Goal: Answer question/provide support: Share knowledge or assist other users

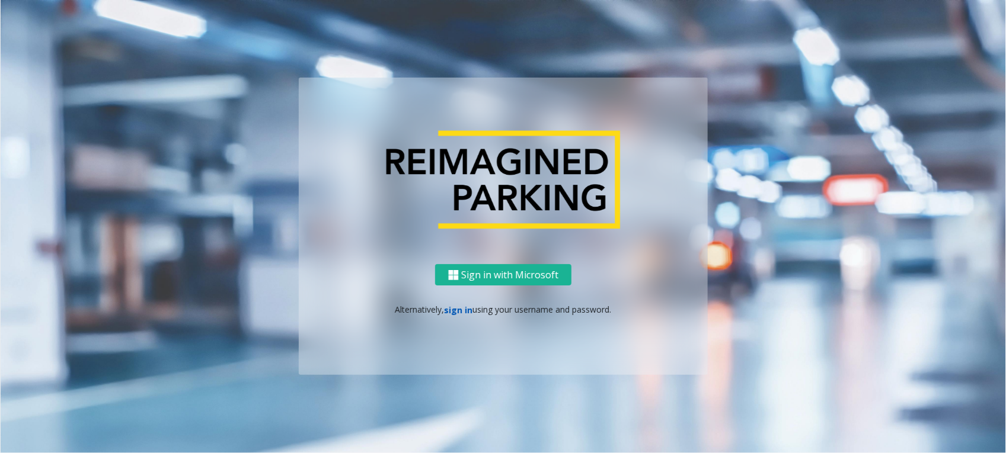
click at [463, 312] on link "sign in" at bounding box center [459, 310] width 28 height 11
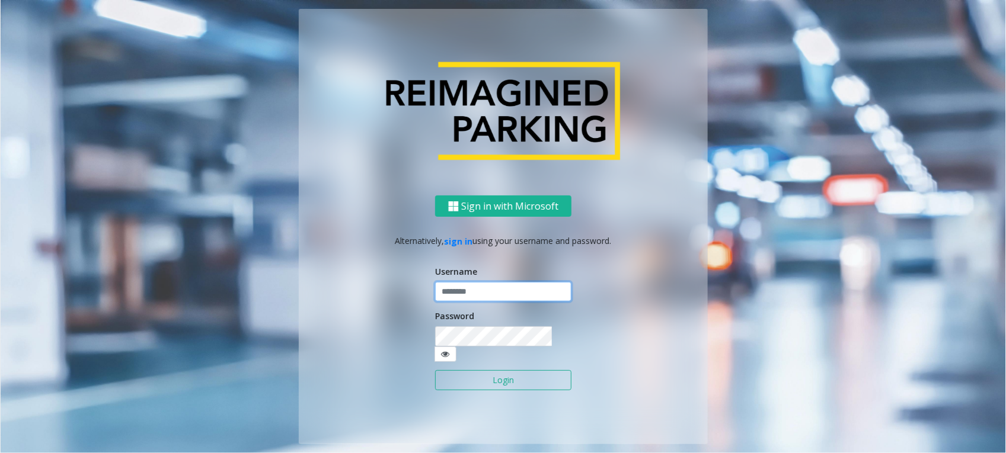
click at [509, 292] on input "text" at bounding box center [503, 292] width 136 height 20
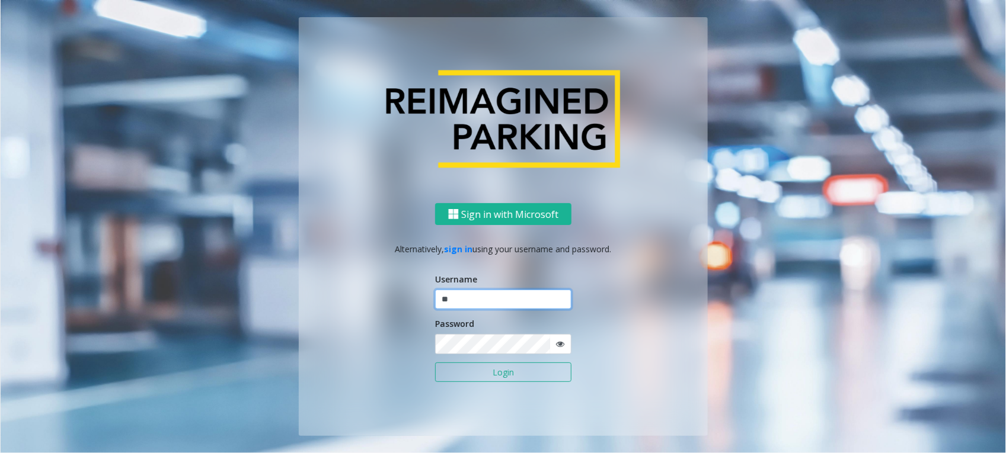
type input "*"
paste input "**********"
type input "**********"
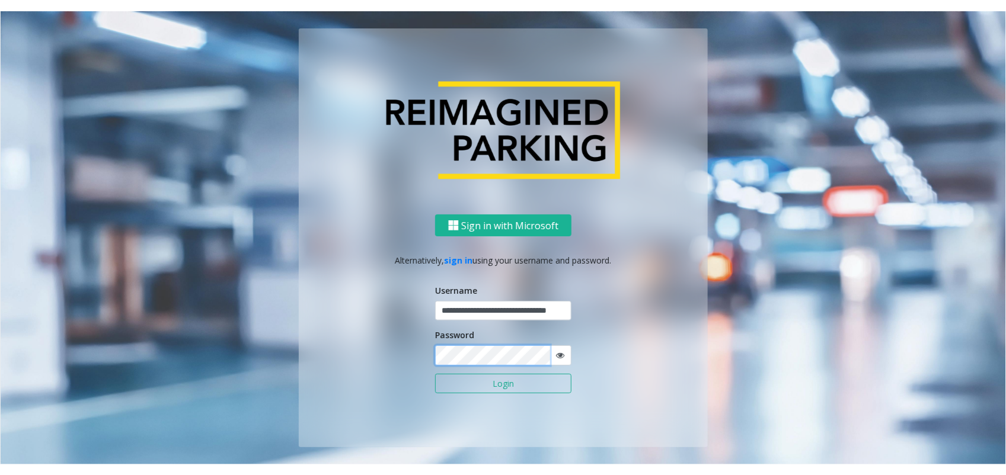
scroll to position [0, 0]
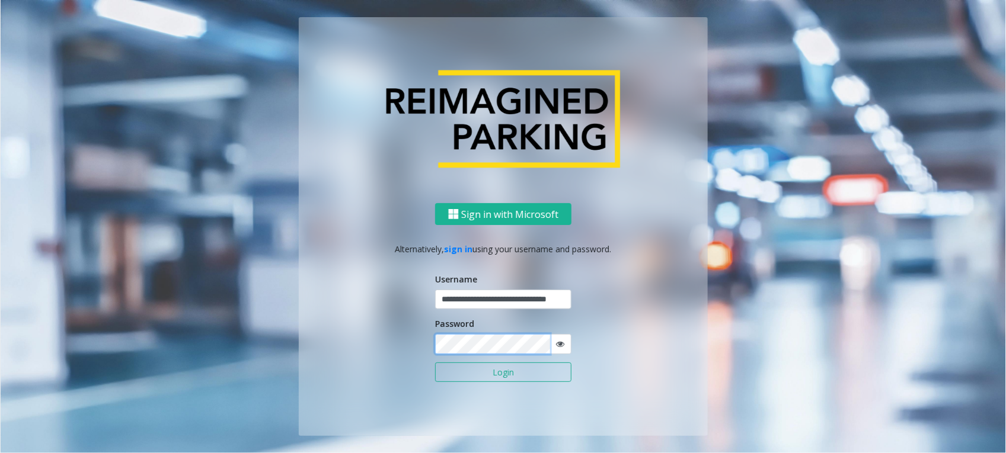
click at [435, 363] on button "Login" at bounding box center [503, 373] width 136 height 20
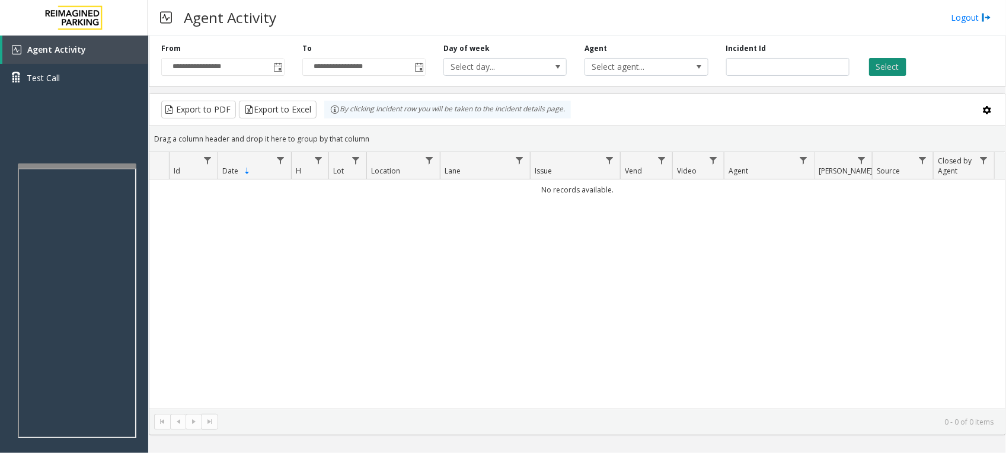
click at [887, 60] on button "Select" at bounding box center [887, 67] width 37 height 18
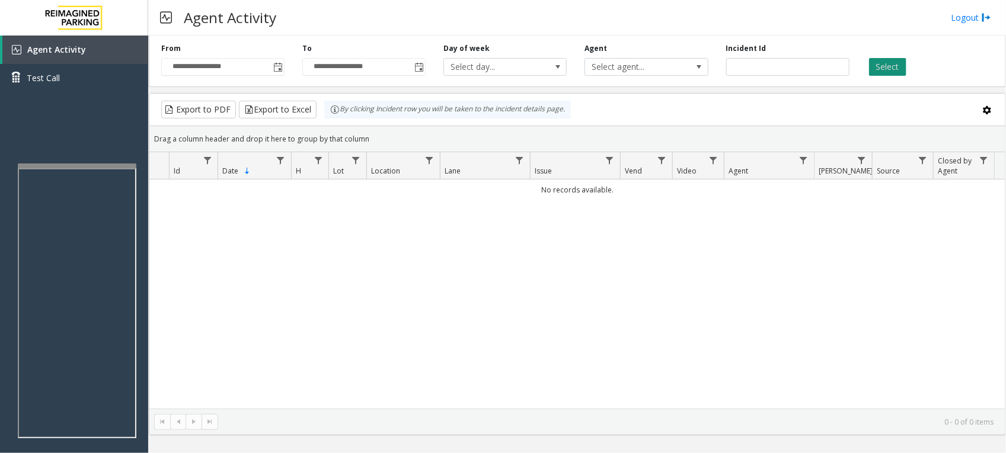
click at [887, 60] on button "Select" at bounding box center [887, 67] width 37 height 18
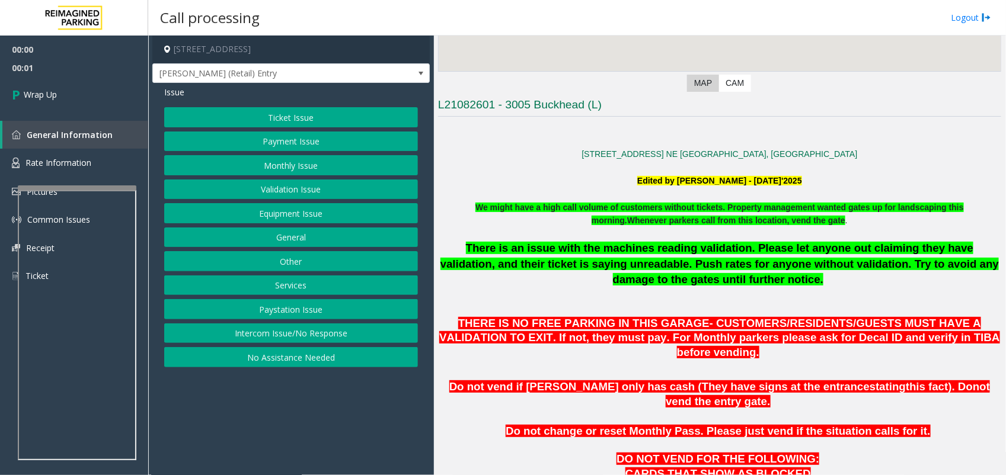
scroll to position [296, 0]
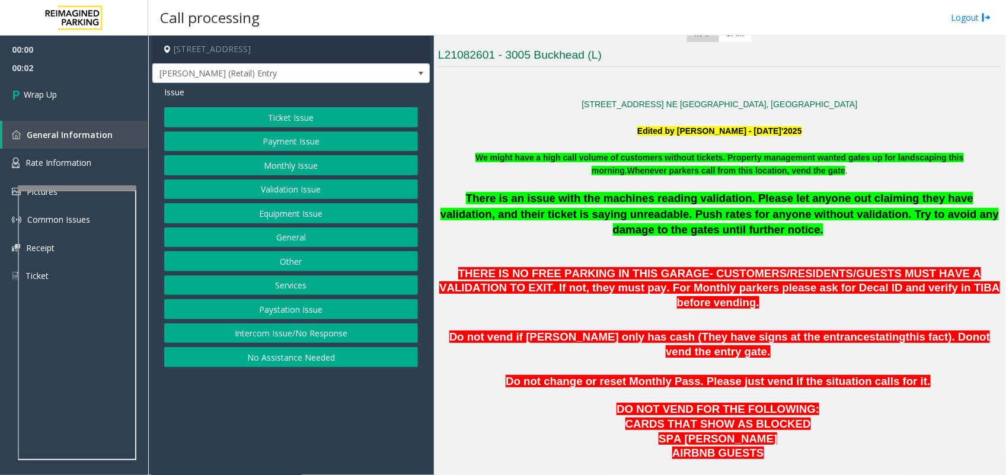
click at [283, 342] on button "Intercom Issue/No Response" at bounding box center [291, 334] width 254 height 20
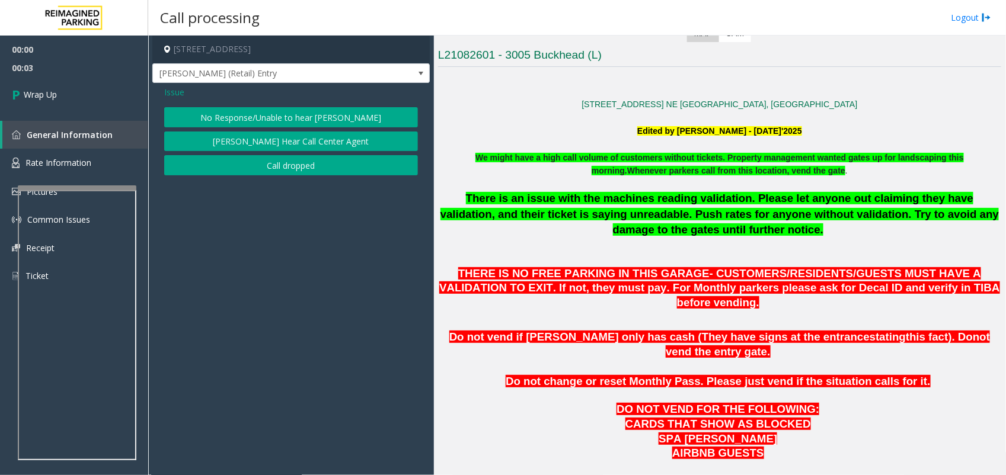
click at [286, 172] on button "Call dropped" at bounding box center [291, 165] width 254 height 20
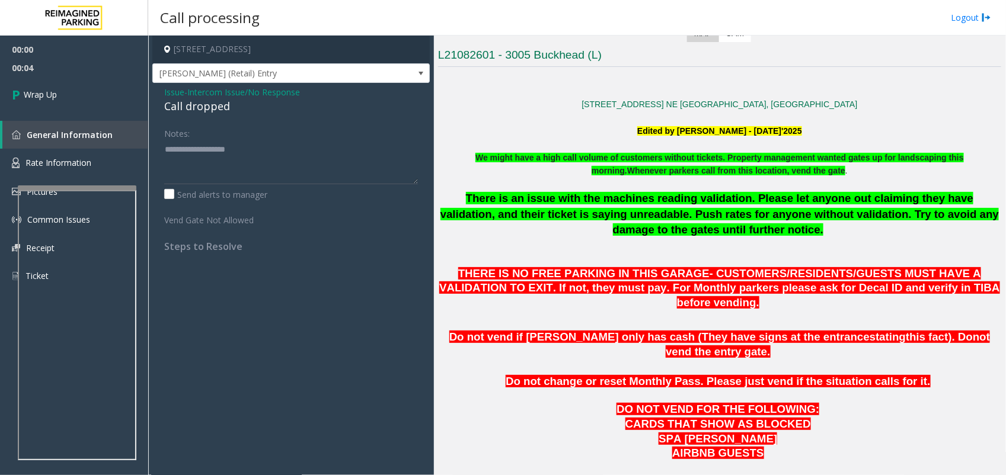
click at [199, 98] on span "Intercom Issue/No Response" at bounding box center [243, 92] width 113 height 12
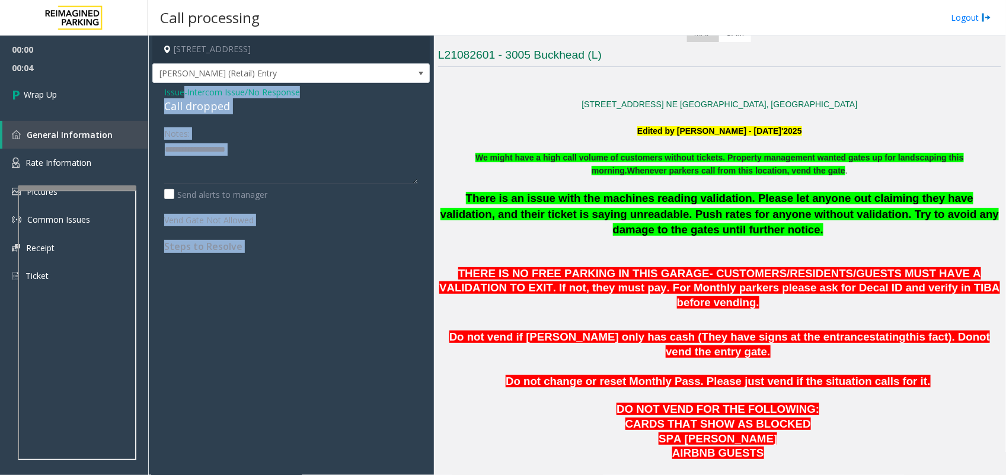
click at [199, 98] on div "Issue - Intercom Issue/No Response Call dropped" at bounding box center [291, 100] width 254 height 28
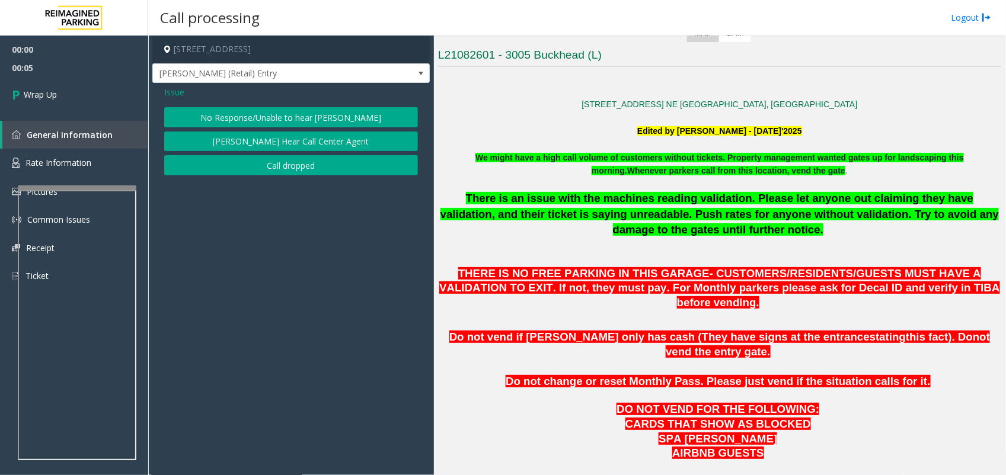
drag, startPoint x: 199, startPoint y: 98, endPoint x: 267, endPoint y: 170, distance: 98.9
click at [267, 170] on button "Call dropped" at bounding box center [291, 165] width 254 height 20
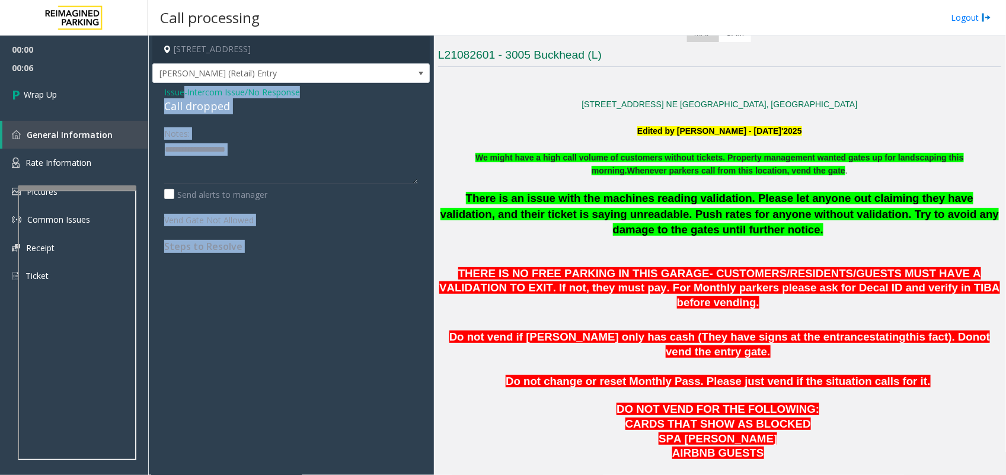
click at [206, 110] on div "Call dropped" at bounding box center [291, 106] width 254 height 16
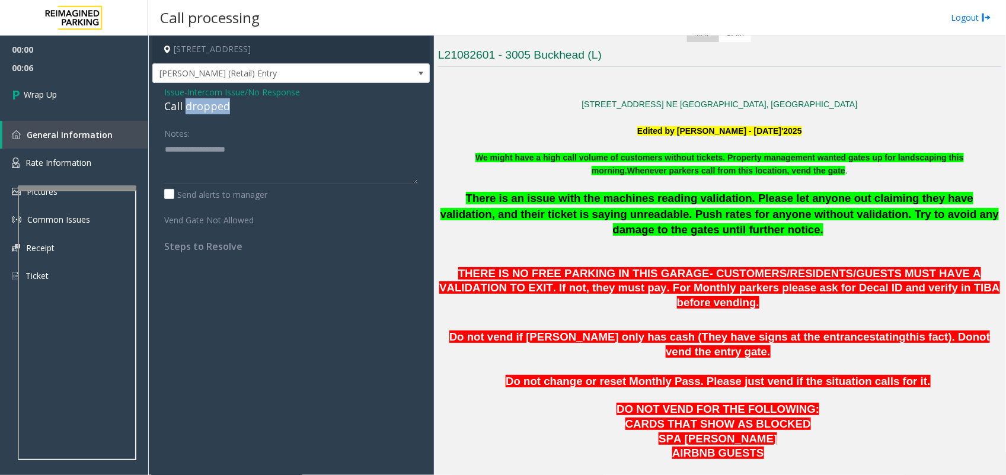
click at [206, 110] on div "Call dropped" at bounding box center [291, 106] width 254 height 16
paste textarea "**********"
drag, startPoint x: 206, startPoint y: 110, endPoint x: 223, endPoint y: 159, distance: 52.3
click at [223, 159] on textarea at bounding box center [291, 162] width 254 height 44
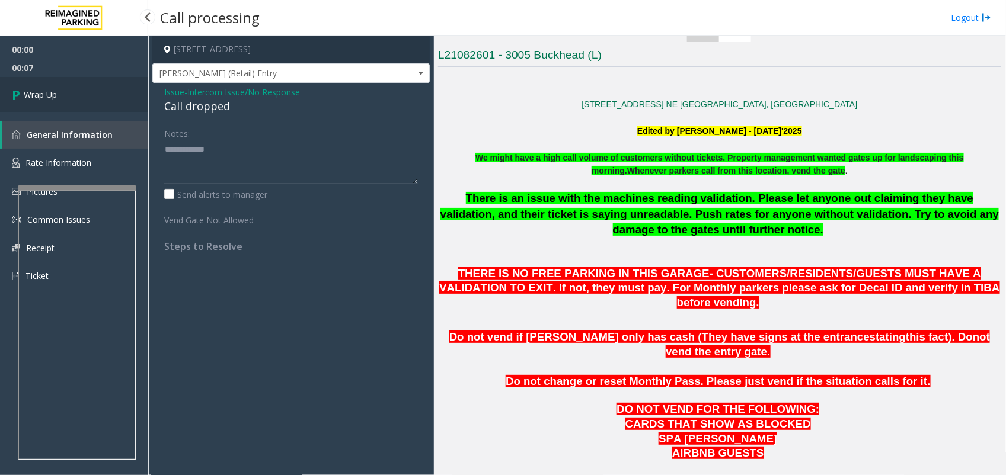
type textarea "**********"
click at [75, 92] on link "Wrap Up" at bounding box center [74, 94] width 148 height 35
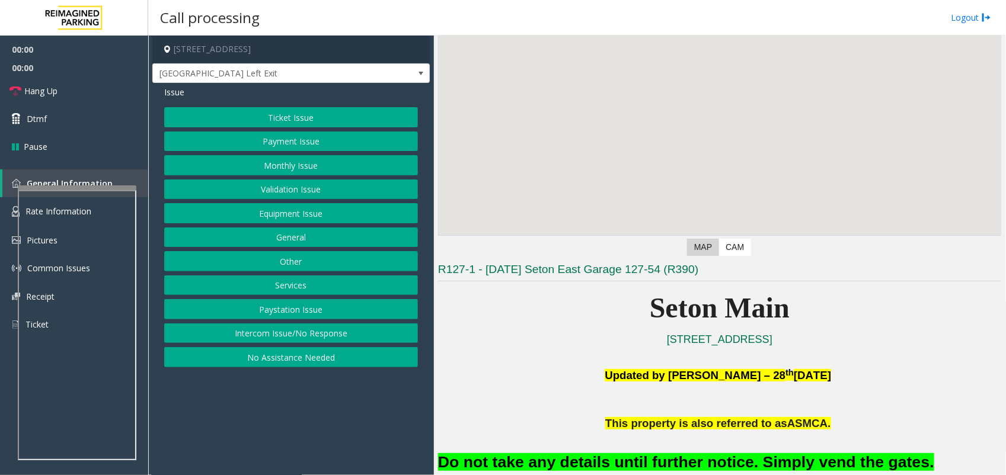
scroll to position [296, 0]
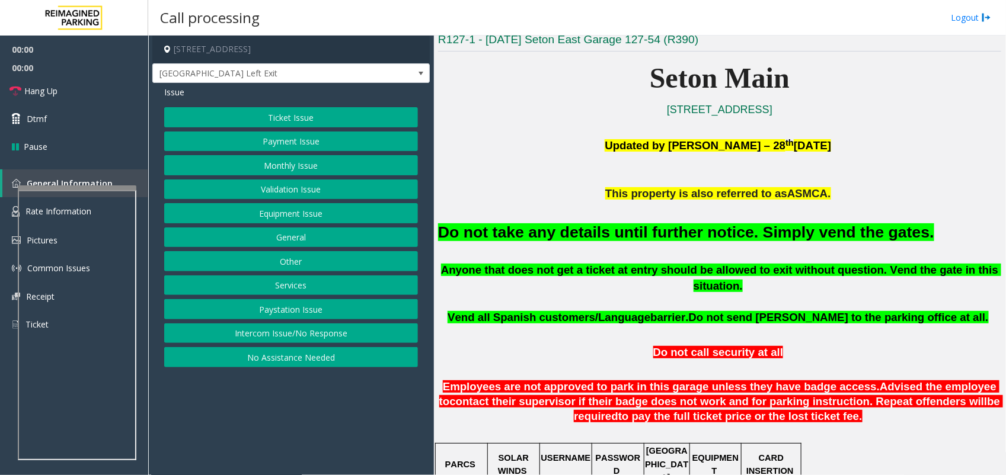
click at [615, 250] on div "Do not take any details until further notice. Simply vend the gates." at bounding box center [719, 232] width 563 height 60
click at [617, 237] on font "Do not take any details until further notice. Simply vend the gates." at bounding box center [686, 232] width 496 height 18
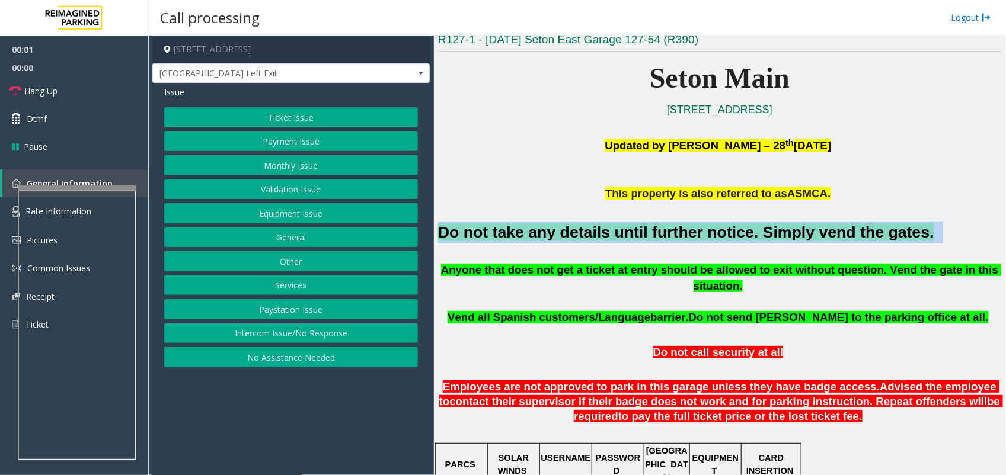
drag, startPoint x: 617, startPoint y: 237, endPoint x: 603, endPoint y: 241, distance: 14.8
click at [617, 237] on font "Do not take any details until further notice. Simply vend the gates." at bounding box center [686, 232] width 496 height 18
copy h2 "Do not take any details until further notice. Simply vend the gates."
click at [277, 217] on button "Equipment Issue" at bounding box center [291, 213] width 254 height 20
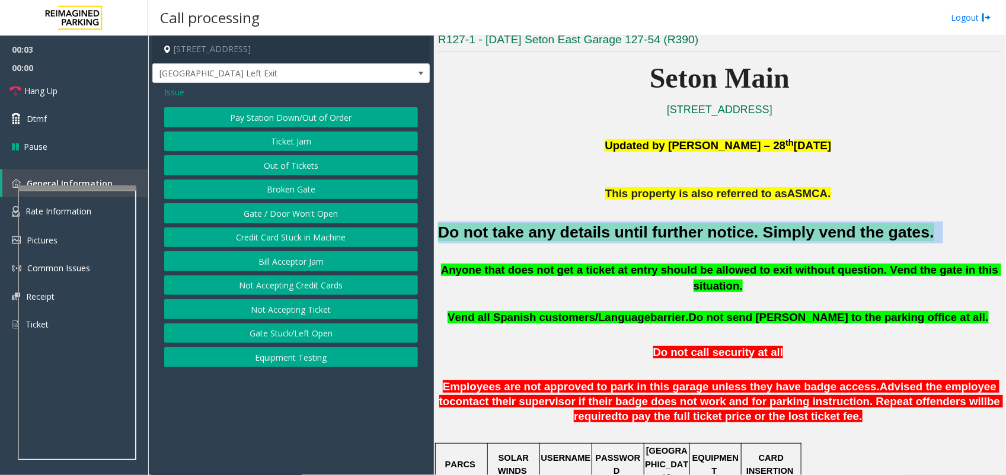
click at [286, 207] on button "Gate / Door Won't Open" at bounding box center [291, 213] width 254 height 20
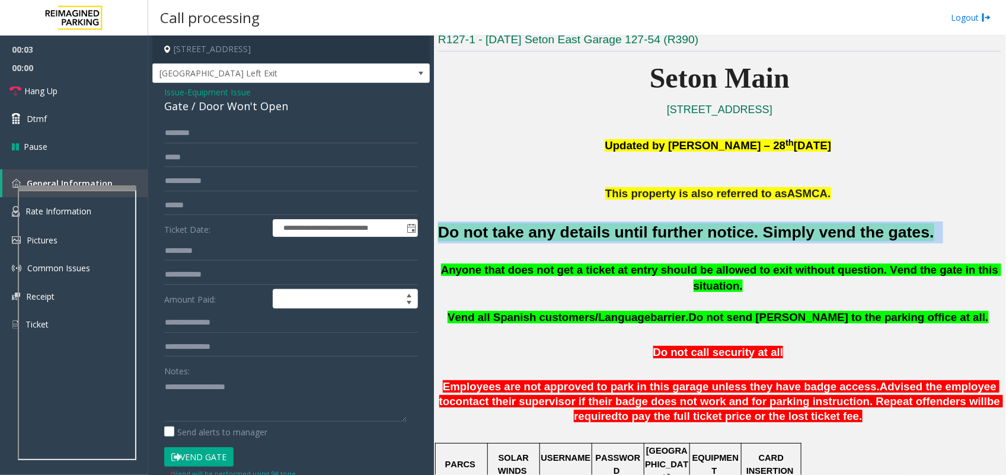
click at [193, 402] on button "Vend Gate" at bounding box center [198, 457] width 69 height 20
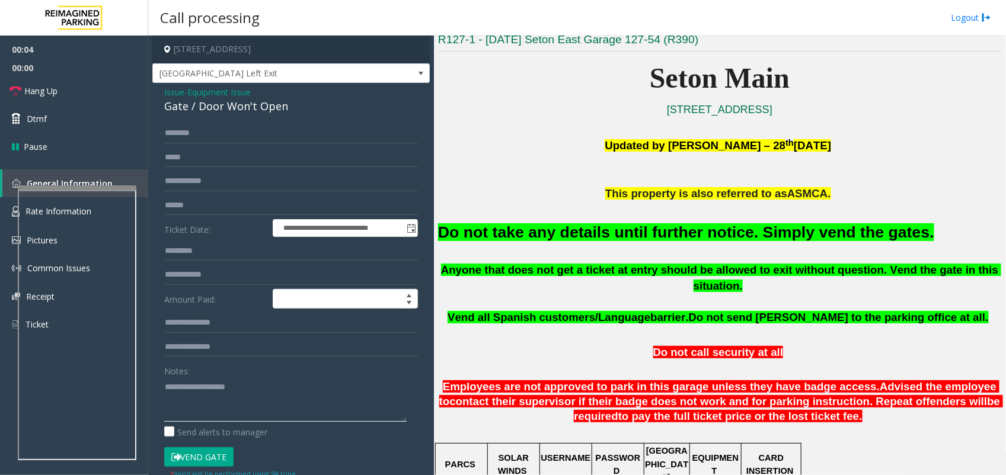
paste textarea "**********"
click at [233, 382] on textarea at bounding box center [285, 400] width 242 height 44
type textarea "**********"
click at [34, 91] on span "Hang Up" at bounding box center [40, 91] width 33 height 12
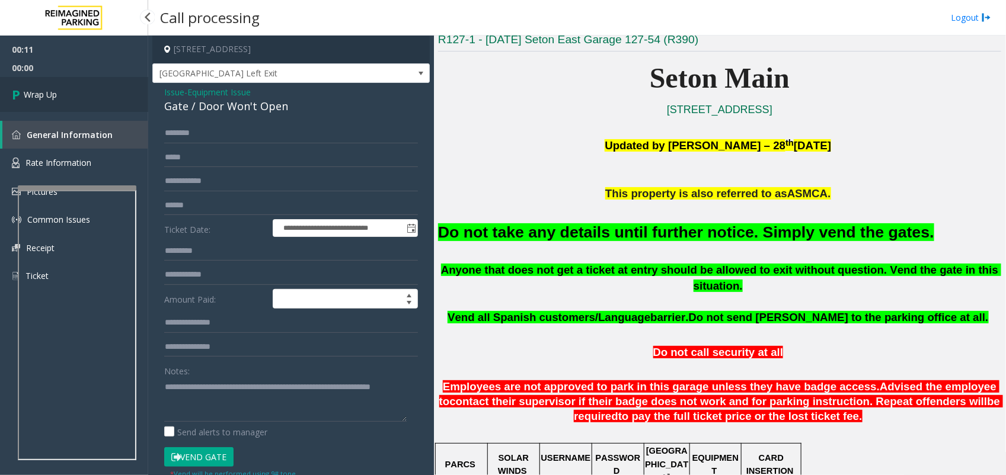
click at [36, 90] on span "Wrap Up" at bounding box center [40, 94] width 33 height 12
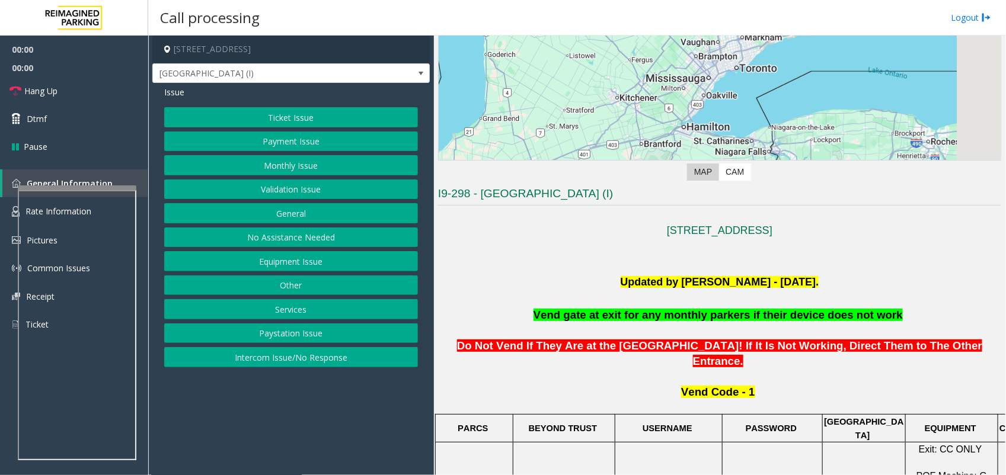
scroll to position [370, 0]
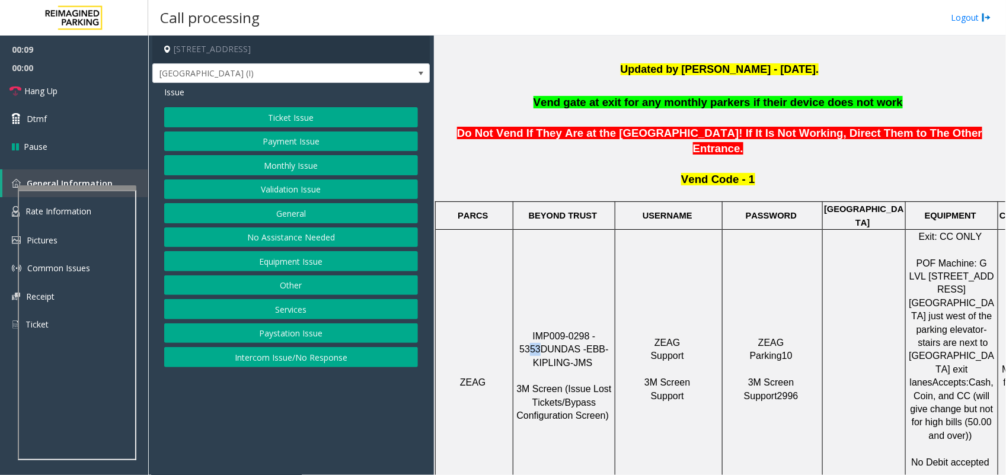
drag, startPoint x: 603, startPoint y: 289, endPoint x: 593, endPoint y: 289, distance: 10.7
click at [593, 331] on span "IMP009-0298 - 5353" at bounding box center [558, 342] width 79 height 23
click at [280, 120] on button "Ticket Issue" at bounding box center [291, 117] width 254 height 20
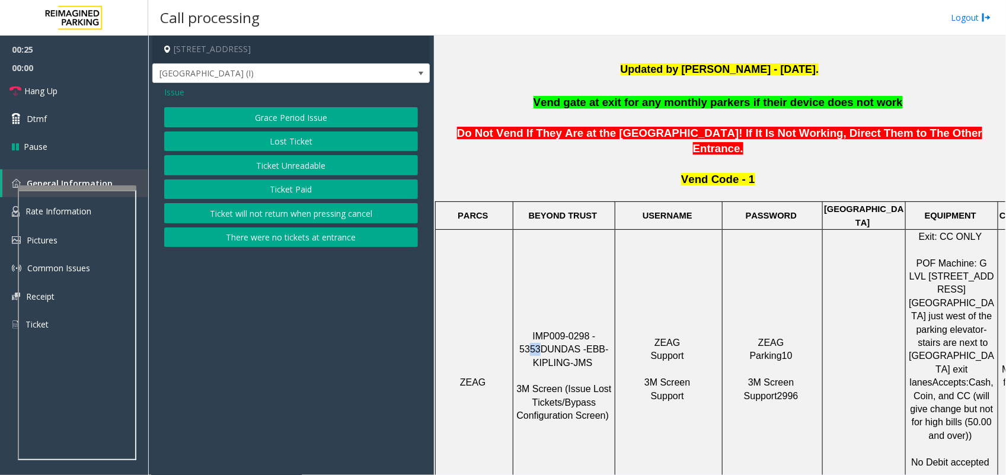
click at [300, 116] on button "Grace Period Issue" at bounding box center [291, 117] width 254 height 20
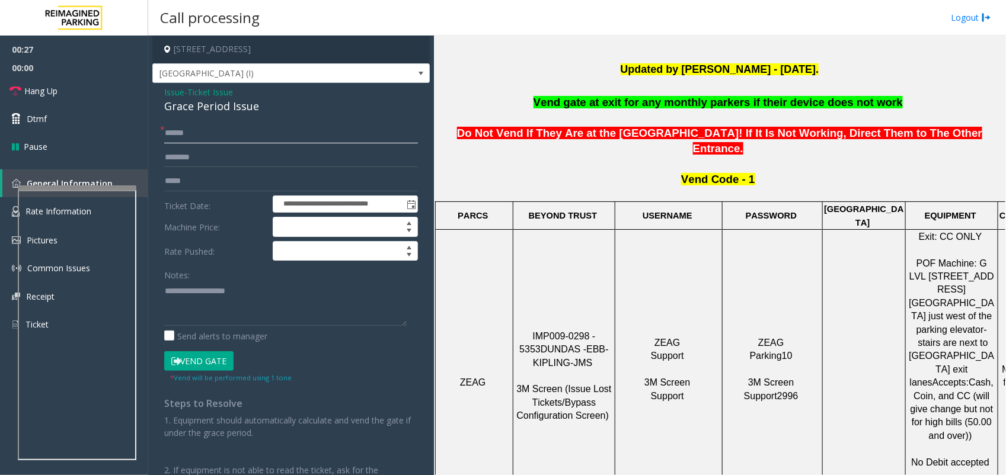
paste input "****"
drag, startPoint x: 210, startPoint y: 134, endPoint x: 217, endPoint y: 135, distance: 6.5
click at [210, 134] on input "text" at bounding box center [291, 133] width 254 height 20
type input "****"
click at [205, 162] on input "text" at bounding box center [291, 158] width 254 height 20
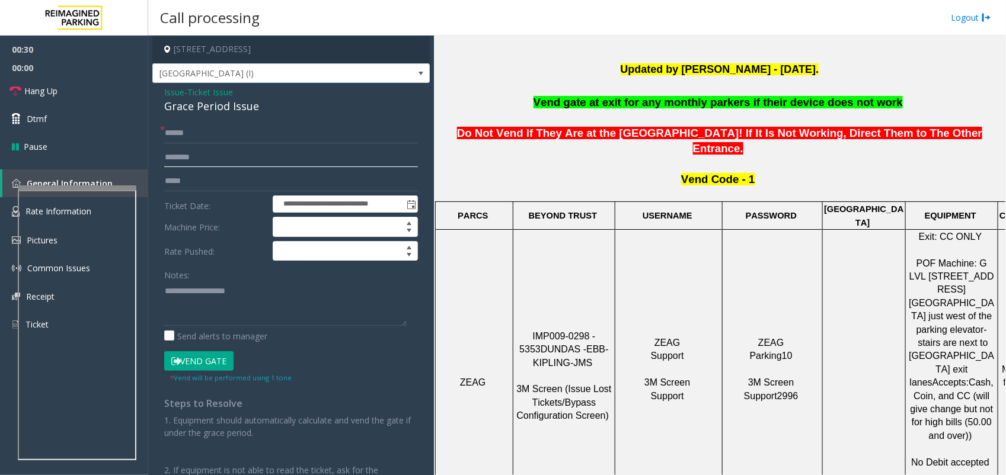
paste input "****"
type input "****"
click at [225, 129] on input "text" at bounding box center [291, 133] width 254 height 20
paste input "****"
type input "****"
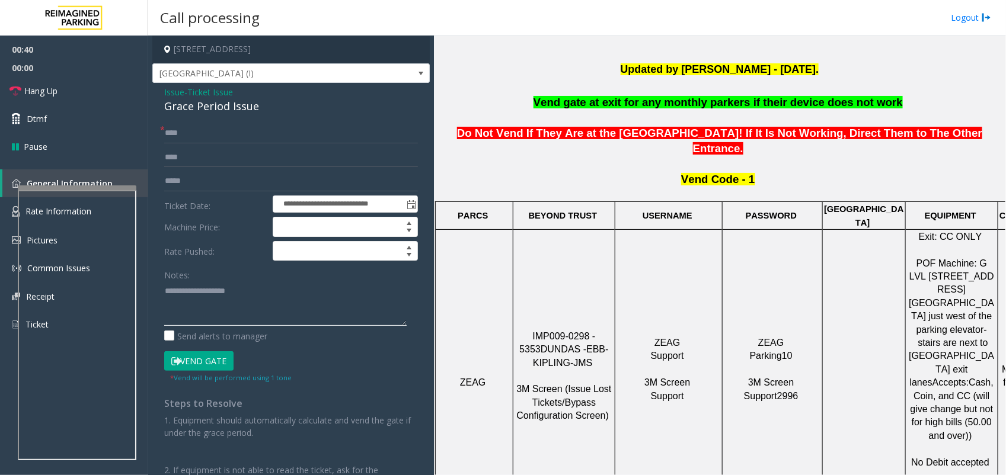
click at [252, 292] on textarea at bounding box center [285, 304] width 242 height 44
paste textarea "**********"
click at [237, 293] on textarea at bounding box center [285, 304] width 242 height 44
click at [240, 306] on textarea at bounding box center [285, 304] width 242 height 44
type textarea "**********"
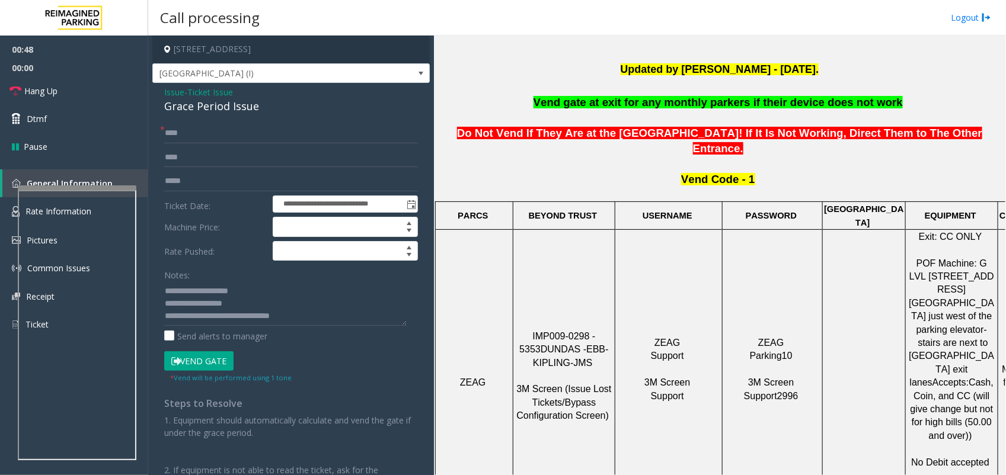
click at [215, 360] on button "Vend Gate" at bounding box center [198, 361] width 69 height 20
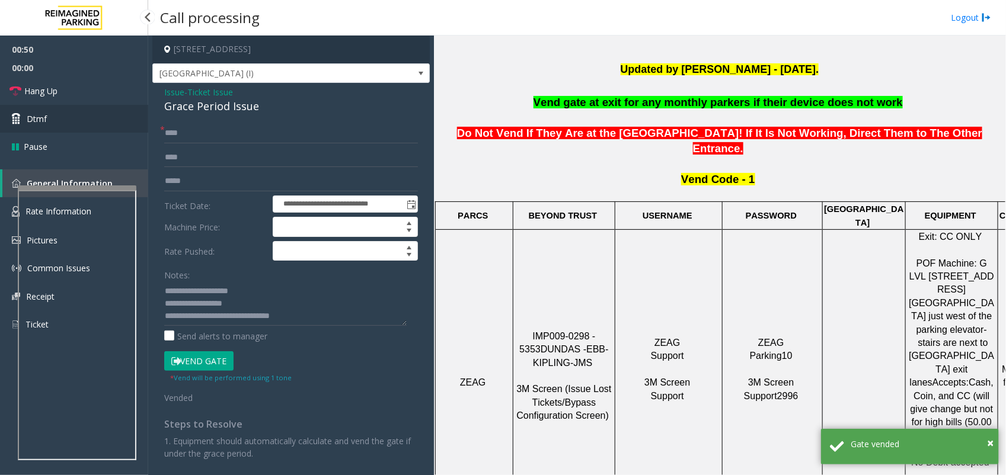
click at [51, 117] on link "Dtmf" at bounding box center [74, 119] width 148 height 28
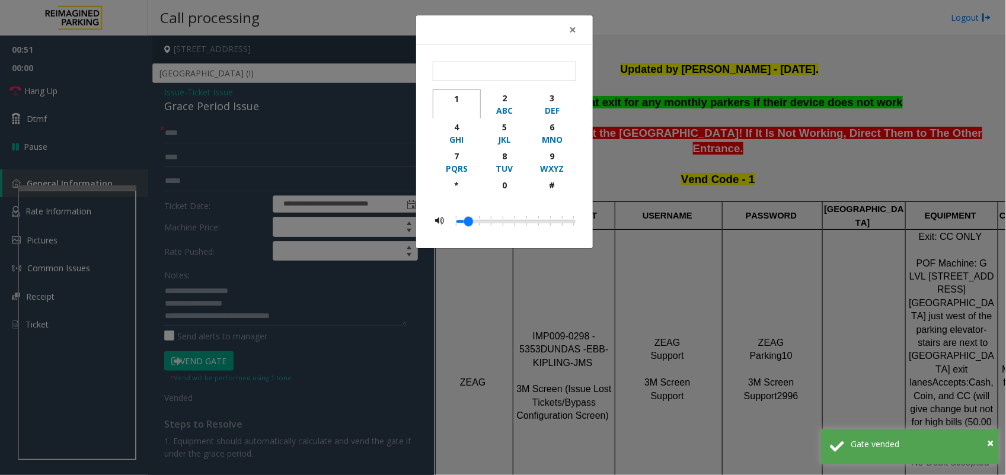
click at [459, 96] on div "1" at bounding box center [456, 98] width 33 height 12
type input "*"
click at [573, 30] on span "×" at bounding box center [572, 29] width 7 height 17
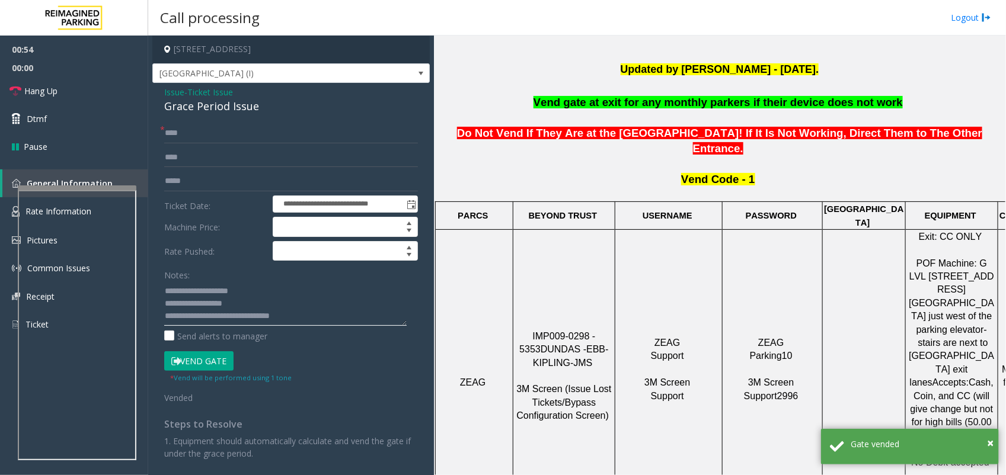
click at [268, 317] on textarea at bounding box center [285, 304] width 242 height 44
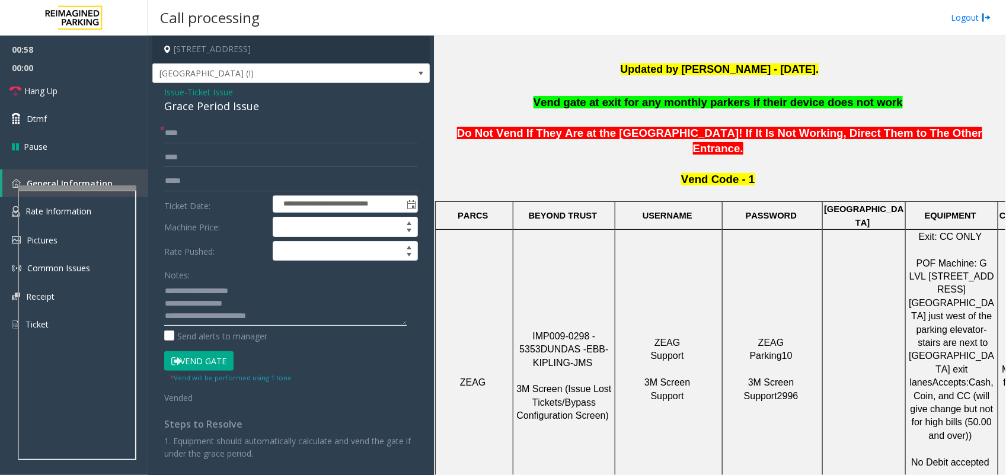
scroll to position [12, 0]
drag, startPoint x: 181, startPoint y: 315, endPoint x: 289, endPoint y: 309, distance: 108.0
click at [289, 309] on textarea at bounding box center [285, 304] width 242 height 44
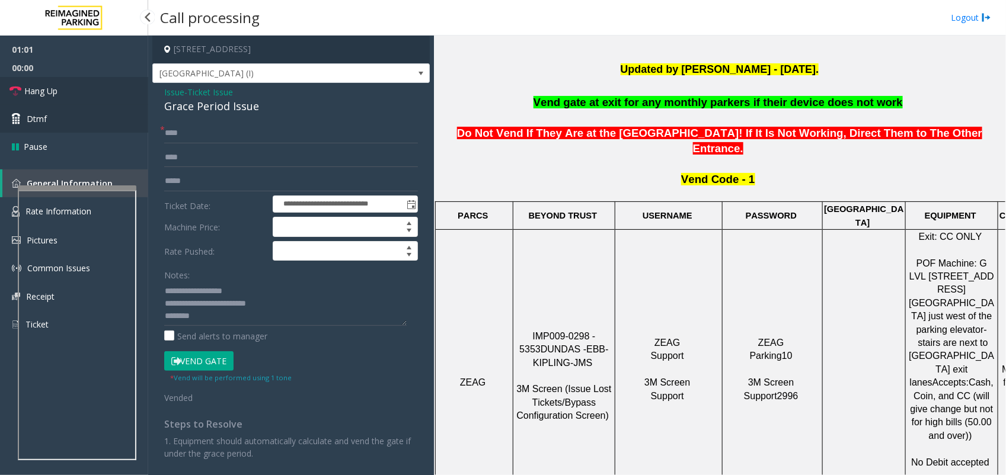
drag, startPoint x: 91, startPoint y: 92, endPoint x: 108, endPoint y: 113, distance: 26.9
click at [91, 92] on link "Hang Up" at bounding box center [74, 91] width 148 height 28
click at [287, 307] on textarea at bounding box center [285, 304] width 242 height 44
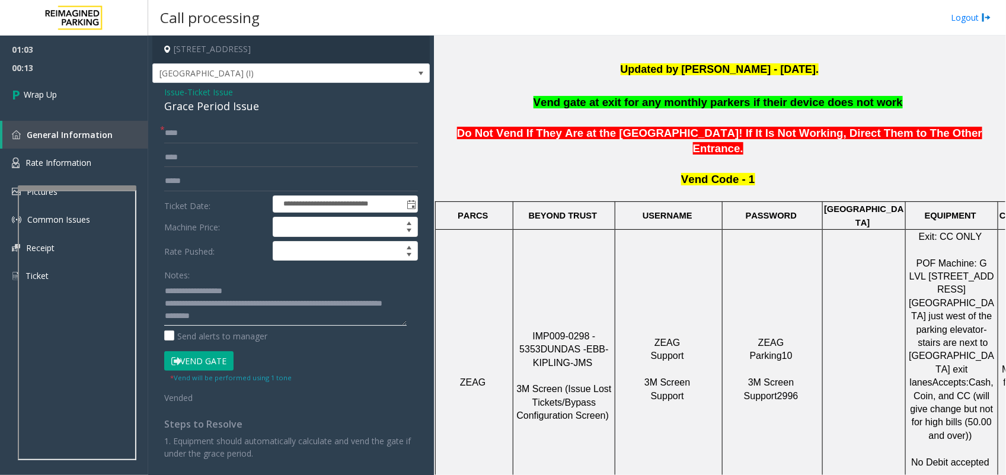
click at [297, 317] on textarea at bounding box center [285, 304] width 242 height 44
type textarea "**********"
drag, startPoint x: 55, startPoint y: 106, endPoint x: 60, endPoint y: 108, distance: 6.1
click at [55, 106] on link "Wrap Up" at bounding box center [74, 94] width 148 height 35
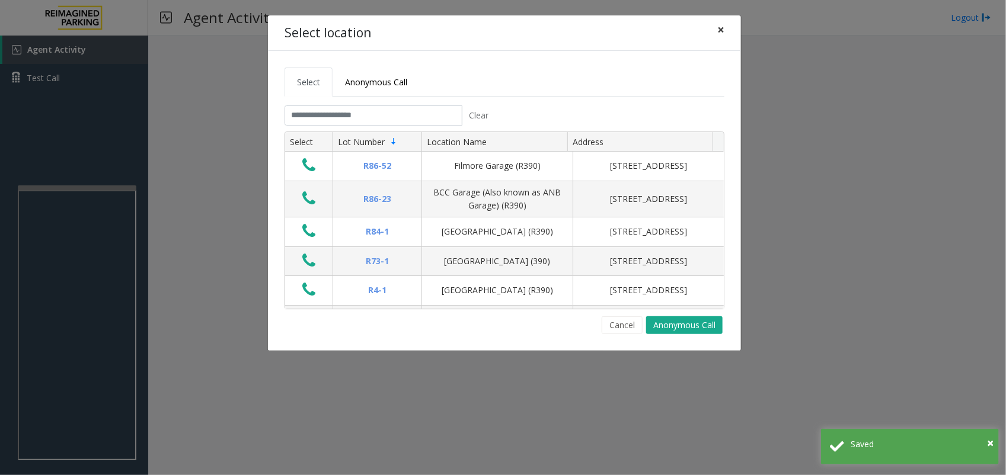
drag, startPoint x: 721, startPoint y: 31, endPoint x: 677, endPoint y: 55, distance: 50.4
click at [721, 31] on span "×" at bounding box center [720, 29] width 7 height 17
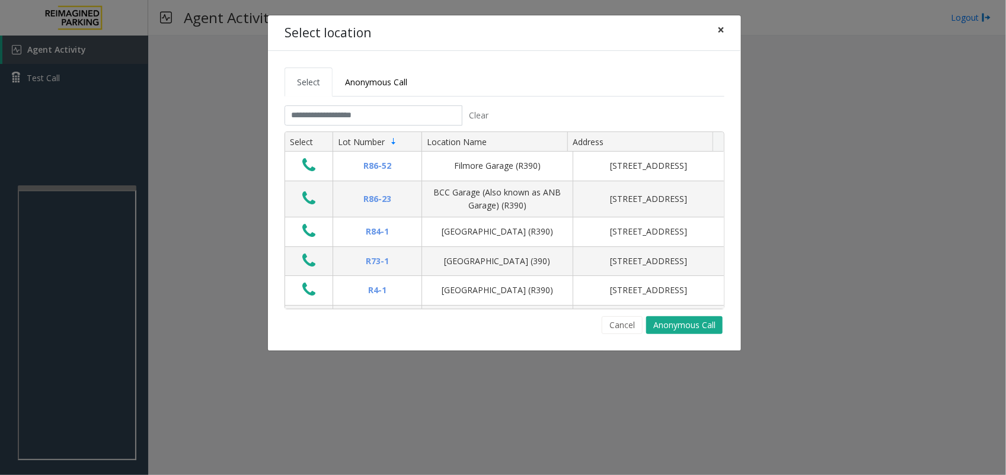
drag, startPoint x: 714, startPoint y: 28, endPoint x: 695, endPoint y: 57, distance: 34.2
click at [714, 28] on button "×" at bounding box center [721, 29] width 24 height 29
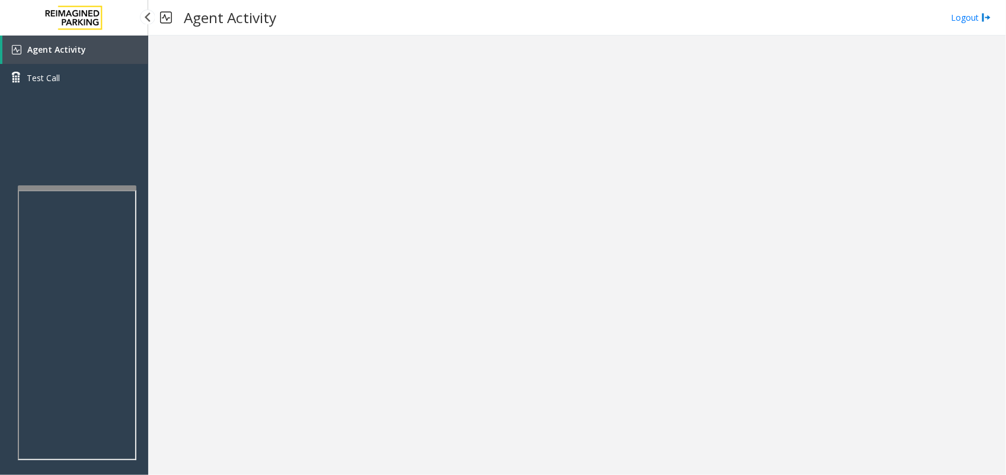
click at [101, 125] on div "Agent Activity Test Call" at bounding box center [74, 273] width 148 height 475
click at [75, 40] on link "Agent Activity" at bounding box center [75, 50] width 146 height 28
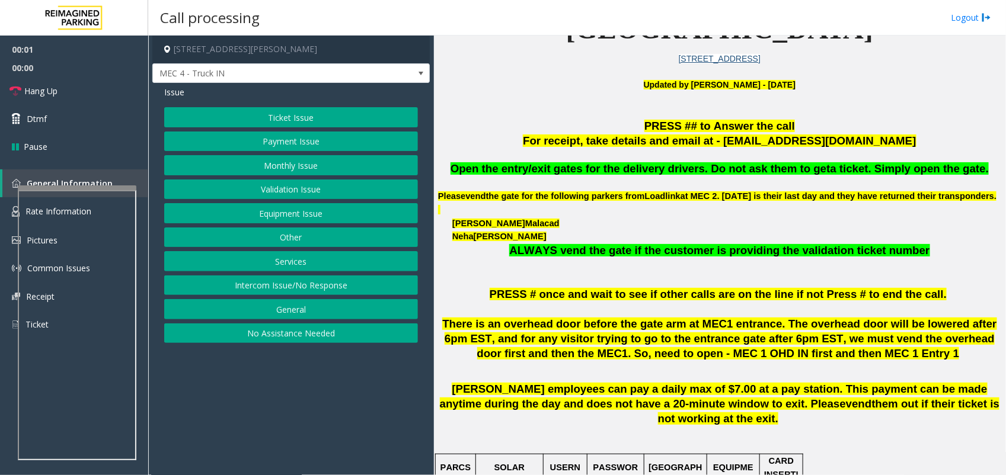
scroll to position [370, 0]
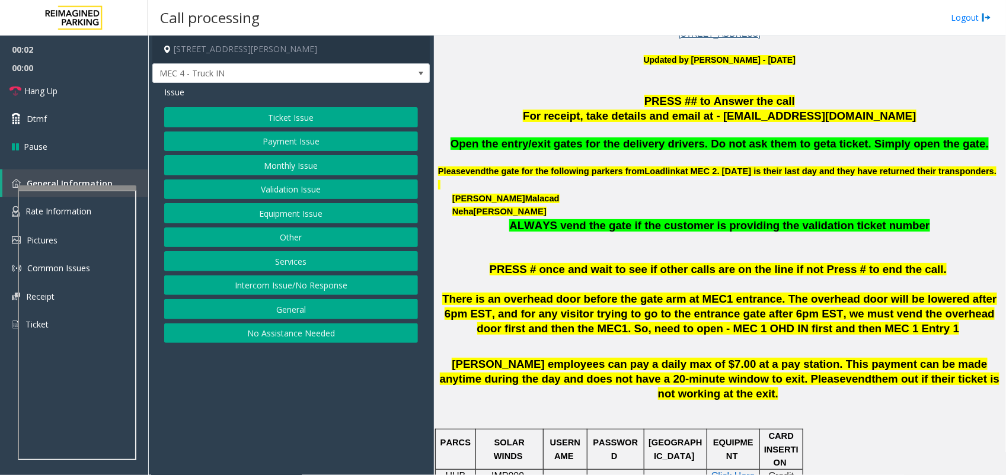
click at [613, 145] on span "Open the entry/exit gates for the delivery drivers. Do not ask them to get" at bounding box center [640, 144] width 380 height 12
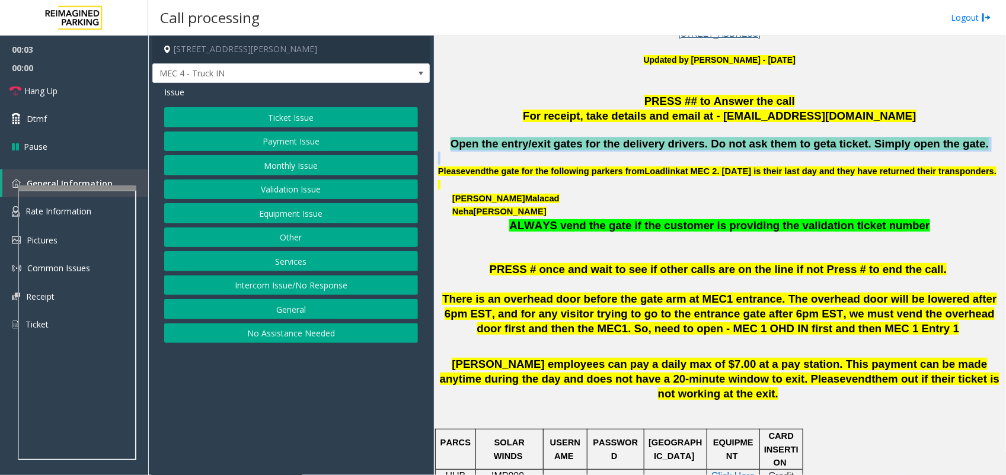
click at [613, 145] on span "Open the entry/exit gates for the delivery drivers. Do not ask them to get" at bounding box center [640, 144] width 380 height 12
copy span "Open the entry/exit gates for the delivery drivers. Do not ask them to get a ti…"
click at [286, 257] on button "Services" at bounding box center [291, 261] width 254 height 20
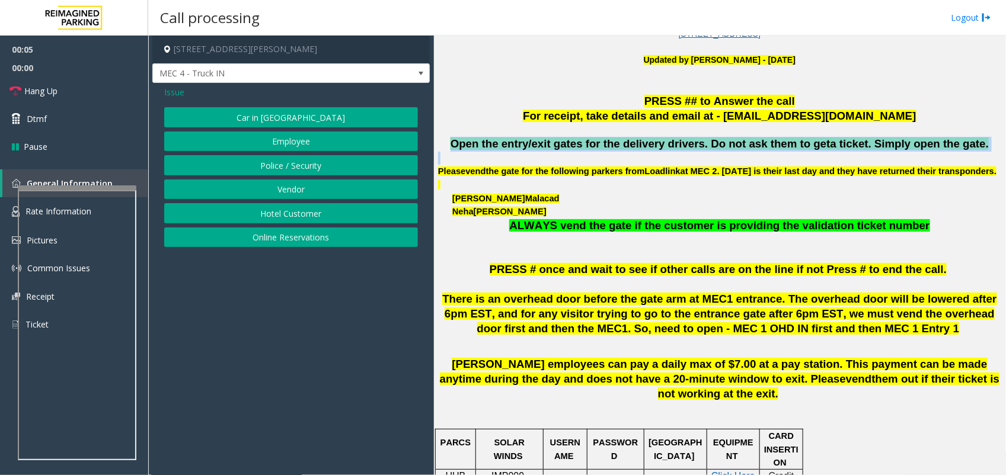
click at [282, 193] on button "Vendor" at bounding box center [291, 190] width 254 height 20
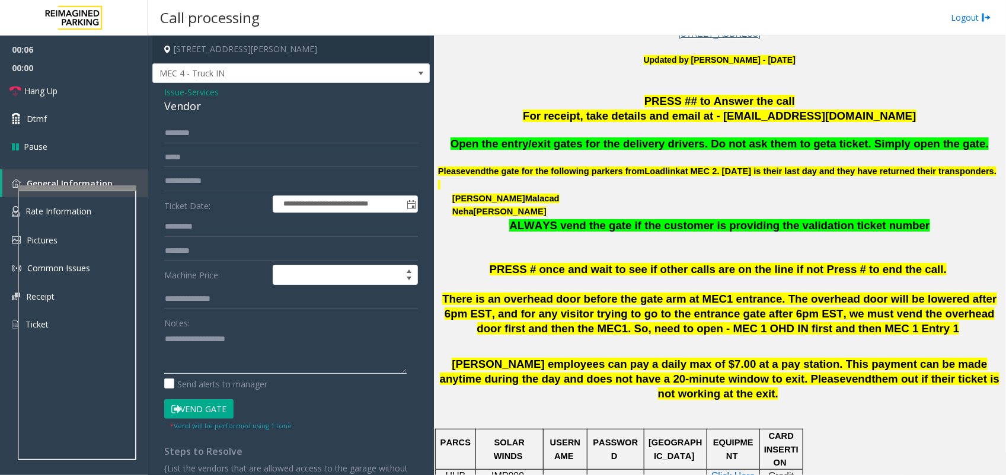
click at [224, 370] on textarea at bounding box center [285, 352] width 242 height 44
paste textarea "**********"
click at [202, 393] on form "**********" at bounding box center [291, 277] width 254 height 308
click at [199, 402] on button "Vend Gate" at bounding box center [198, 409] width 69 height 20
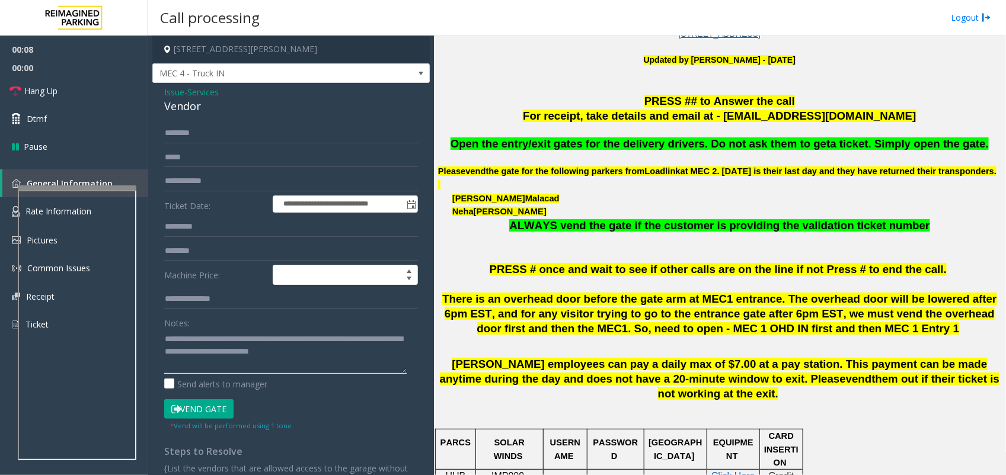
click at [215, 363] on textarea at bounding box center [285, 352] width 242 height 44
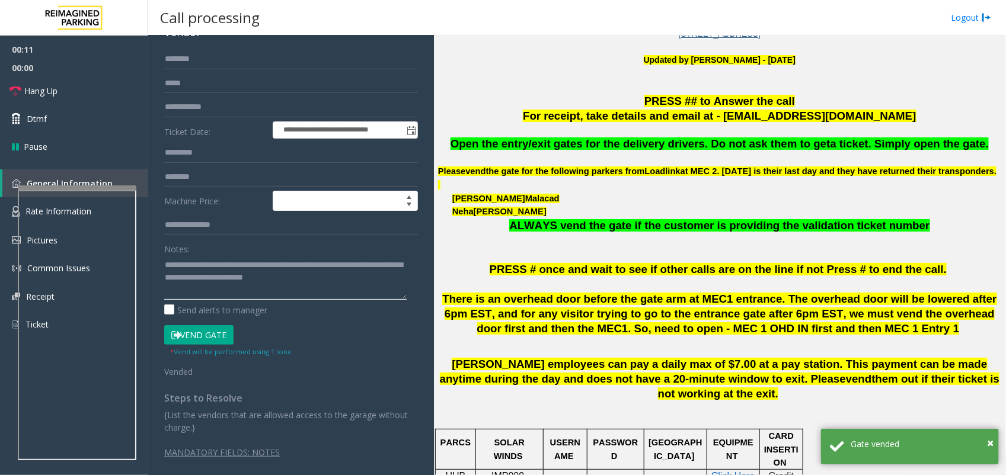
scroll to position [0, 0]
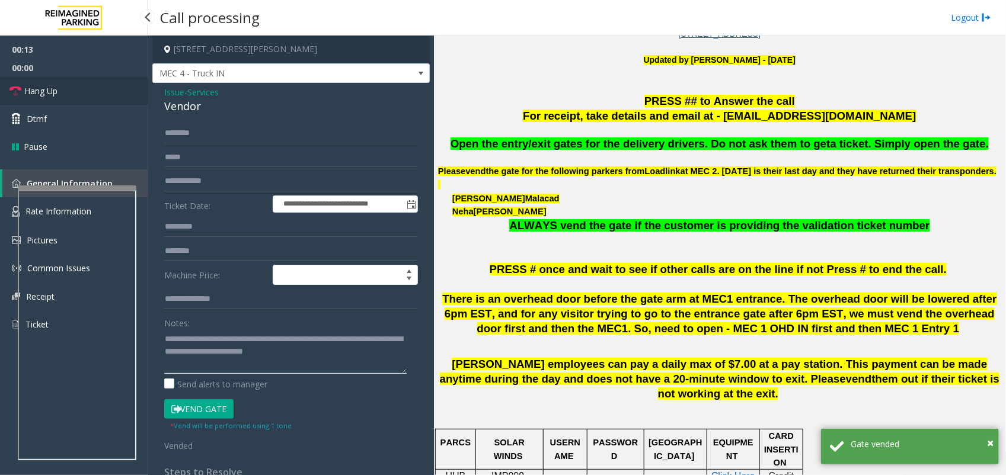
type textarea "**********"
click at [89, 95] on link "Hang Up" at bounding box center [74, 91] width 148 height 28
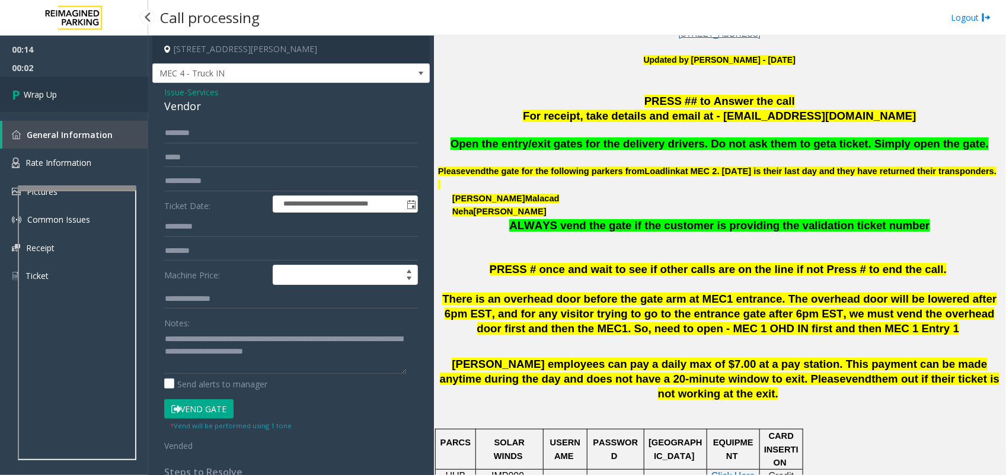
click at [30, 100] on span "Wrap Up" at bounding box center [40, 94] width 33 height 12
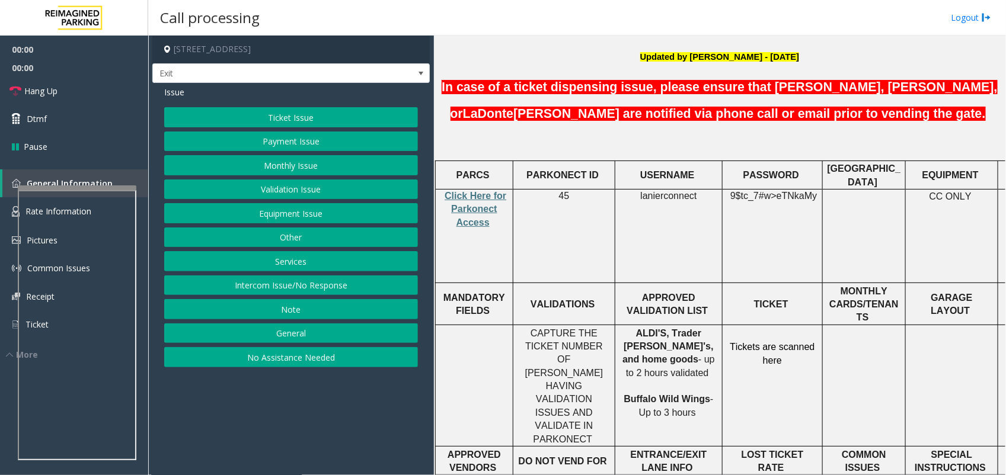
scroll to position [370, 0]
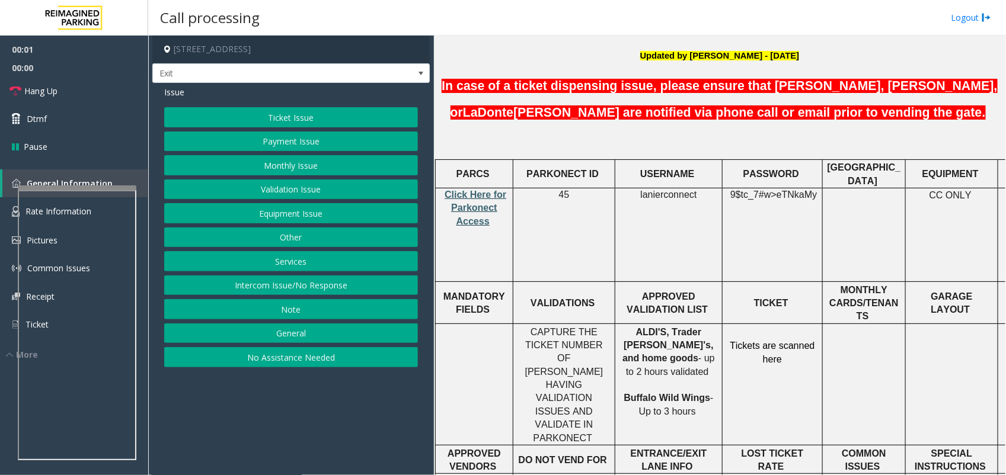
click at [469, 188] on p "Click Here for Parkonect Access" at bounding box center [474, 208] width 69 height 40
click at [482, 190] on span "Click Here for Parkonect Access" at bounding box center [476, 208] width 62 height 37
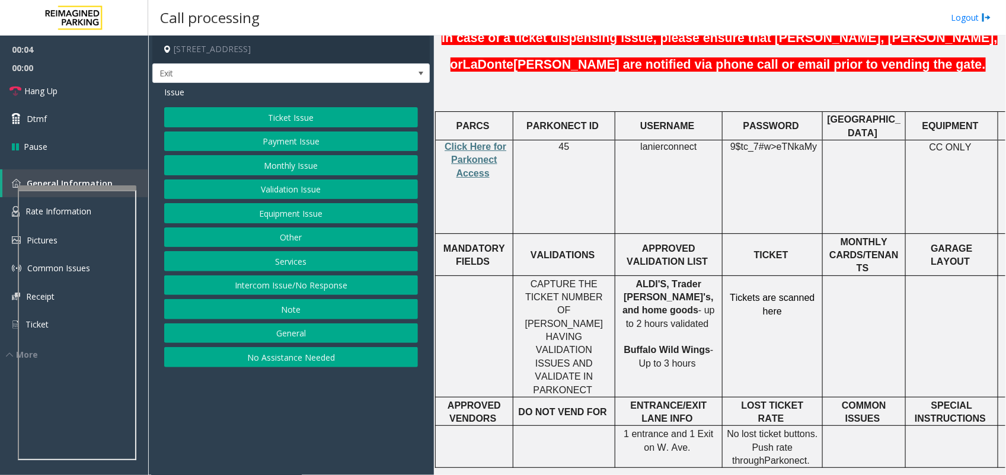
scroll to position [445, 0]
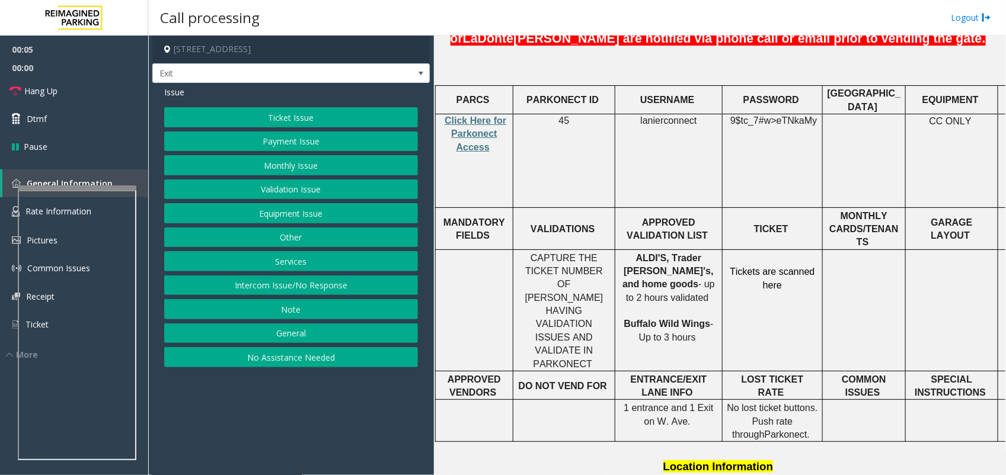
click at [670, 116] on span "lanierconnect" at bounding box center [668, 121] width 56 height 11
copy p "lanierconnect"
click at [291, 120] on button "Ticket Issue" at bounding box center [291, 117] width 254 height 20
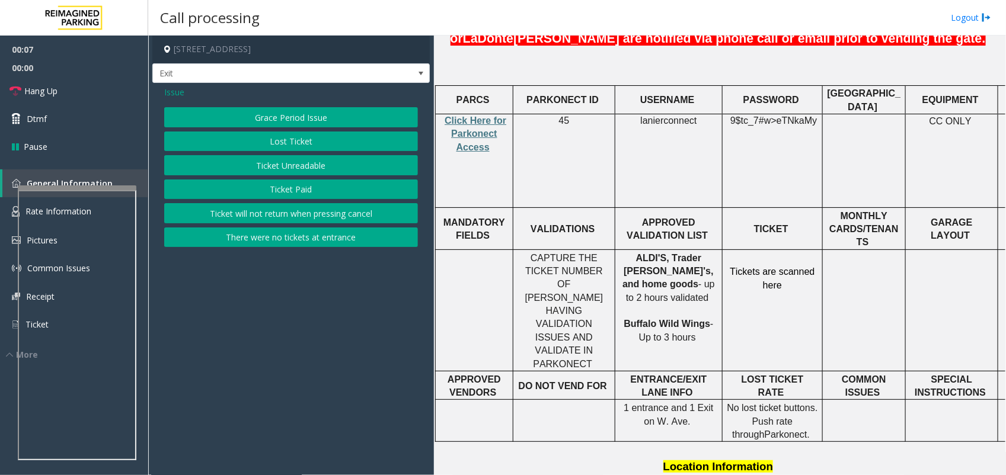
click at [173, 89] on span "Issue" at bounding box center [174, 92] width 20 height 12
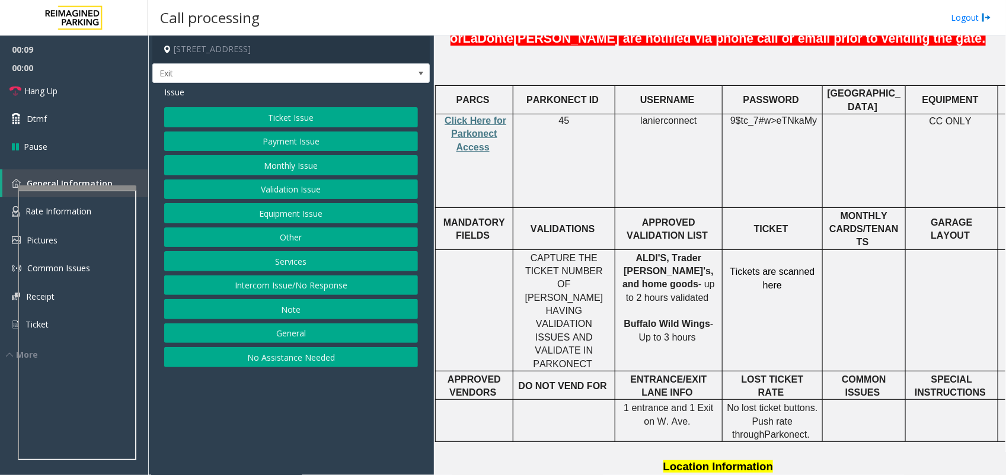
click at [288, 188] on button "Validation Issue" at bounding box center [291, 190] width 254 height 20
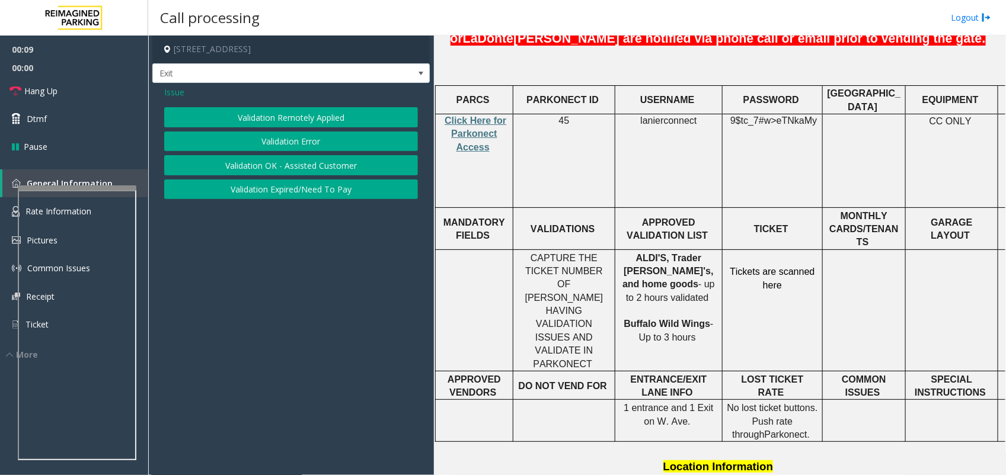
click at [295, 140] on button "Validation Error" at bounding box center [291, 142] width 254 height 20
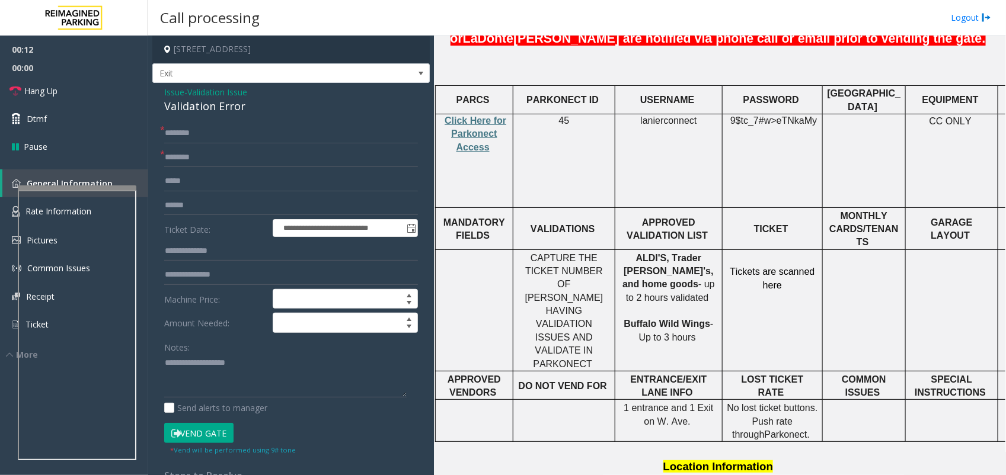
click at [763, 116] on span "9$tc_7#w>" at bounding box center [753, 121] width 46 height 10
copy p "9$tc_7#w> eTNkaMy"
click at [177, 206] on input "text" at bounding box center [291, 206] width 254 height 20
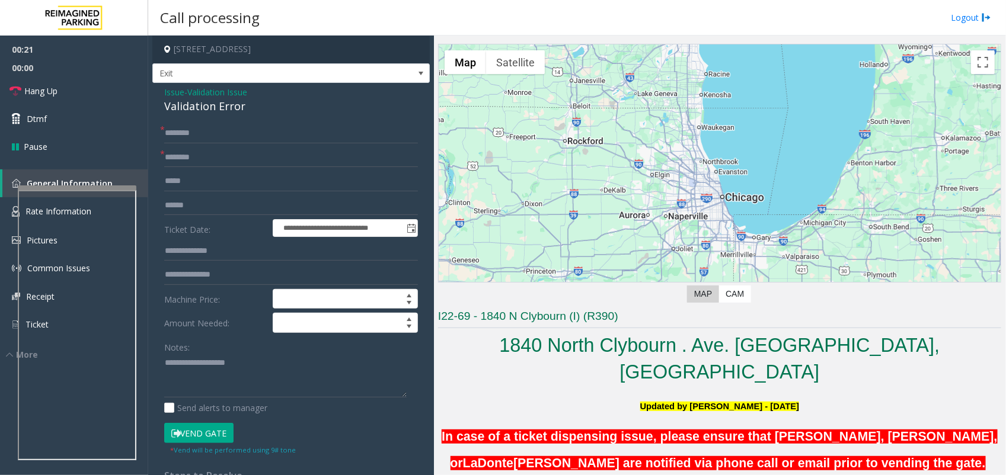
scroll to position [0, 0]
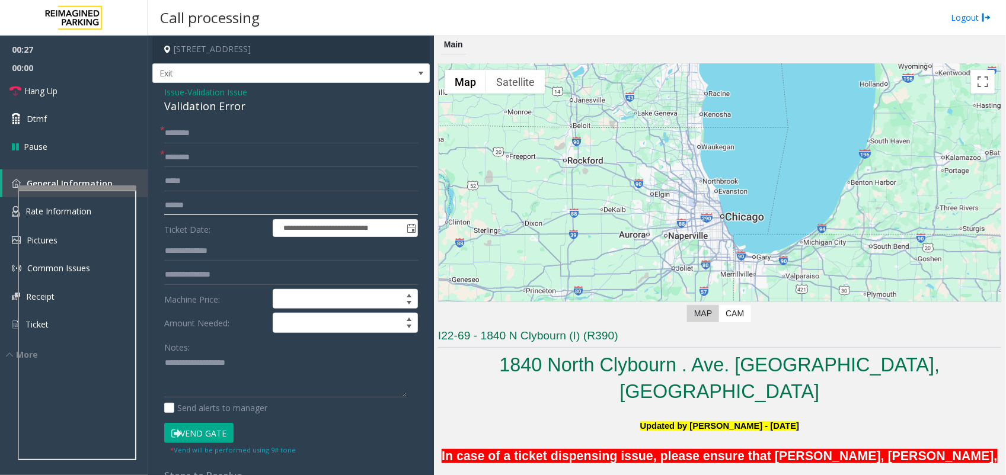
click at [196, 205] on input "text" at bounding box center [291, 206] width 254 height 20
type input "***"
drag, startPoint x: 193, startPoint y: 209, endPoint x: 132, endPoint y: 214, distance: 61.9
click at [104, 25] on app-root "**********" at bounding box center [503, 237] width 1006 height 475
click at [199, 197] on input "**********" at bounding box center [291, 206] width 254 height 20
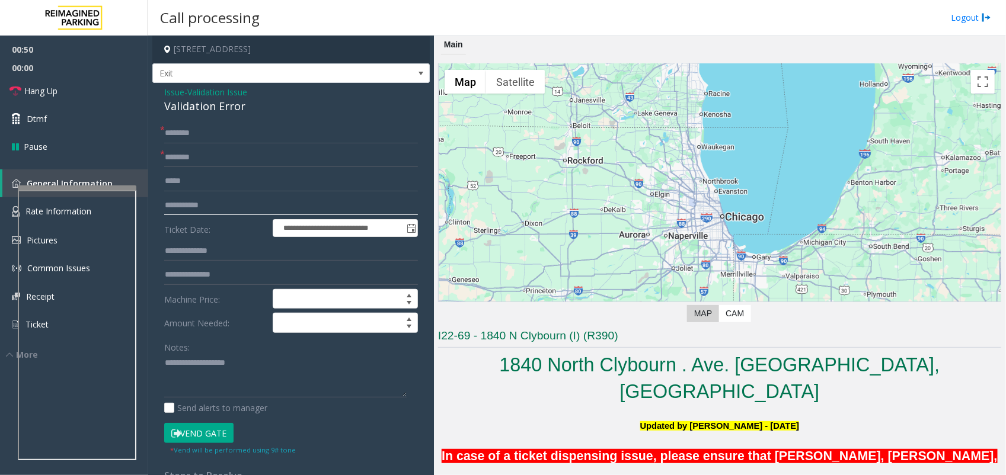
click at [199, 197] on input "**********" at bounding box center [291, 206] width 254 height 20
type input "**********"
click at [184, 157] on input "text" at bounding box center [291, 158] width 254 height 20
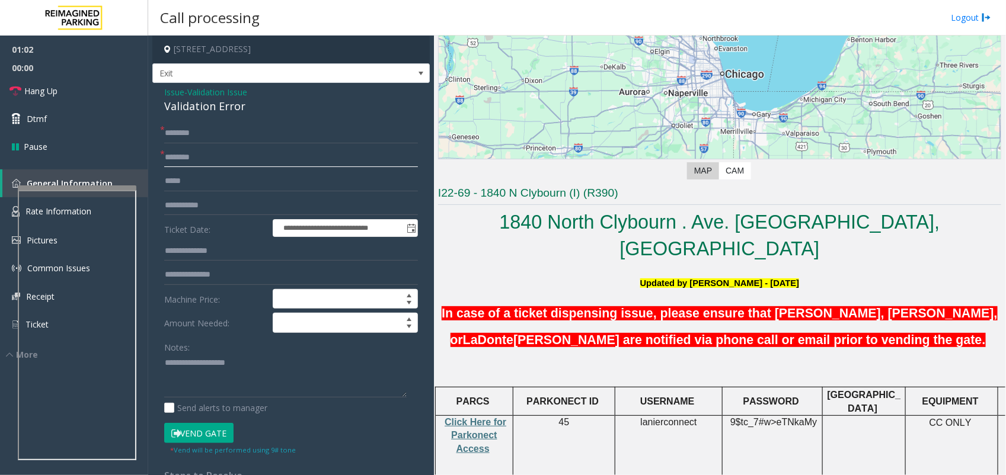
scroll to position [445, 0]
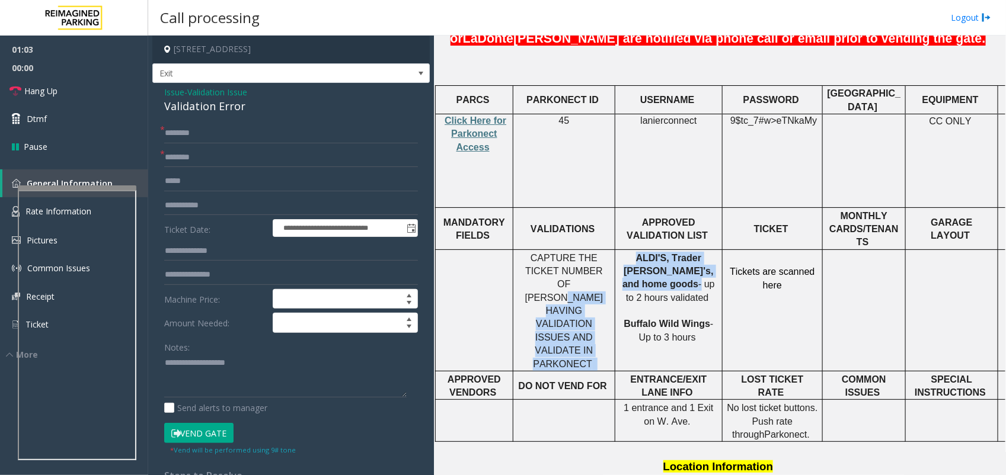
drag, startPoint x: 680, startPoint y: 227, endPoint x: 610, endPoint y: 227, distance: 69.3
click at [610, 250] on tr "CAPTURE THE TICKET NUMBER OF [PERSON_NAME] HAVING VALIDATION ISSUES AND VALIDAT…" at bounding box center [757, 311] width 643 height 122
copy tr "HAVING VALIDATION ISSUES AND VALIDATE IN PARKONEC T ALDI'S, Trader [PERSON_NAME…"
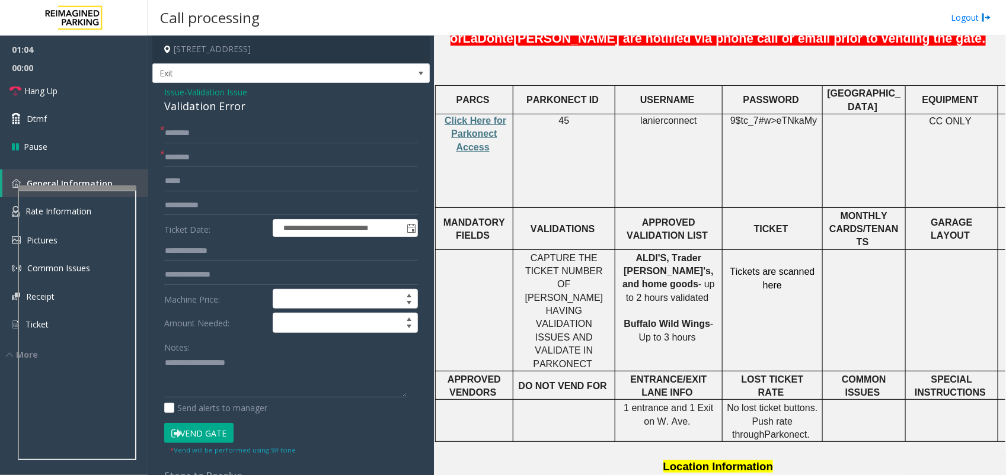
drag, startPoint x: 610, startPoint y: 227, endPoint x: 670, endPoint y: 226, distance: 59.3
click at [663, 279] on span "- up to 2 hours validated" at bounding box center [670, 290] width 89 height 23
drag, startPoint x: 675, startPoint y: 226, endPoint x: 615, endPoint y: 229, distance: 59.3
click at [615, 252] on div "ALDI'S, Trader [PERSON_NAME]'s, and home goods - up to 2 hours validated Buffal…" at bounding box center [668, 298] width 107 height 93
drag, startPoint x: 615, startPoint y: 229, endPoint x: 680, endPoint y: 226, distance: 64.6
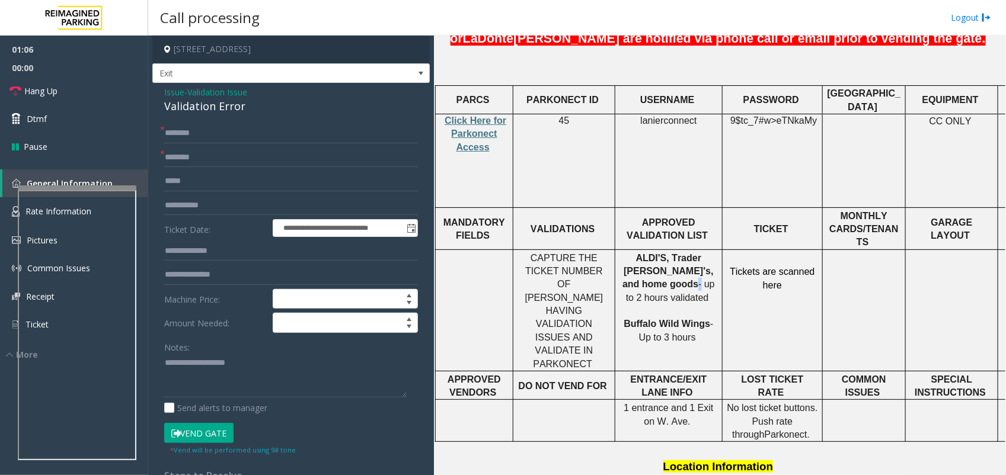
click at [680, 252] on p "ALDI'S, Trader [PERSON_NAME]'s, and home goods - up to 2 hours validated Buffal…" at bounding box center [668, 298] width 98 height 93
click at [680, 279] on span "- up to 2 hours validated" at bounding box center [670, 290] width 89 height 23
copy span "home goods"
drag, startPoint x: 677, startPoint y: 225, endPoint x: 623, endPoint y: 232, distance: 54.3
click at [623, 252] on p "ALDI'S, Trader [PERSON_NAME]'s, and home goods - up to 2 hours validated Buffal…" at bounding box center [668, 298] width 98 height 93
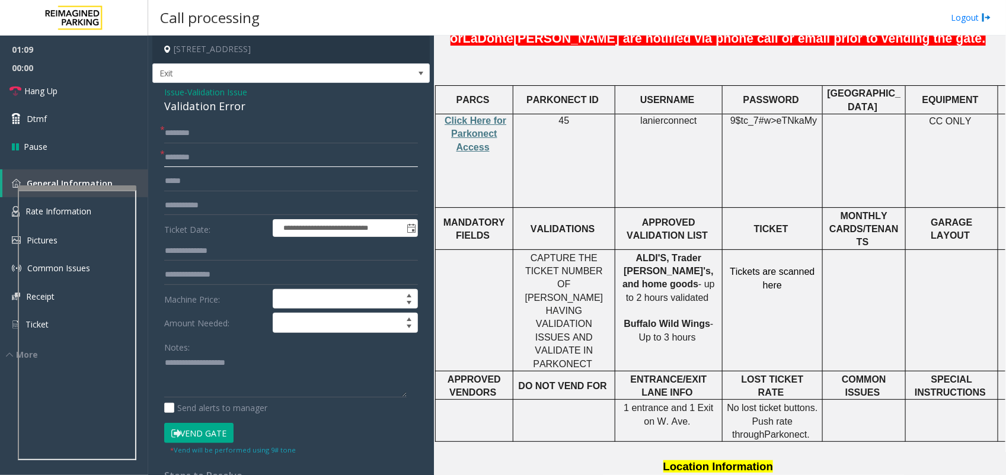
click at [172, 161] on input "text" at bounding box center [291, 158] width 254 height 20
paste input "**********"
type input "**********"
click at [191, 381] on textarea at bounding box center [285, 376] width 242 height 44
paste textarea "**********"
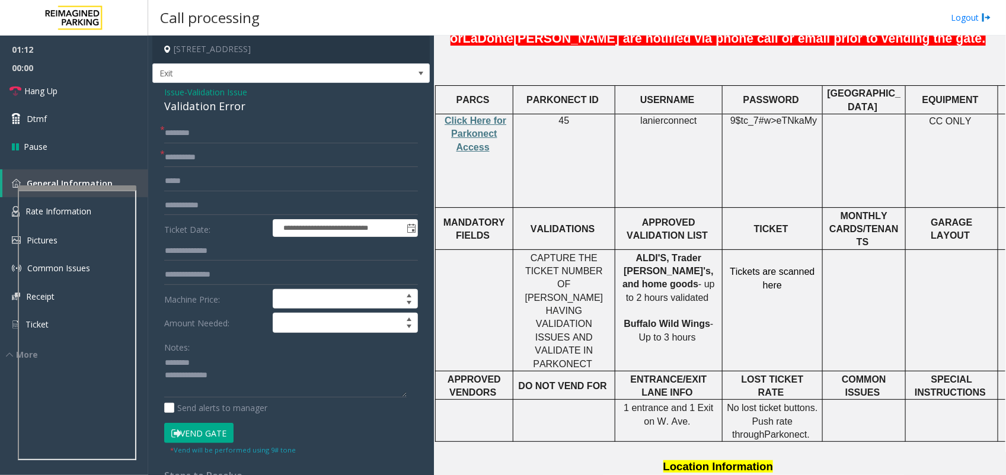
click at [208, 108] on div "Validation Error" at bounding box center [291, 106] width 254 height 16
copy div "Validation Error"
click at [225, 360] on textarea at bounding box center [285, 376] width 242 height 44
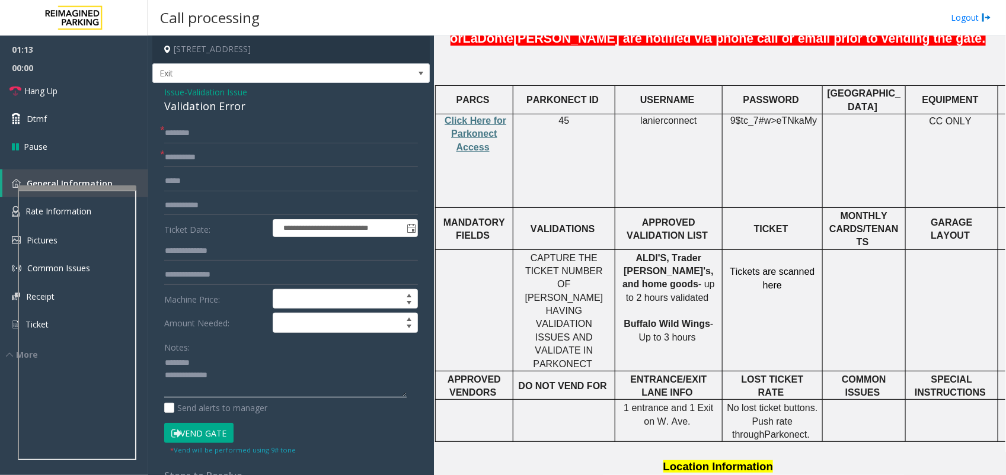
paste textarea "**********"
type textarea "**********"
click at [196, 139] on input "text" at bounding box center [291, 133] width 254 height 20
type input "*****"
click at [60, 87] on link "Hang Up" at bounding box center [74, 91] width 148 height 28
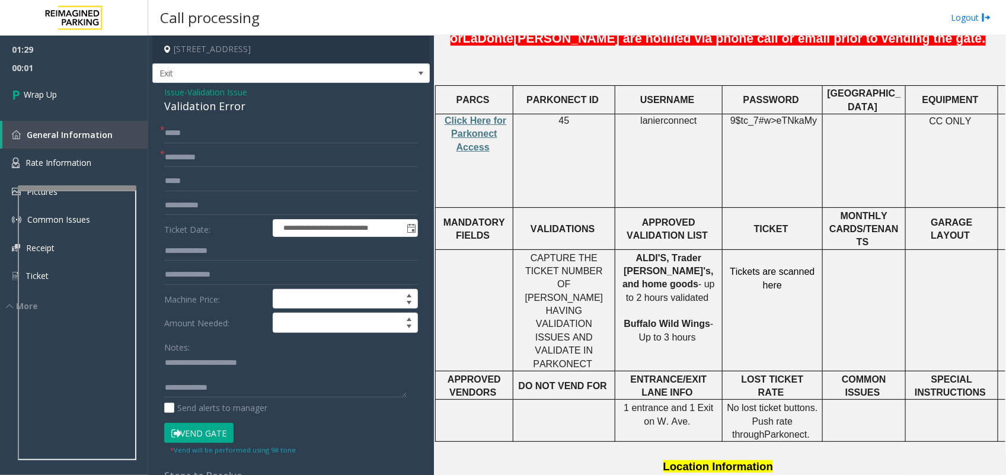
click at [274, 402] on div "Send alerts to manager" at bounding box center [291, 408] width 254 height 12
click at [276, 392] on textarea at bounding box center [285, 376] width 242 height 44
paste textarea "**********"
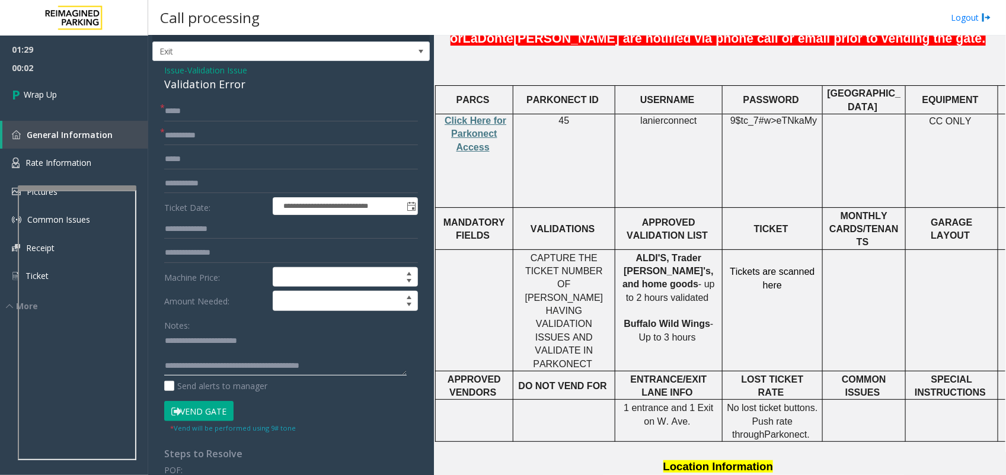
scroll to position [0, 0]
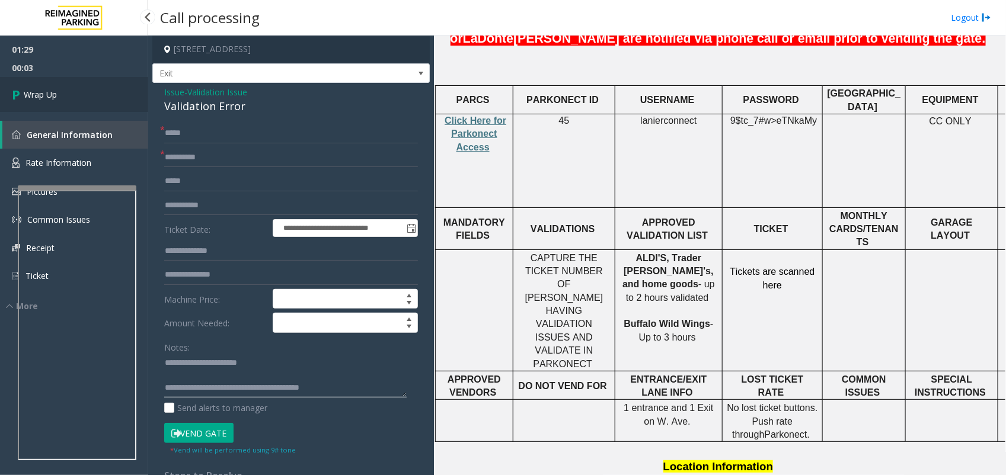
type textarea "**********"
click at [92, 104] on link "Wrap Up" at bounding box center [74, 94] width 148 height 35
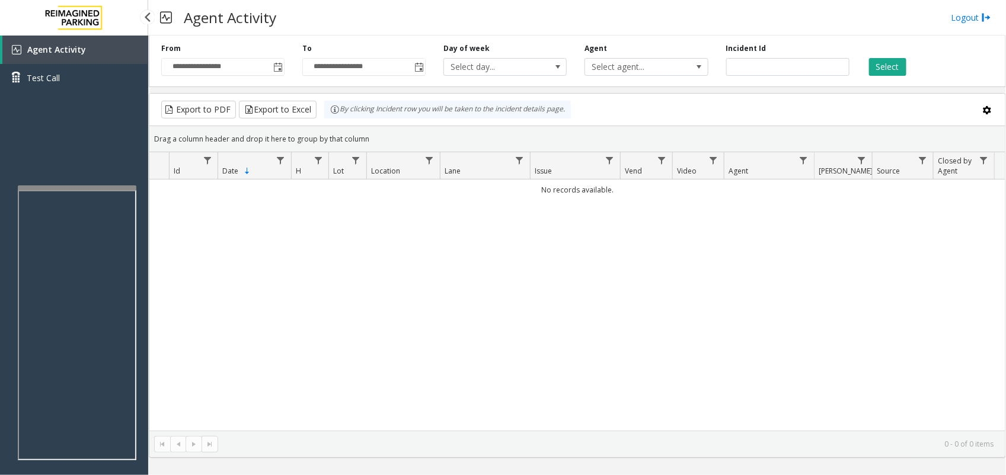
click at [126, 46] on link "Agent Activity" at bounding box center [75, 50] width 146 height 28
click at [276, 73] on span "Toggle popup" at bounding box center [277, 66] width 13 height 19
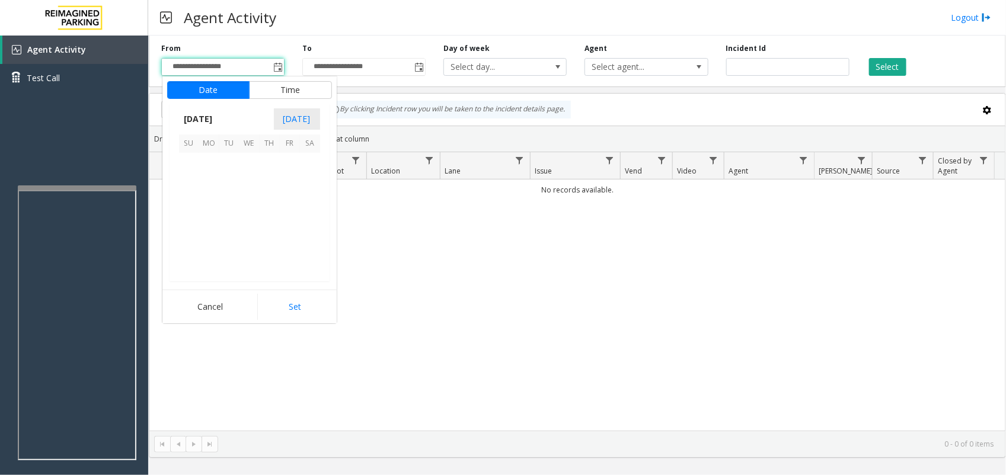
scroll to position [212628, 0]
click at [293, 170] on span "5" at bounding box center [290, 163] width 20 height 20
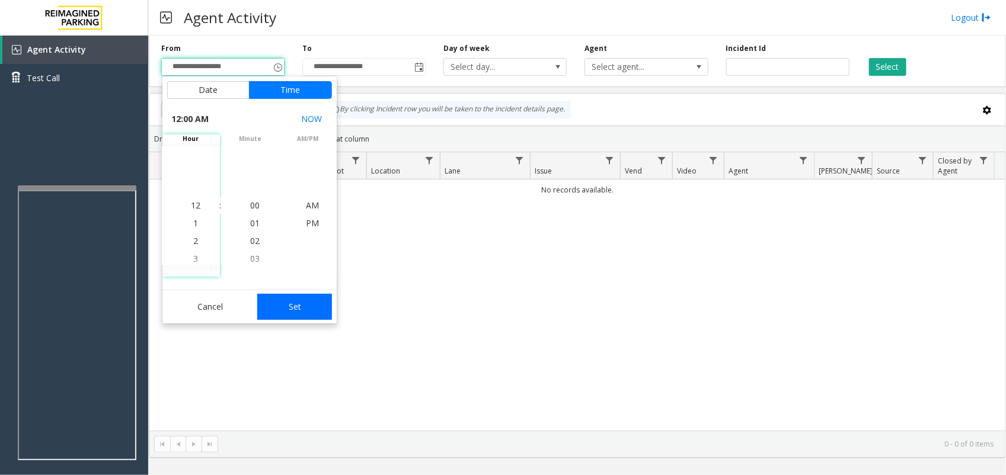
click at [320, 309] on button "Set" at bounding box center [294, 307] width 75 height 26
type input "**********"
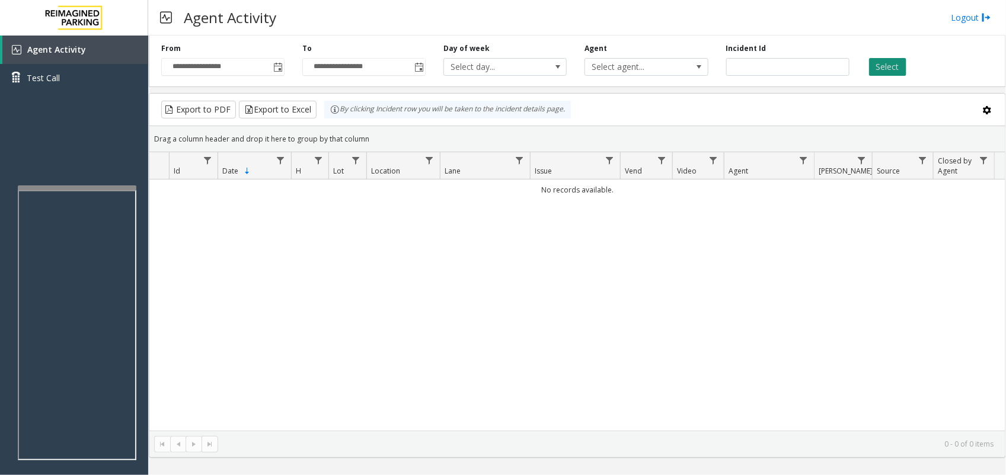
click at [888, 68] on button "Select" at bounding box center [887, 67] width 37 height 18
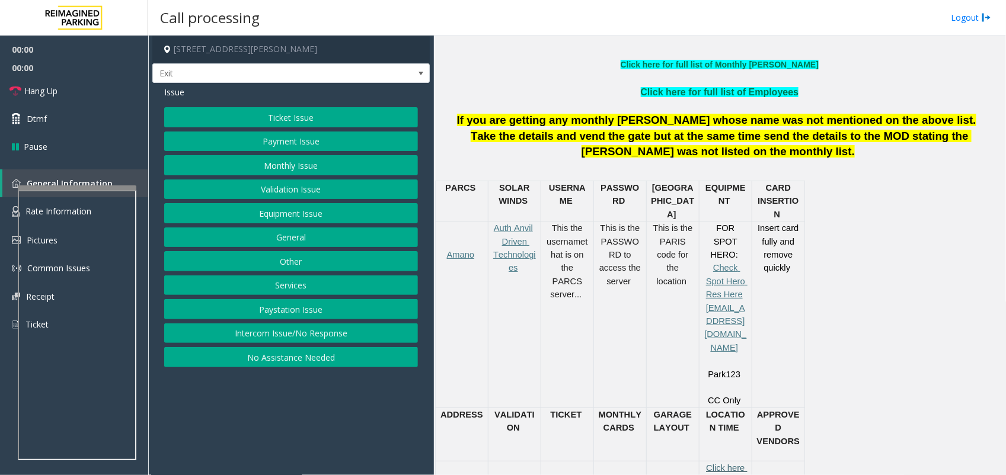
scroll to position [445, 0]
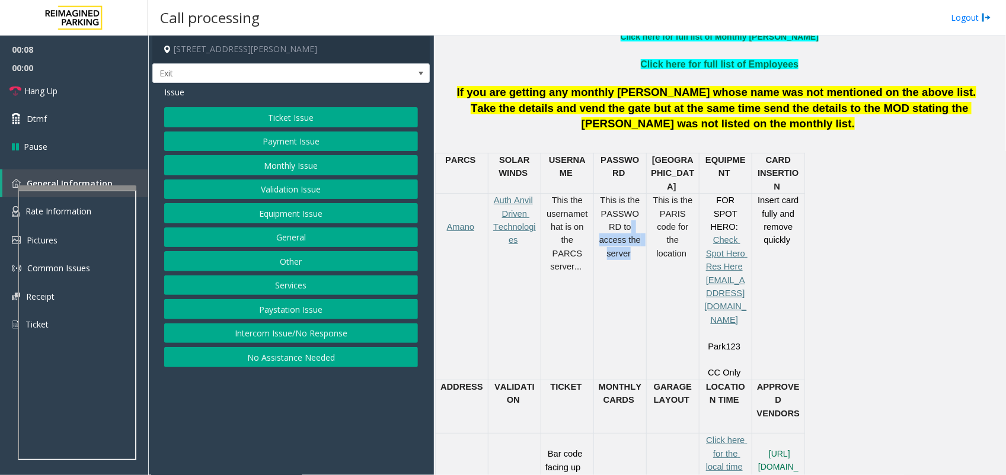
drag, startPoint x: 635, startPoint y: 247, endPoint x: 641, endPoint y: 264, distance: 17.6
click at [641, 264] on td "This is the PASSWORD to access the server" at bounding box center [620, 287] width 53 height 186
click at [306, 114] on button "Ticket Issue" at bounding box center [291, 117] width 254 height 20
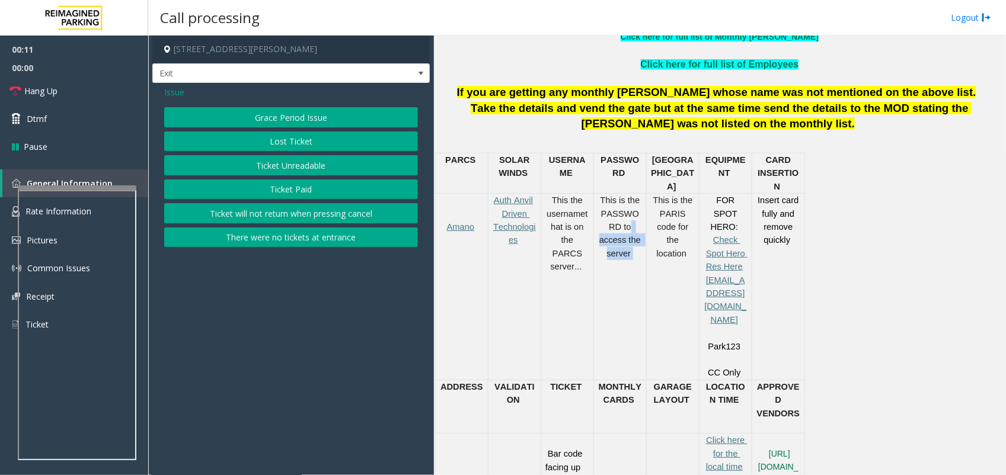
click at [338, 159] on button "Ticket Unreadable" at bounding box center [291, 165] width 254 height 20
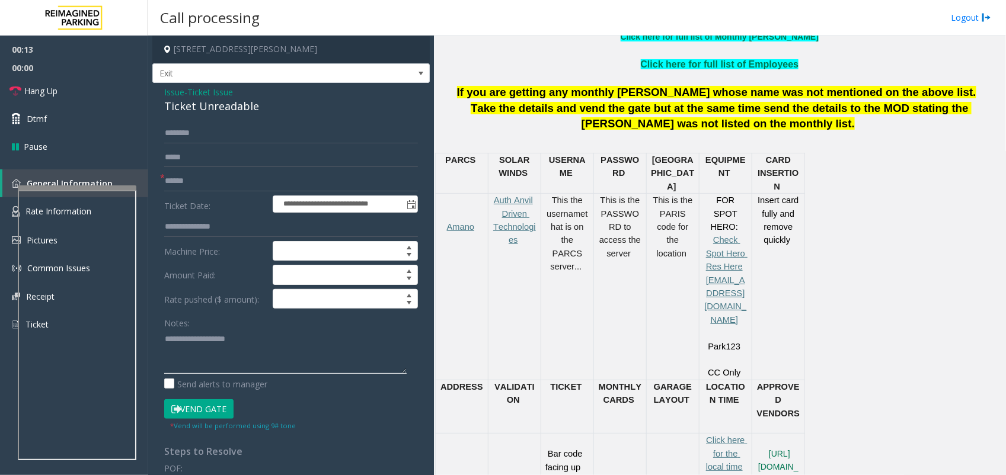
click at [356, 341] on textarea at bounding box center [285, 352] width 242 height 44
paste textarea "**********"
click at [194, 105] on div "Ticket Unreadable" at bounding box center [291, 106] width 254 height 16
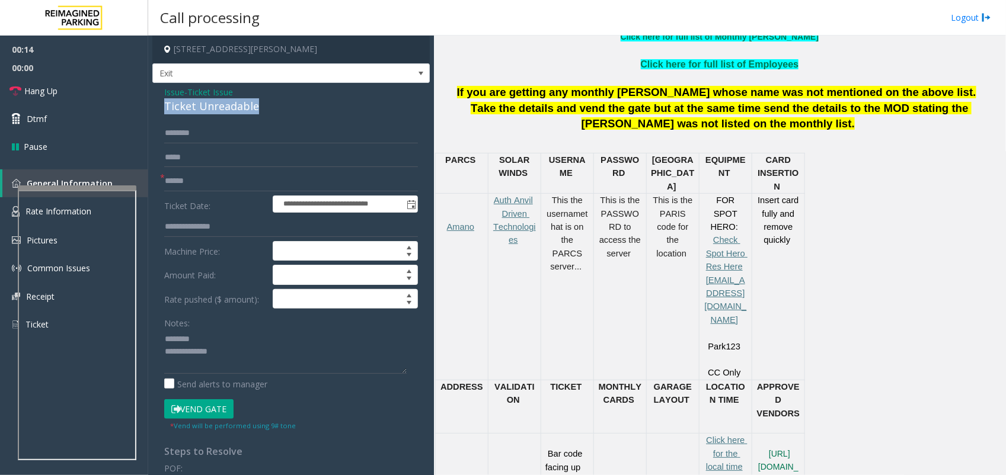
copy div "Ticket Unreadable"
paste textarea "**********"
click at [233, 347] on textarea at bounding box center [285, 352] width 242 height 44
click at [223, 344] on textarea at bounding box center [285, 352] width 242 height 44
paste textarea "**********"
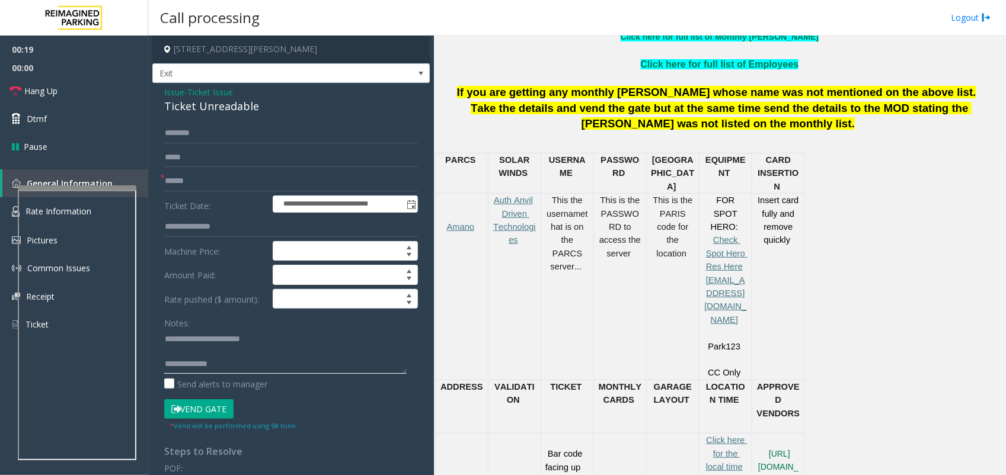
type textarea "**********"
click at [197, 185] on input "text" at bounding box center [291, 181] width 254 height 20
type input "******"
click at [180, 132] on input "text" at bounding box center [291, 133] width 254 height 20
type input "******"
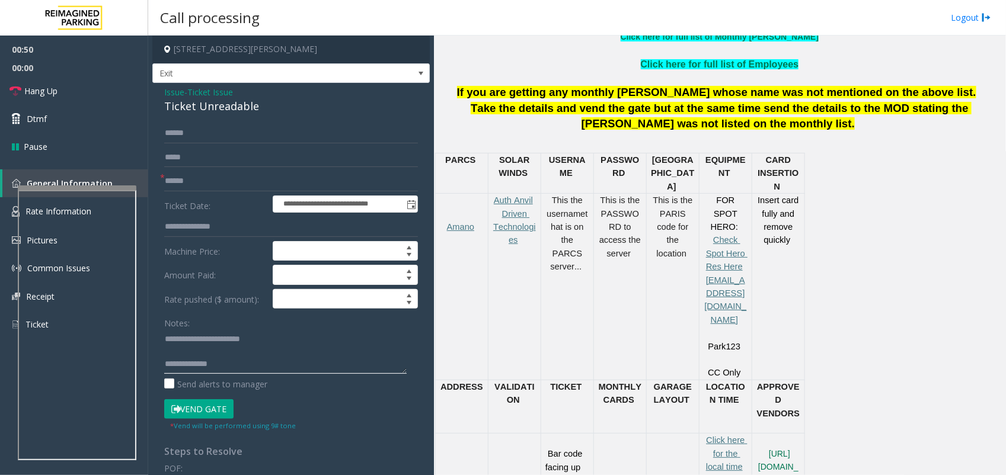
click at [242, 359] on textarea at bounding box center [285, 352] width 242 height 44
paste textarea "**********"
click at [231, 372] on textarea at bounding box center [285, 352] width 242 height 44
paste textarea "**********"
type textarea "**********"
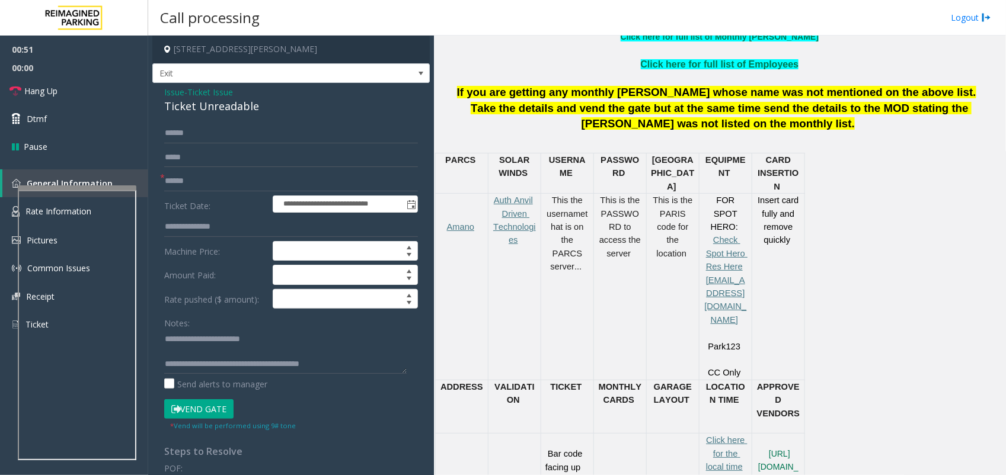
click at [226, 402] on button "Vend Gate" at bounding box center [198, 409] width 69 height 20
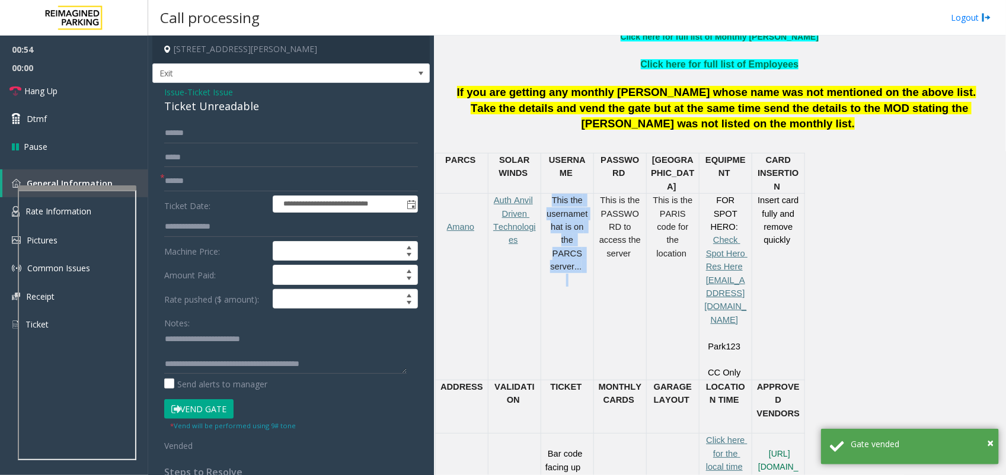
drag, startPoint x: 551, startPoint y: 186, endPoint x: 584, endPoint y: 251, distance: 72.9
click at [584, 251] on div "This the username that is on the PARCS server..." at bounding box center [567, 247] width 52 height 106
click at [621, 226] on span "This is the PASSWORD to access the server" at bounding box center [621, 227] width 44 height 63
click at [626, 228] on span "This is the PASSWORD to access the server" at bounding box center [621, 227] width 44 height 63
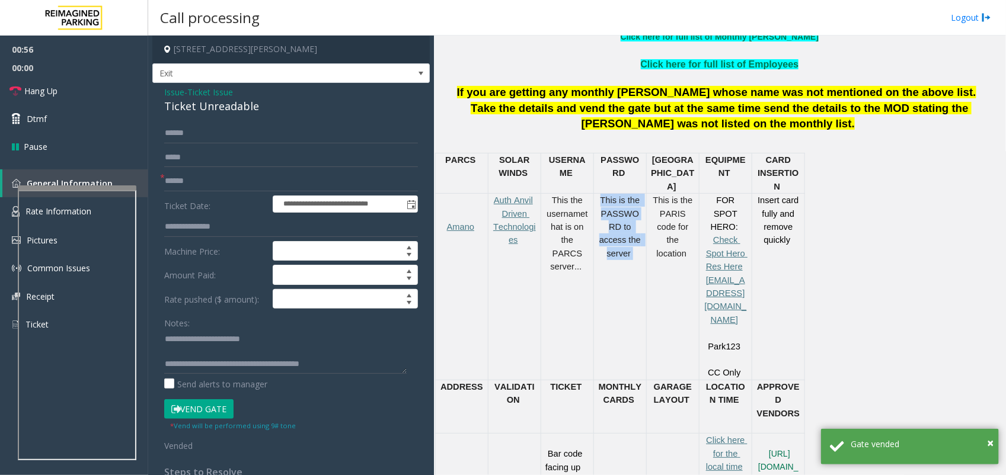
click at [626, 228] on span "This is the PASSWORD to access the server" at bounding box center [621, 227] width 44 height 63
click at [47, 93] on span "Hang Up" at bounding box center [40, 91] width 33 height 12
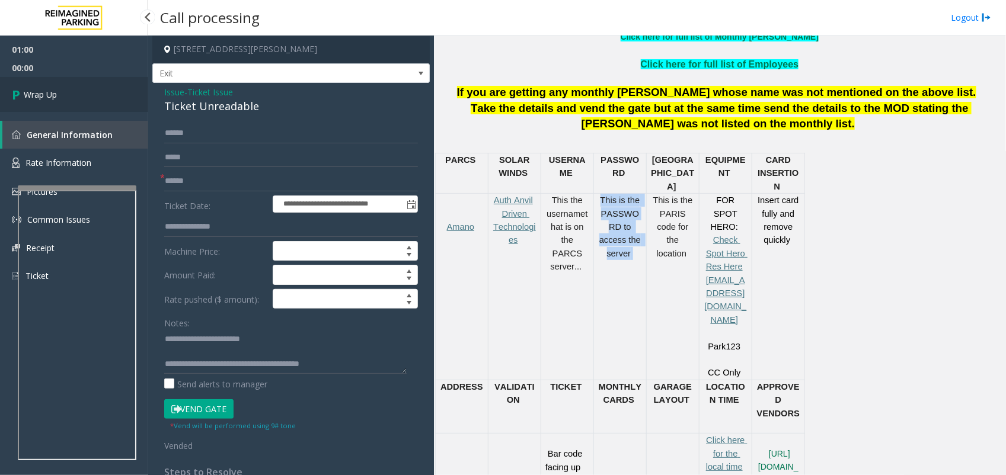
click at [47, 93] on span "Wrap Up" at bounding box center [40, 94] width 33 height 12
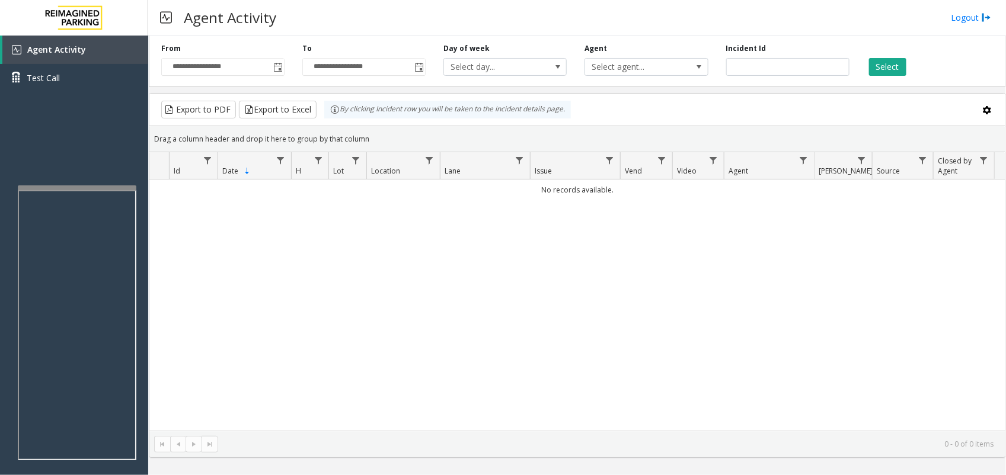
click at [555, 21] on div "Agent Activity Logout" at bounding box center [577, 18] width 858 height 36
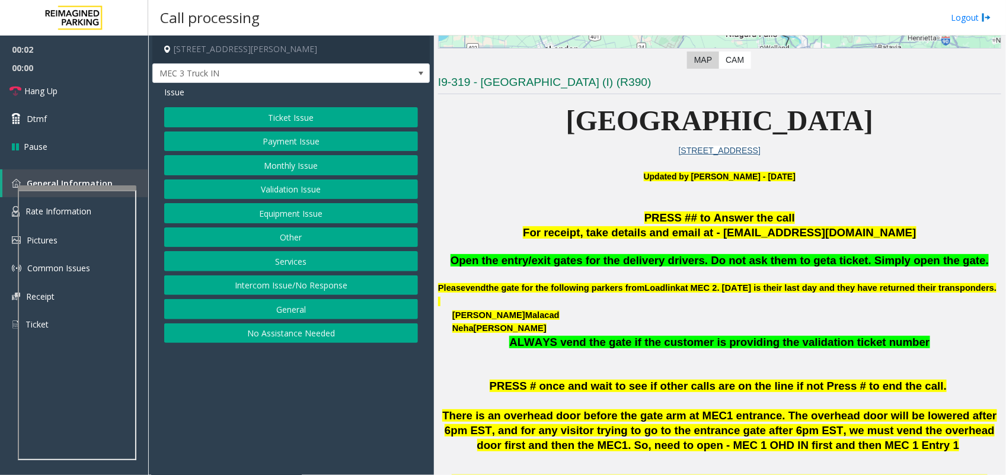
scroll to position [222, 0]
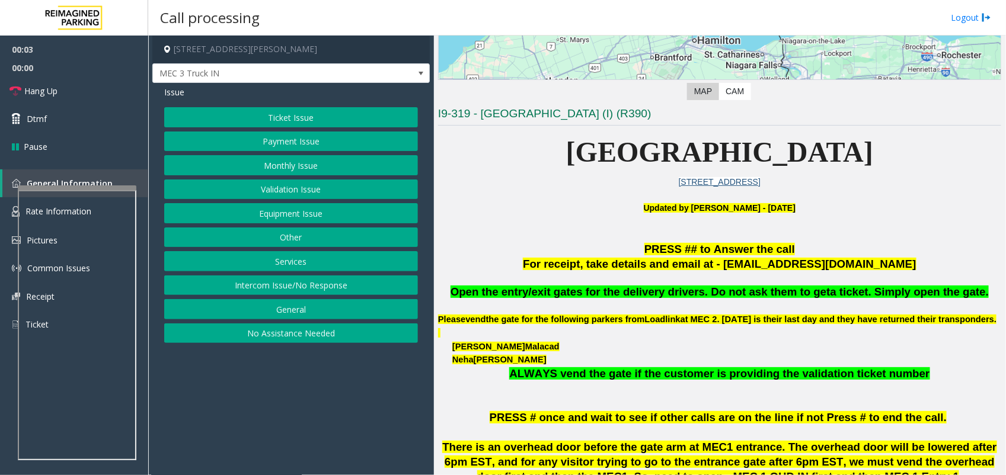
click at [655, 292] on span "Open the entry/exit gates for the delivery drivers. Do not ask them to get" at bounding box center [640, 292] width 380 height 12
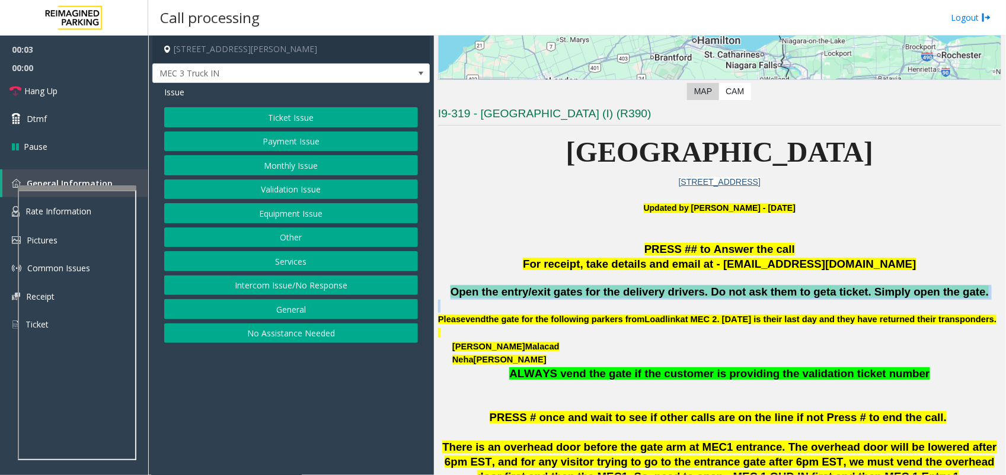
click at [655, 292] on span "Open the entry/exit gates for the delivery drivers. Do not ask them to get" at bounding box center [640, 292] width 380 height 12
copy span "Open the entry/exit gates for the delivery drivers. Do not ask them to get a ti…"
click at [313, 261] on button "Services" at bounding box center [291, 261] width 254 height 20
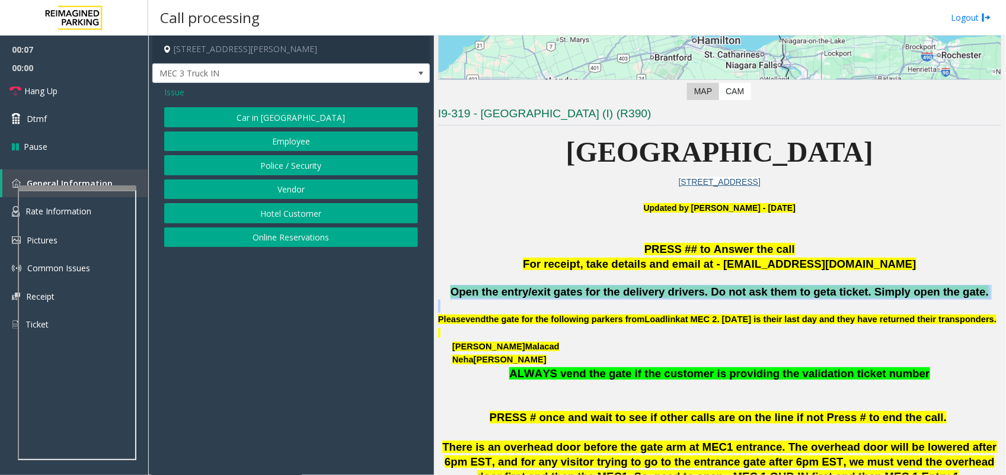
click at [296, 185] on button "Vendor" at bounding box center [291, 190] width 254 height 20
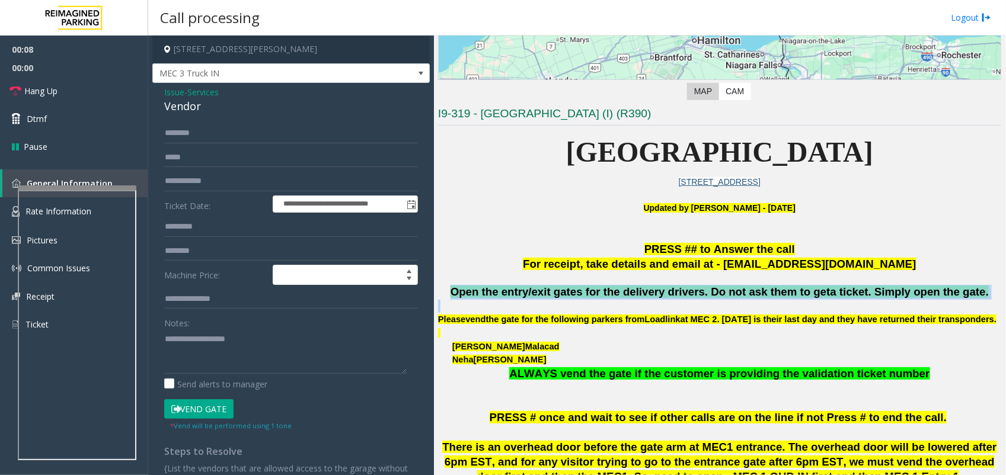
click at [196, 402] on button "Vend Gate" at bounding box center [198, 409] width 69 height 20
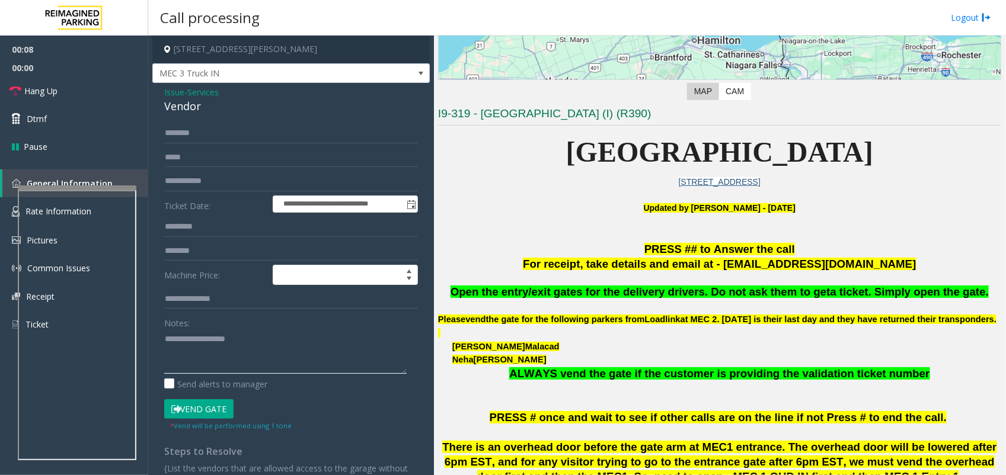
click at [206, 340] on textarea at bounding box center [285, 352] width 242 height 44
paste textarea "**********"
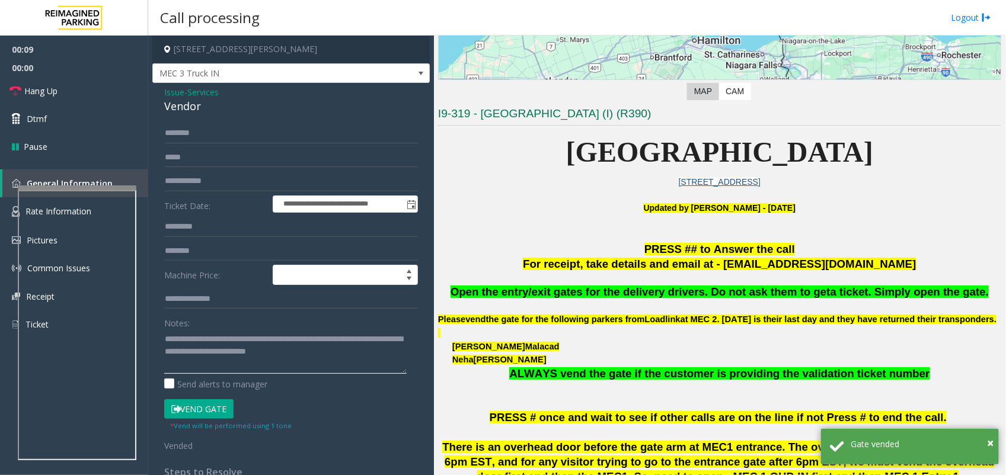
scroll to position [0, 0]
type textarea "**********"
click at [43, 92] on span "Hang Up" at bounding box center [40, 91] width 33 height 12
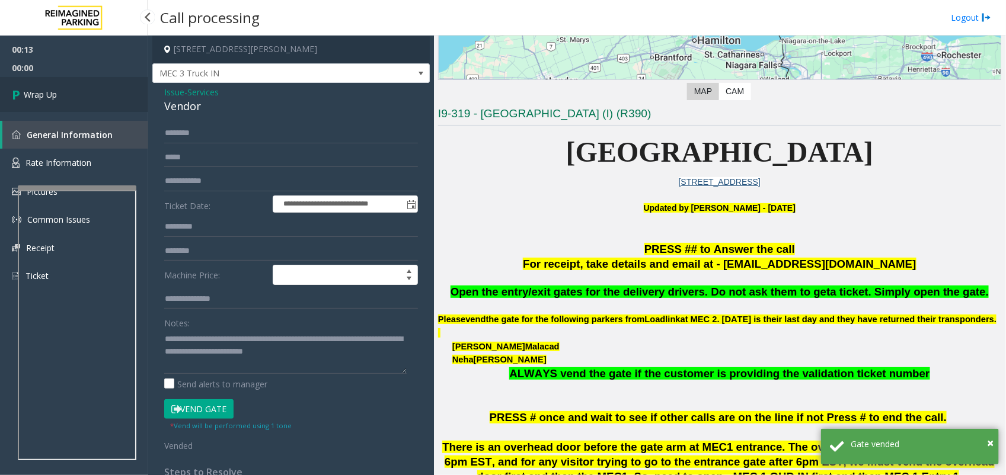
click at [43, 92] on span "Wrap Up" at bounding box center [40, 94] width 33 height 12
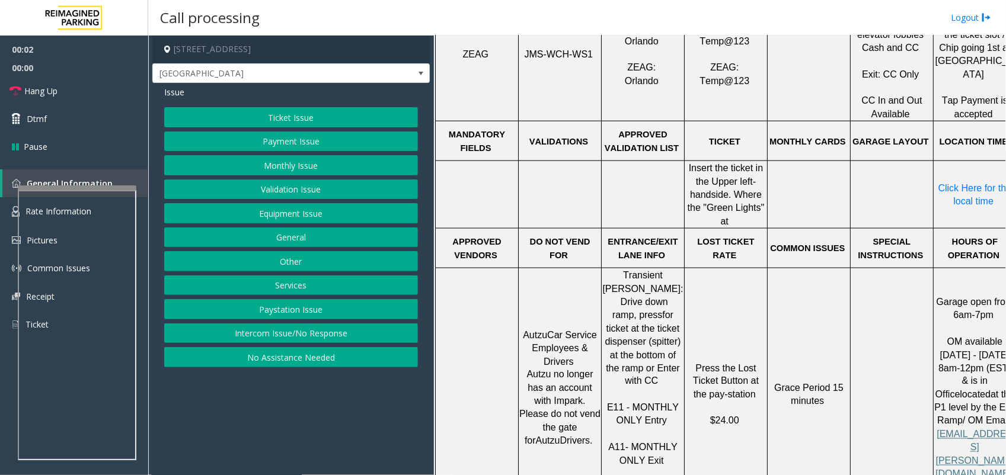
scroll to position [593, 0]
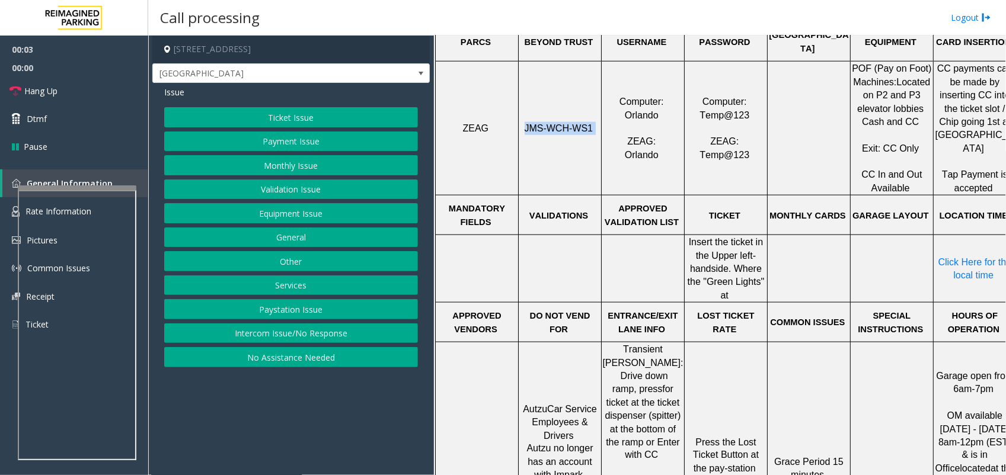
drag, startPoint x: 590, startPoint y: 117, endPoint x: 528, endPoint y: 117, distance: 62.8
click at [528, 122] on p "JMS-WCH-WS1" at bounding box center [559, 128] width 81 height 13
copy p "JMS-WCH-WS1"
click at [304, 113] on button "Ticket Issue" at bounding box center [291, 117] width 254 height 20
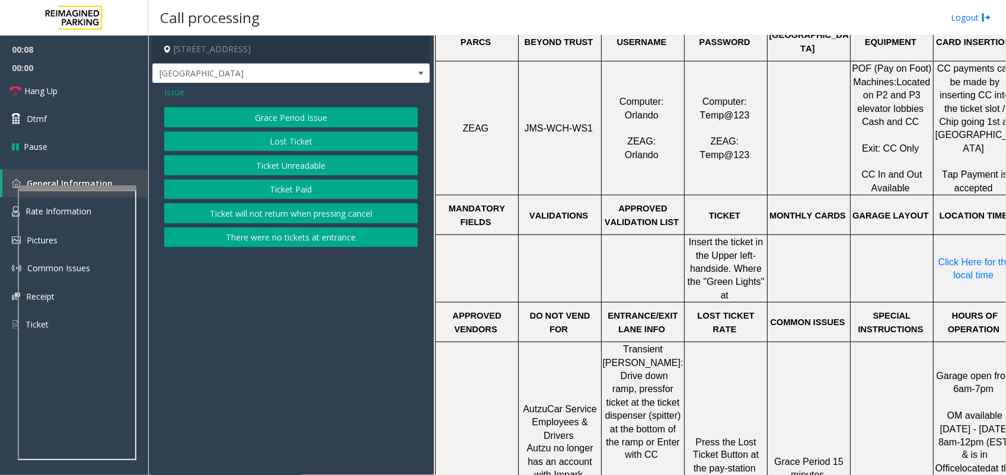
click at [169, 87] on span "Issue" at bounding box center [174, 92] width 20 height 12
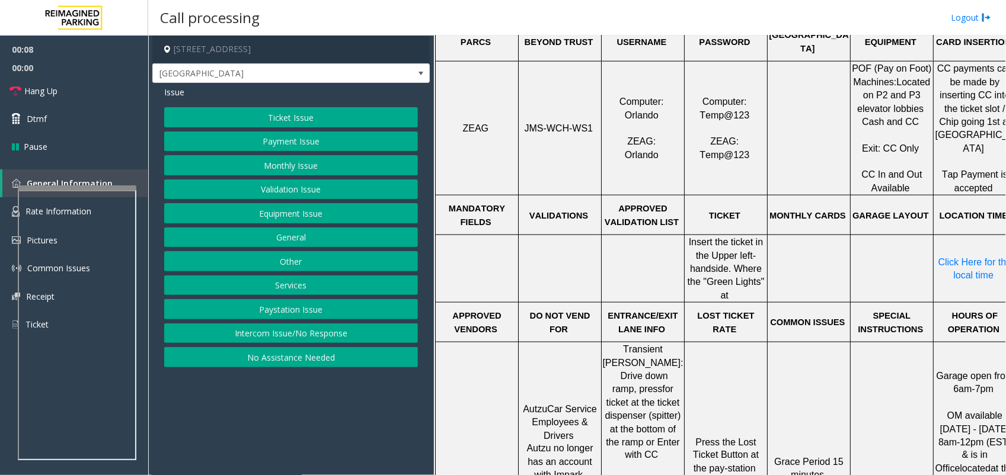
click at [301, 172] on button "Monthly Issue" at bounding box center [291, 165] width 254 height 20
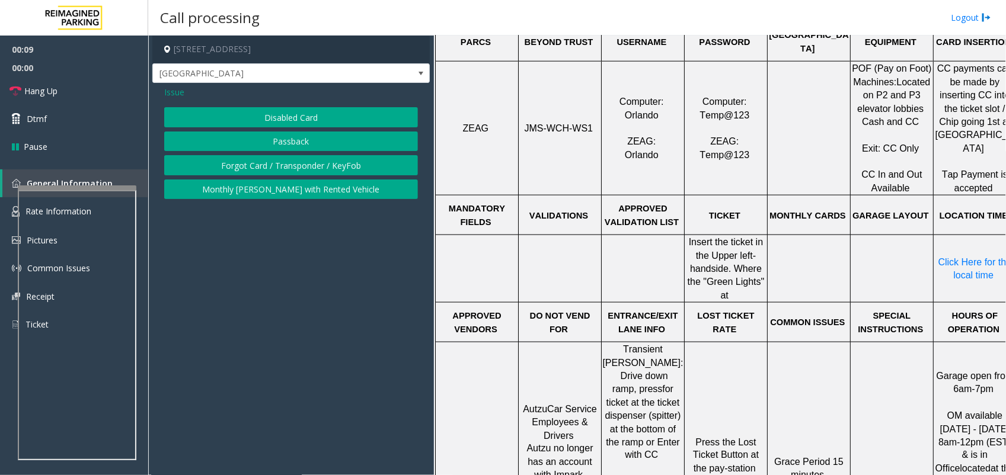
click at [296, 122] on button "Disabled Card" at bounding box center [291, 117] width 254 height 20
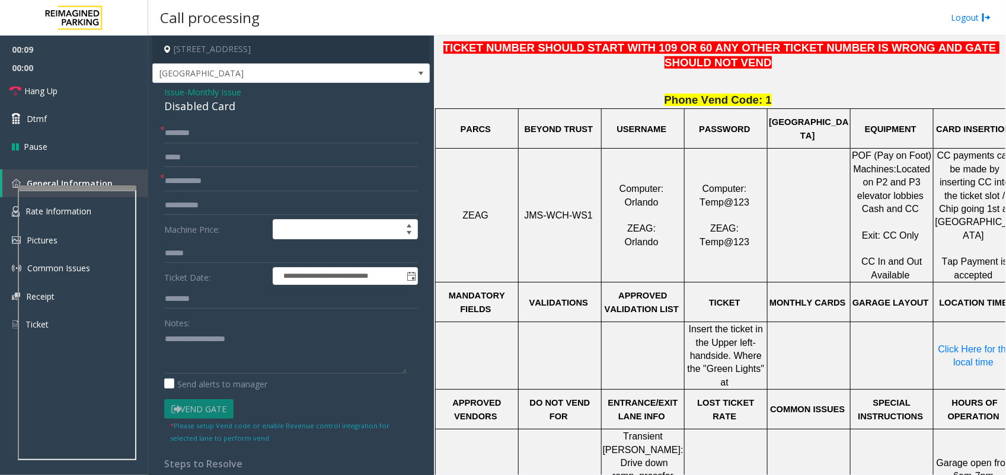
scroll to position [370, 0]
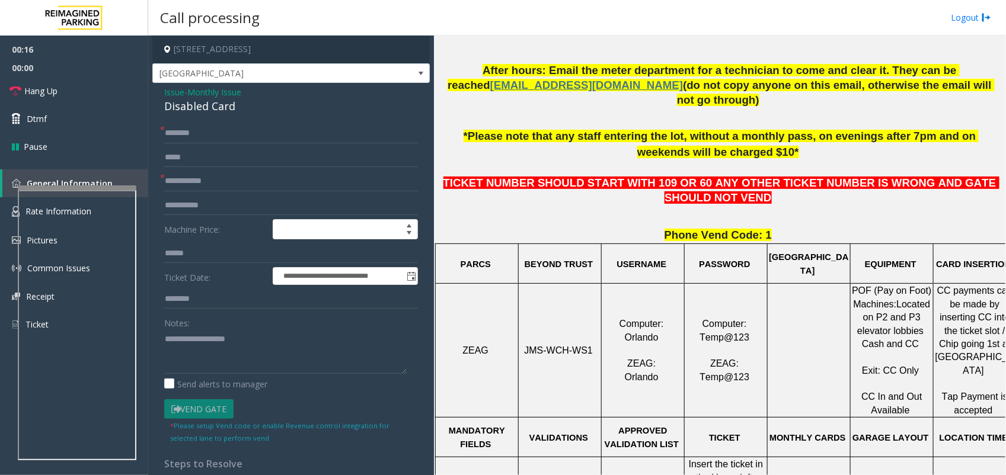
click at [170, 94] on span "Issue" at bounding box center [174, 92] width 20 height 12
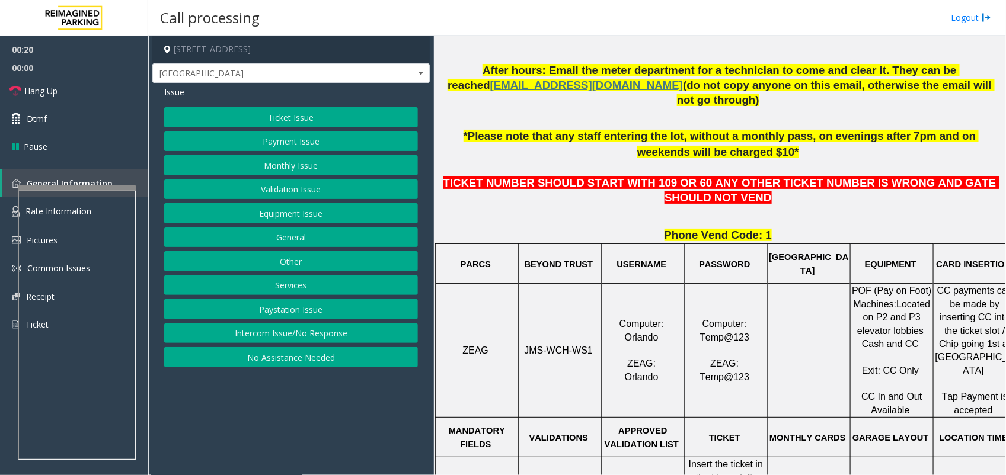
click at [280, 185] on button "Validation Issue" at bounding box center [291, 190] width 254 height 20
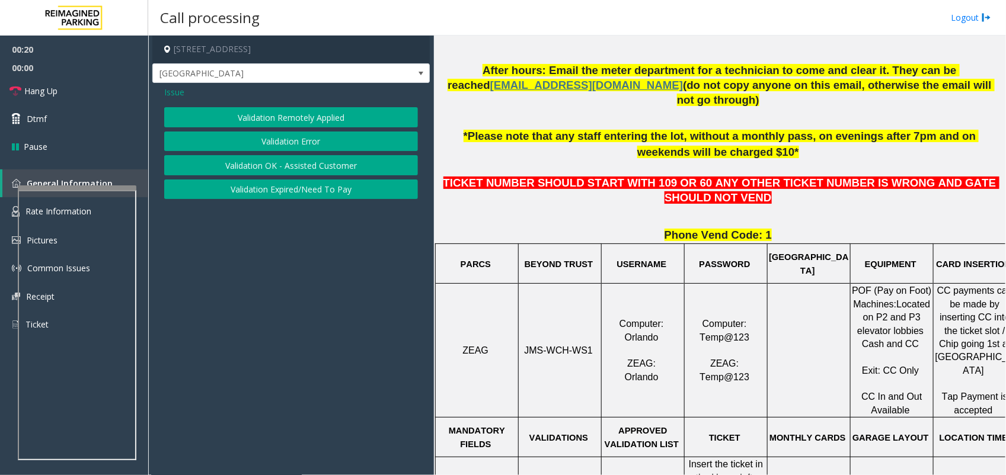
click at [286, 143] on button "Validation Error" at bounding box center [291, 142] width 254 height 20
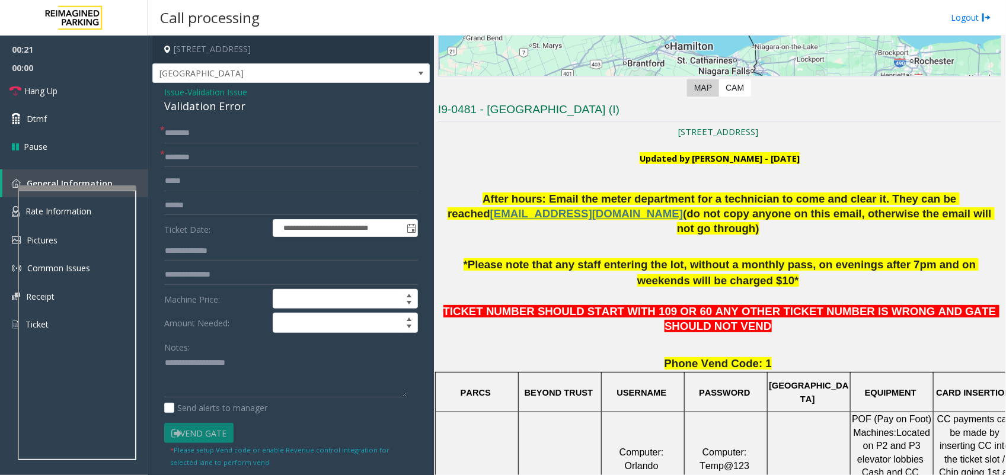
scroll to position [222, 0]
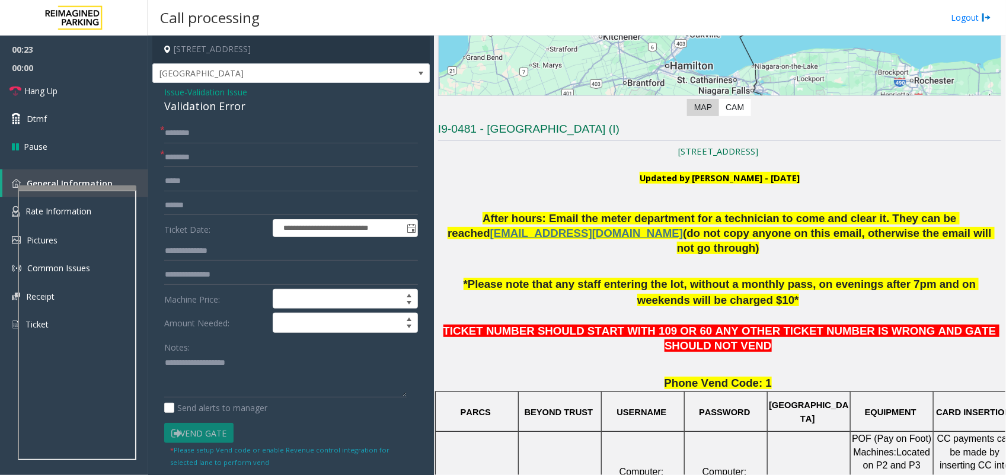
drag, startPoint x: 485, startPoint y: 126, endPoint x: 621, endPoint y: 123, distance: 135.8
click at [621, 123] on h3 "I9-0481 - [GEOGRAPHIC_DATA] (I)" at bounding box center [719, 132] width 563 height 20
click at [207, 159] on input "text" at bounding box center [291, 158] width 254 height 20
paste input "**********"
type input "**********"
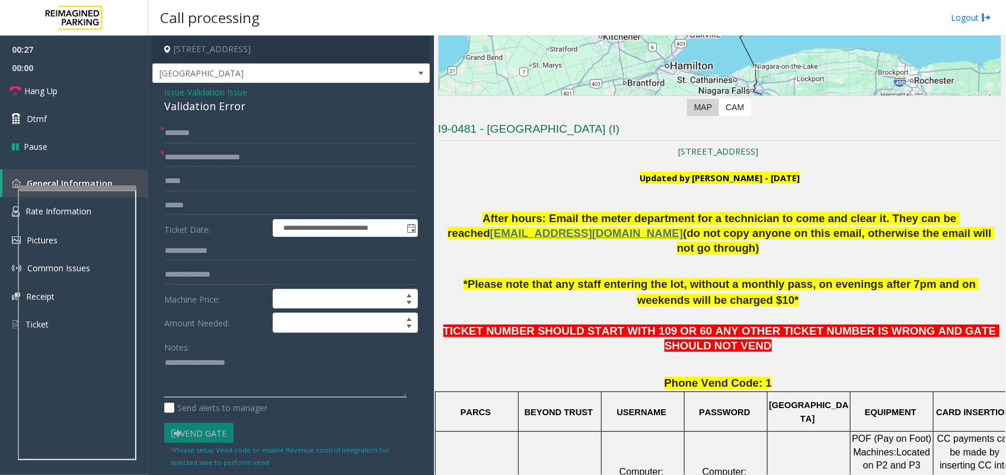
paste textarea "**********"
drag, startPoint x: 218, startPoint y: 372, endPoint x: 229, endPoint y: 295, distance: 78.5
click at [218, 374] on textarea at bounding box center [285, 376] width 242 height 44
click at [212, 113] on div "Validation Error" at bounding box center [291, 106] width 254 height 16
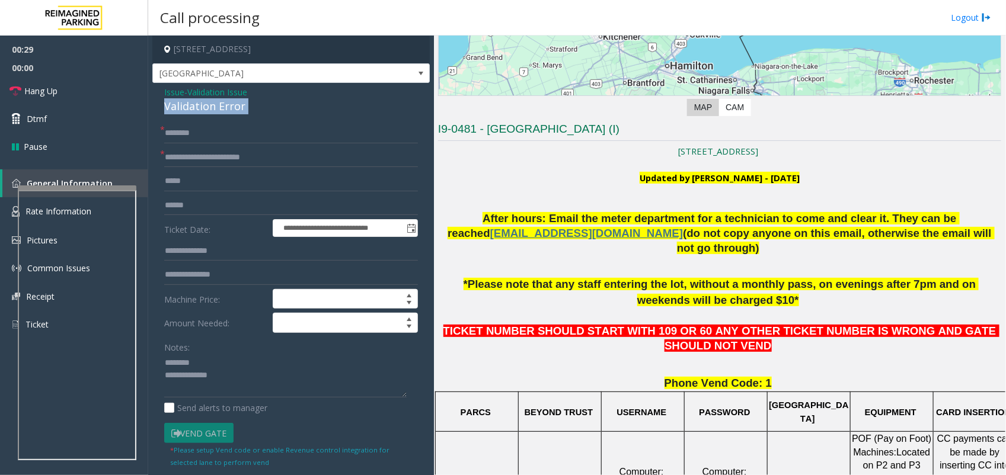
click at [212, 113] on div "Validation Error" at bounding box center [291, 106] width 254 height 16
paste textarea "**********"
click at [220, 366] on textarea at bounding box center [285, 376] width 242 height 44
paste textarea "**********"
click at [315, 393] on textarea at bounding box center [285, 376] width 242 height 44
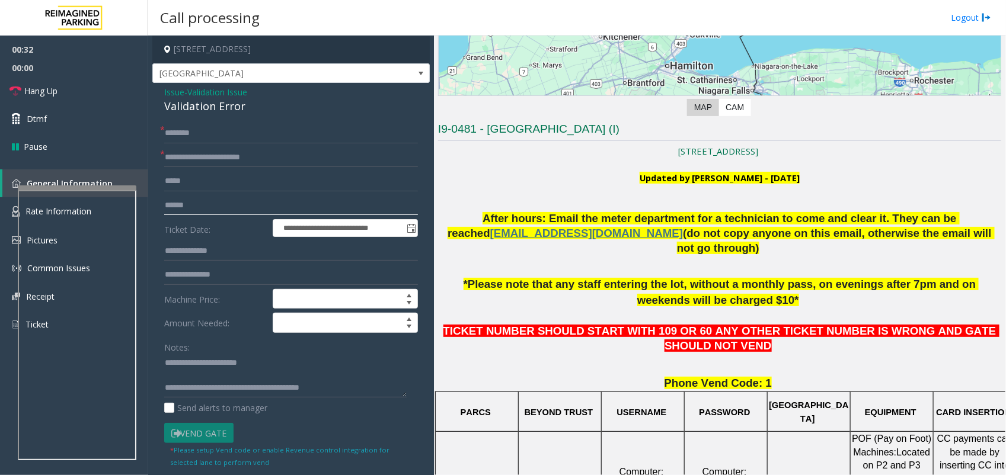
click at [177, 204] on input "text" at bounding box center [291, 206] width 254 height 20
click at [197, 215] on form "**********" at bounding box center [291, 295] width 254 height 345
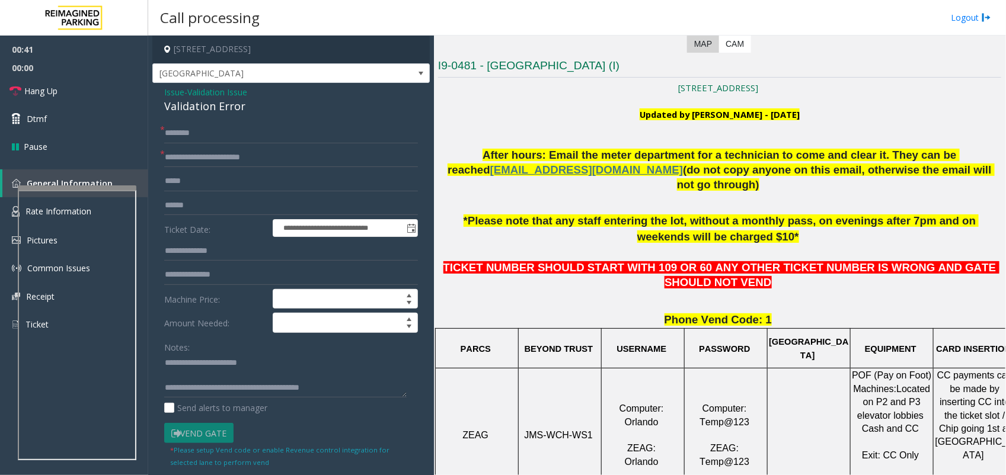
scroll to position [519, 0]
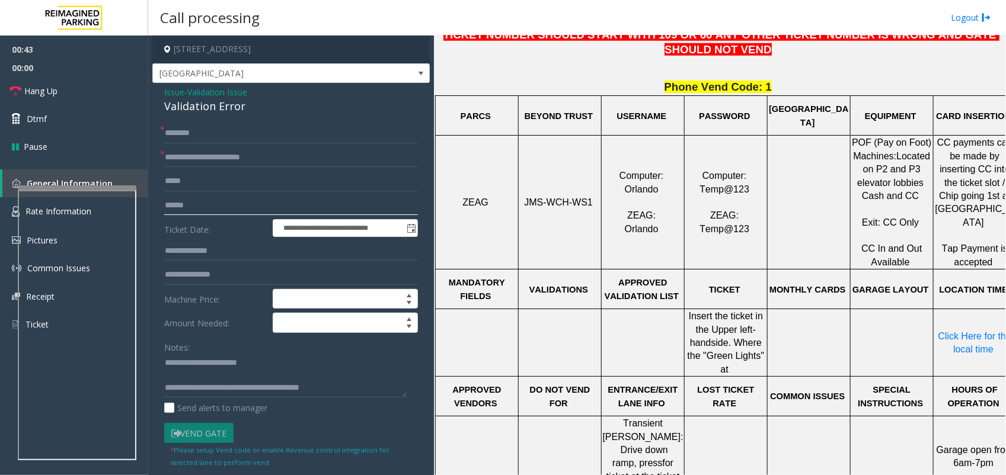
click at [220, 207] on input "text" at bounding box center [291, 206] width 254 height 20
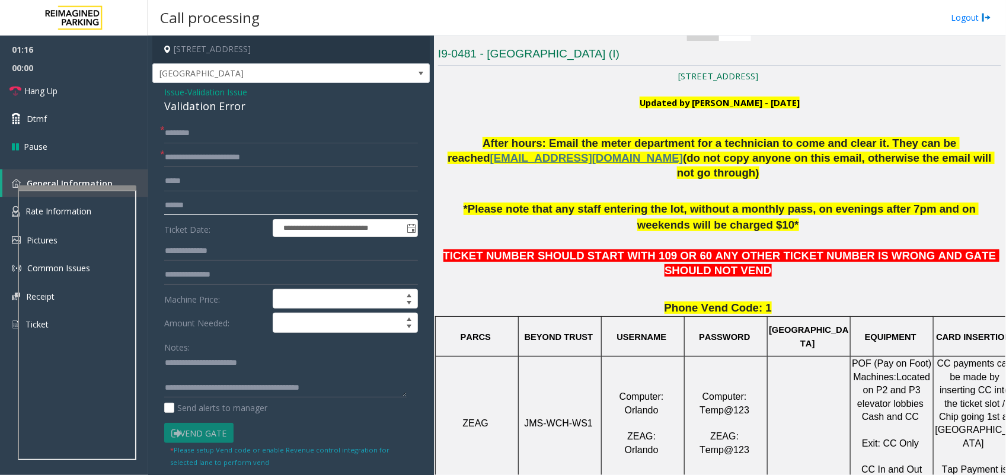
scroll to position [296, 0]
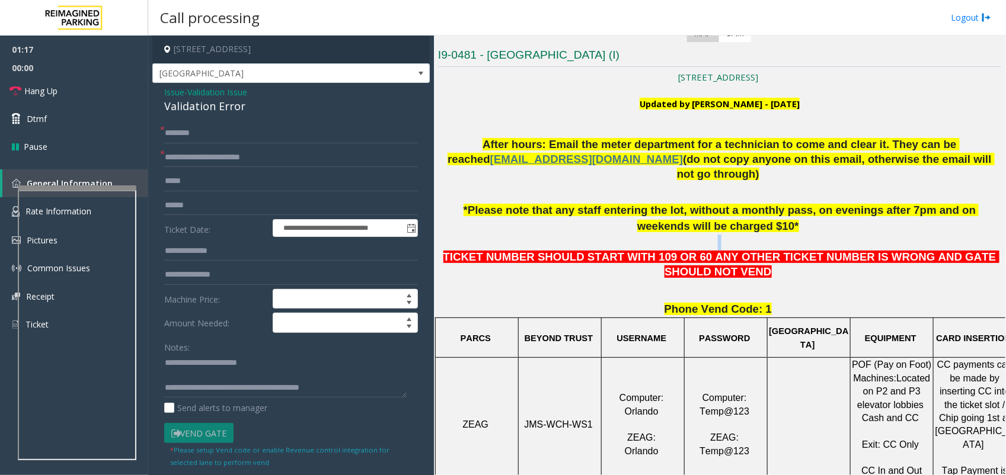
drag, startPoint x: 603, startPoint y: 222, endPoint x: 836, endPoint y: 222, distance: 232.9
click at [836, 235] on p at bounding box center [719, 243] width 563 height 16
drag, startPoint x: 214, startPoint y: 383, endPoint x: 378, endPoint y: 383, distance: 164.2
click at [376, 383] on textarea at bounding box center [285, 376] width 242 height 44
type textarea "**********"
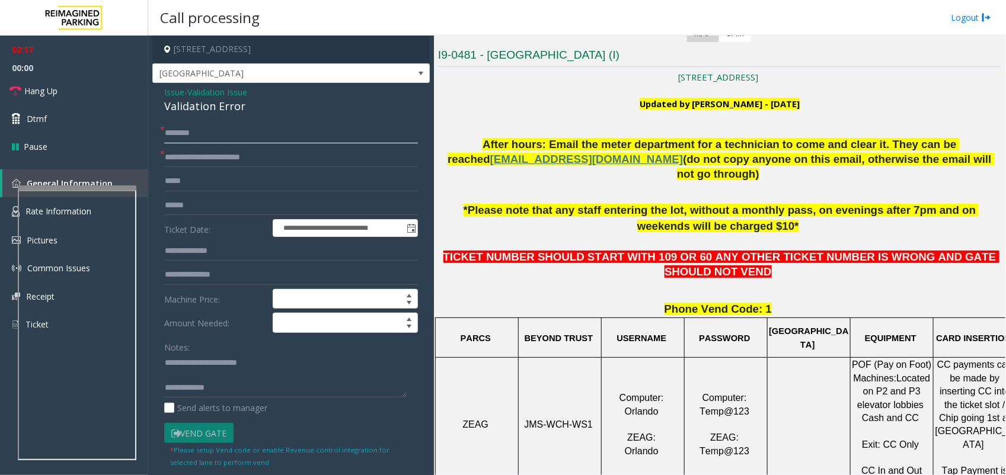
click at [234, 143] on input "text" at bounding box center [291, 133] width 254 height 20
type input "**"
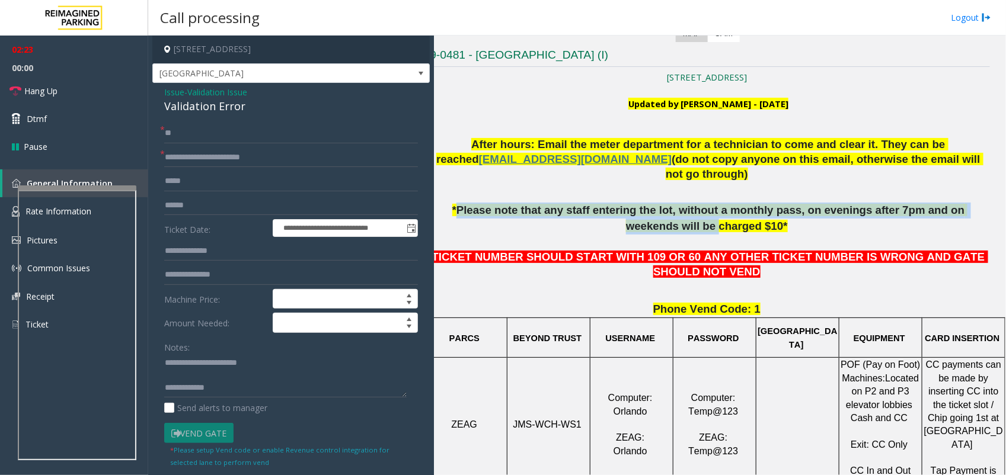
scroll to position [296, 23]
drag, startPoint x: 452, startPoint y: 194, endPoint x: 979, endPoint y: 197, distance: 526.9
click at [893, 197] on div "Main Revenue Control Manufacturer: [PERSON_NAME] ← Move left → Move right ↑ Mov…" at bounding box center [719, 256] width 571 height 440
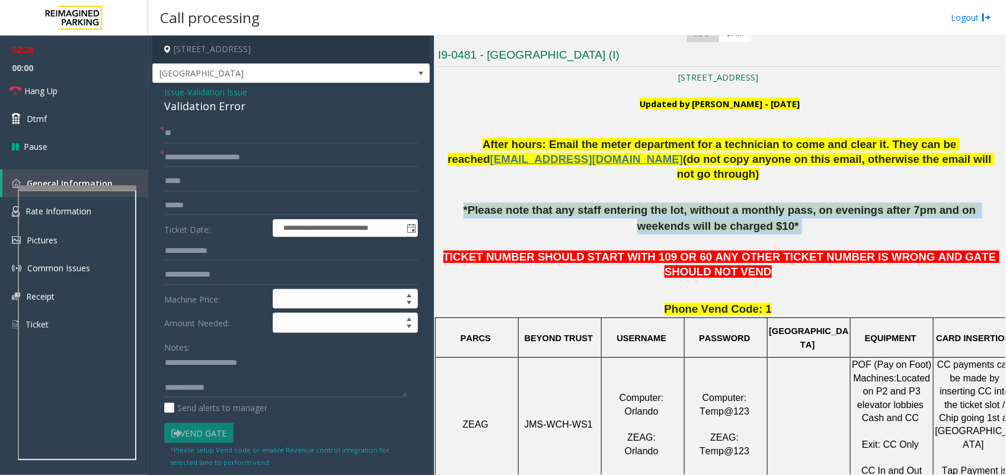
drag, startPoint x: 731, startPoint y: 213, endPoint x: 448, endPoint y: 191, distance: 283.6
click at [448, 203] on p "*Please note that any staff entering the lot, without a monthly pass, on evenin…" at bounding box center [719, 218] width 563 height 31
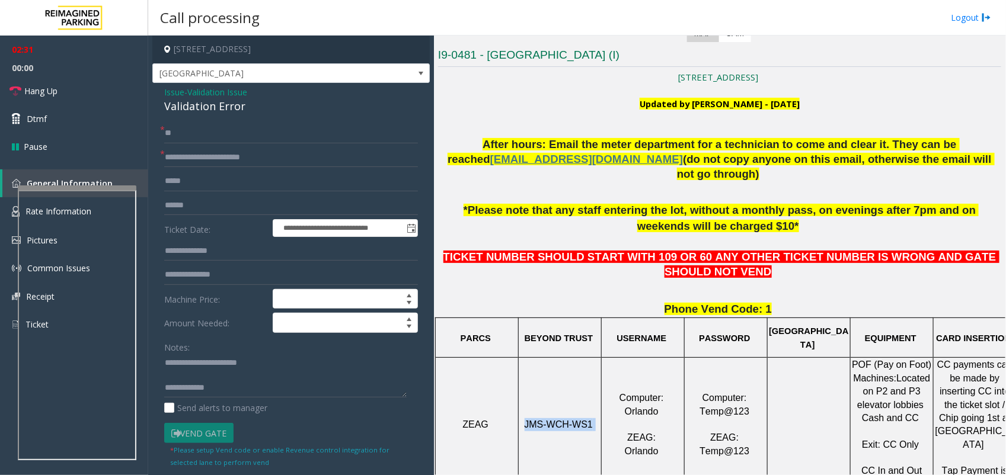
drag, startPoint x: 590, startPoint y: 420, endPoint x: 526, endPoint y: 418, distance: 64.0
click at [526, 402] on td "JMS-WCH-WS1" at bounding box center [560, 425] width 83 height 134
click at [49, 95] on span "Hang Up" at bounding box center [40, 91] width 33 height 12
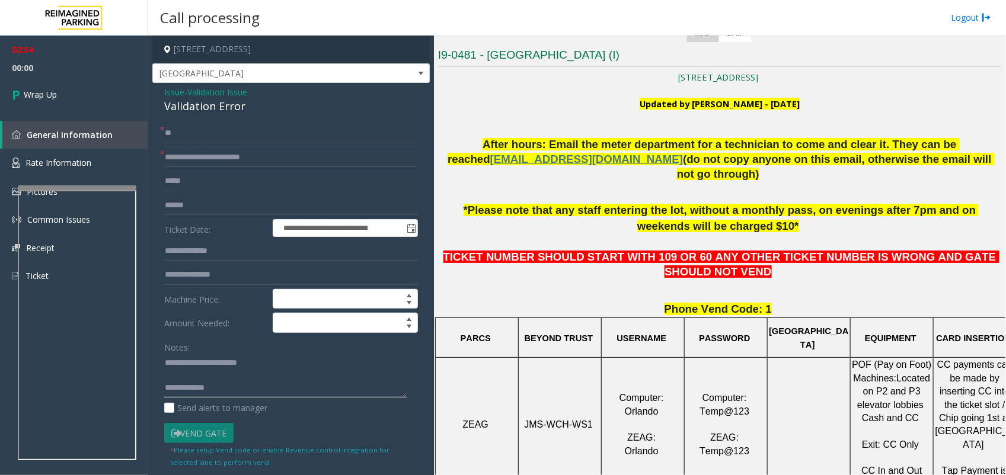
click at [254, 389] on textarea at bounding box center [285, 376] width 242 height 44
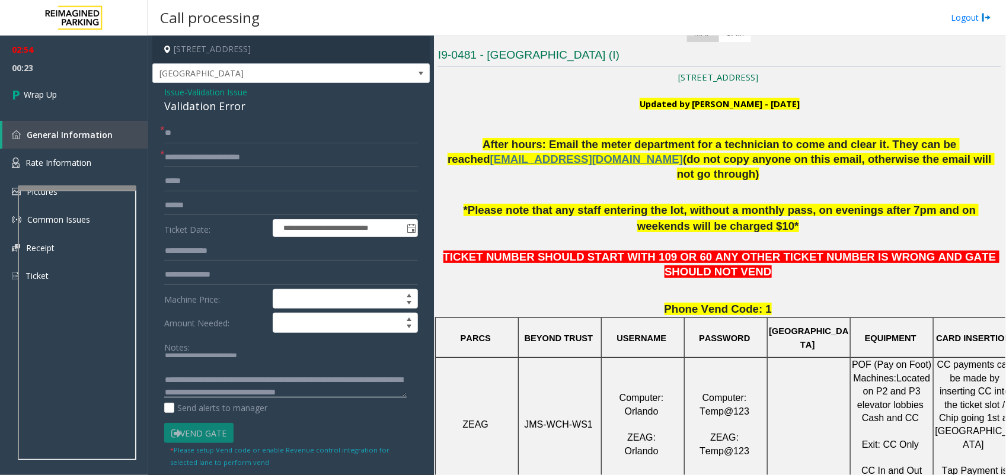
scroll to position [21, 0]
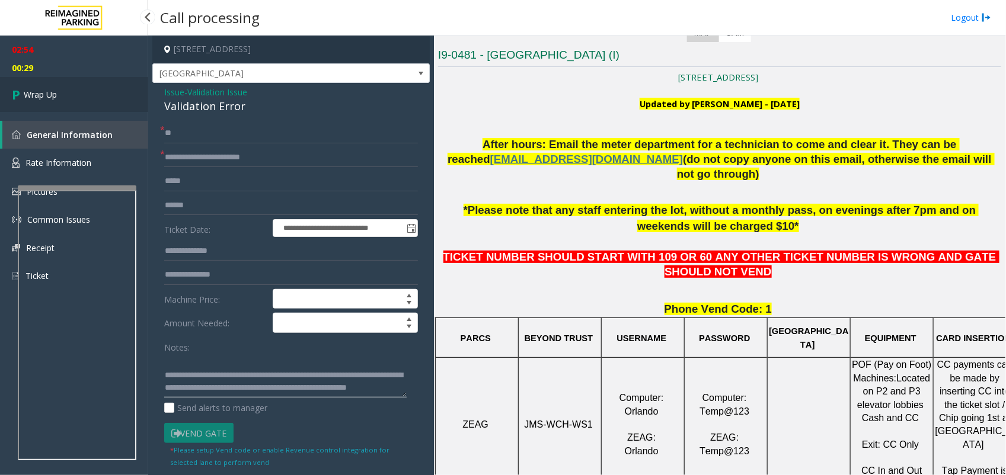
type textarea "**********"
click at [50, 93] on span "Wrap Up" at bounding box center [40, 94] width 33 height 12
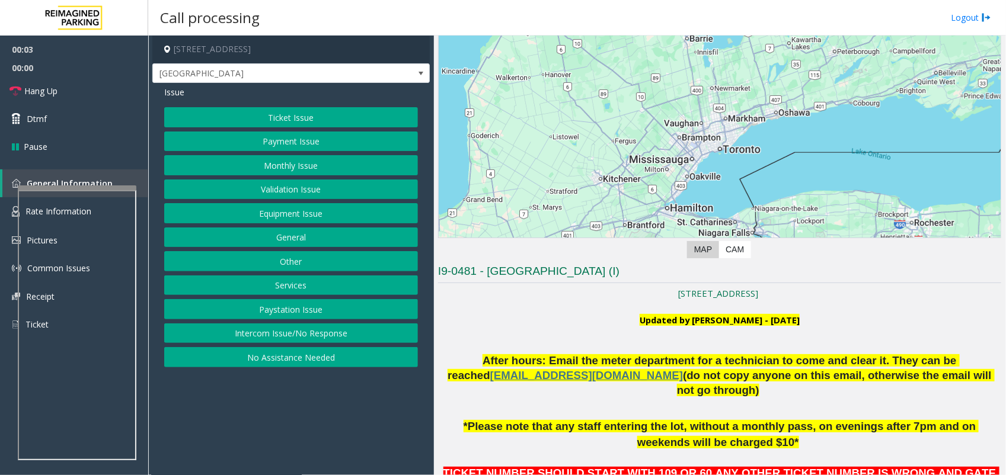
scroll to position [222, 0]
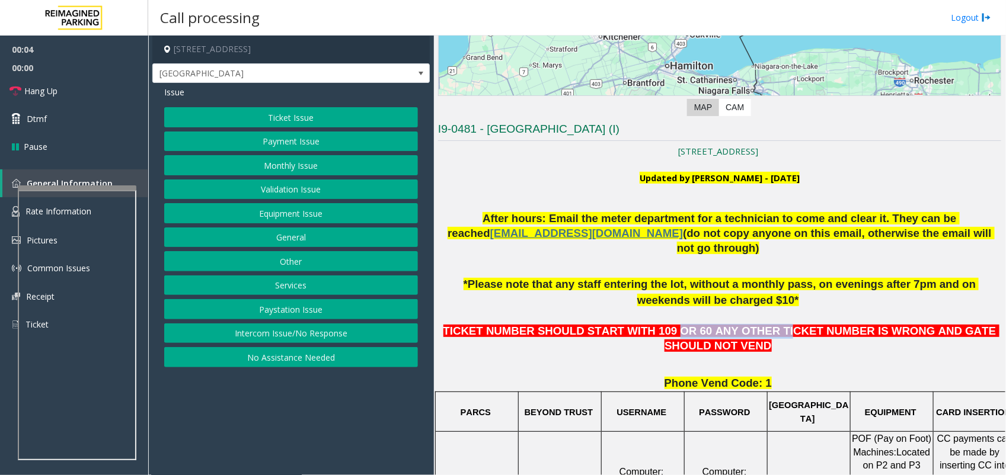
drag, startPoint x: 649, startPoint y: 317, endPoint x: 745, endPoint y: 314, distance: 96.1
click at [745, 325] on span "TICKET NUMBER SHOULD START WITH 109 OR 60 ANY OTHER TICKET NUMBER IS WRONG AND …" at bounding box center [721, 338] width 556 height 27
click at [277, 120] on button "Ticket Issue" at bounding box center [291, 117] width 254 height 20
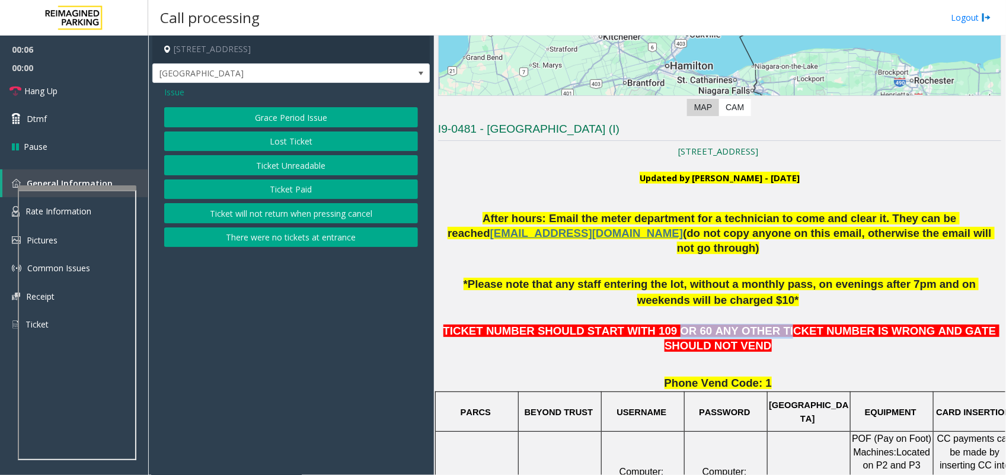
click at [292, 170] on button "Ticket Unreadable" at bounding box center [291, 165] width 254 height 20
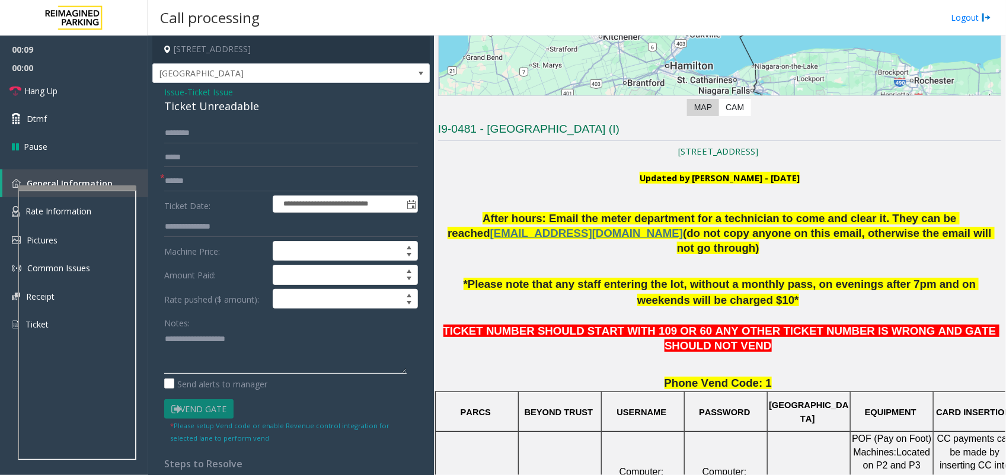
click at [250, 350] on textarea at bounding box center [285, 352] width 242 height 44
click at [245, 357] on textarea at bounding box center [285, 352] width 242 height 44
paste textarea "**********"
click at [229, 354] on textarea at bounding box center [285, 352] width 242 height 44
click at [211, 110] on div "Ticket Unreadable" at bounding box center [291, 106] width 254 height 16
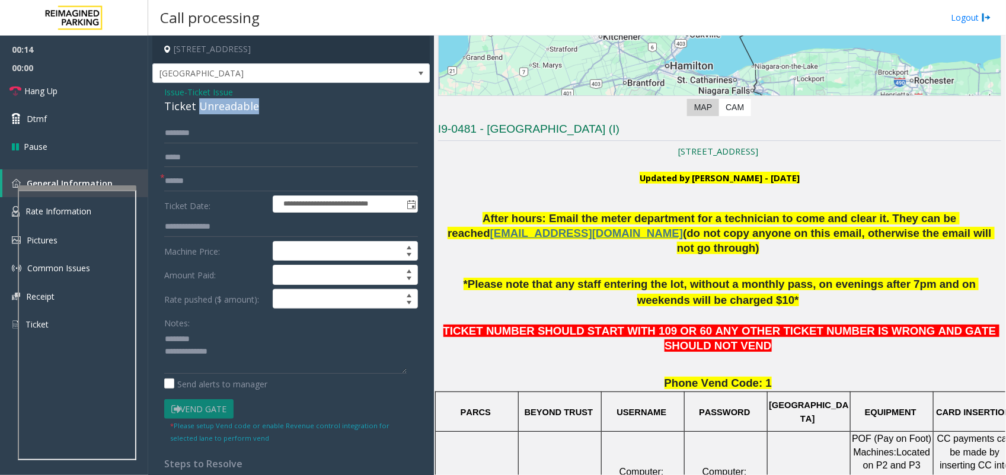
click at [211, 110] on div "Ticket Unreadable" at bounding box center [291, 106] width 254 height 16
click at [210, 344] on textarea at bounding box center [285, 352] width 242 height 44
paste textarea "**********"
click at [255, 369] on textarea at bounding box center [285, 352] width 242 height 44
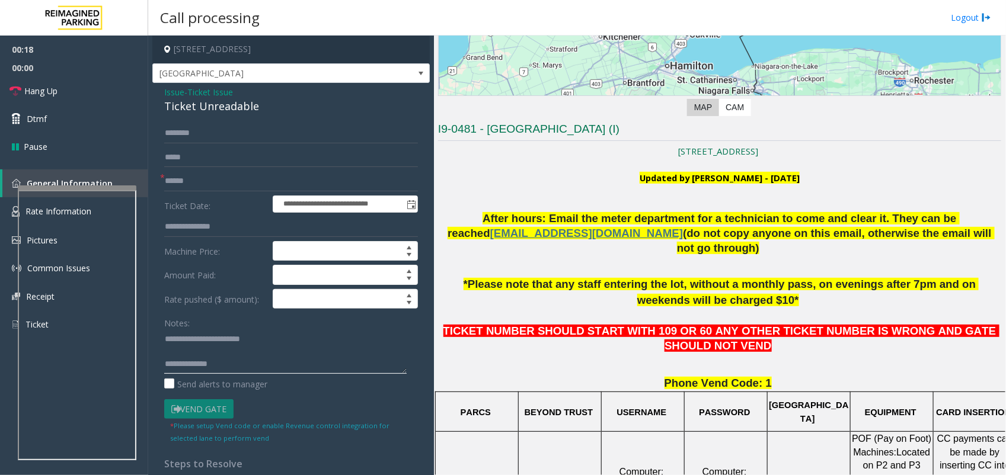
paste textarea "**********"
click at [242, 353] on textarea at bounding box center [285, 352] width 242 height 44
click at [167, 341] on textarea at bounding box center [285, 352] width 242 height 44
click at [218, 353] on textarea at bounding box center [285, 352] width 242 height 44
type textarea "**********"
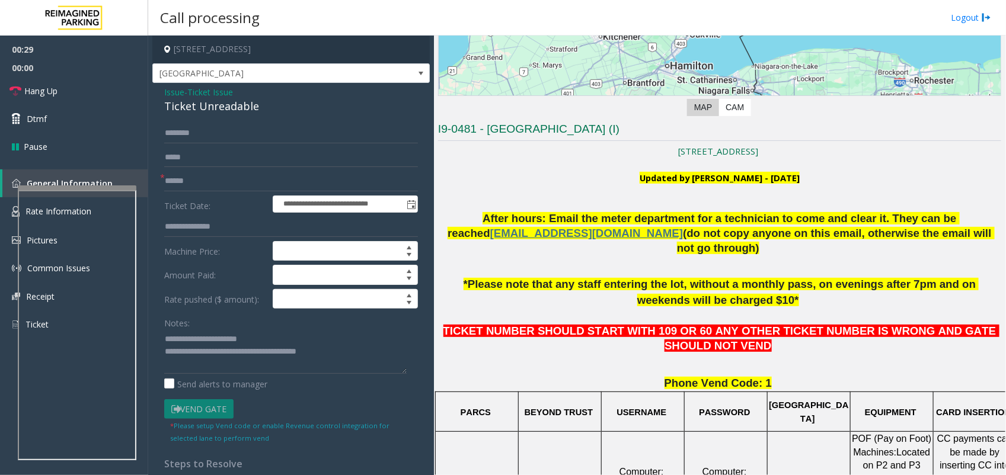
drag, startPoint x: 486, startPoint y: 129, endPoint x: 623, endPoint y: 128, distance: 136.9
click at [623, 128] on h3 "I9-0481 - [GEOGRAPHIC_DATA] (I)" at bounding box center [719, 132] width 563 height 20
click at [197, 182] on input "text" at bounding box center [291, 181] width 254 height 20
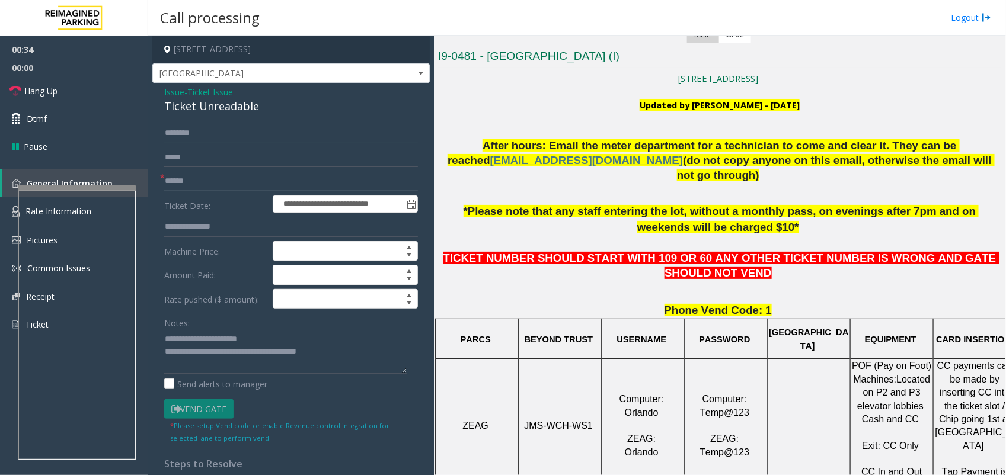
scroll to position [296, 0]
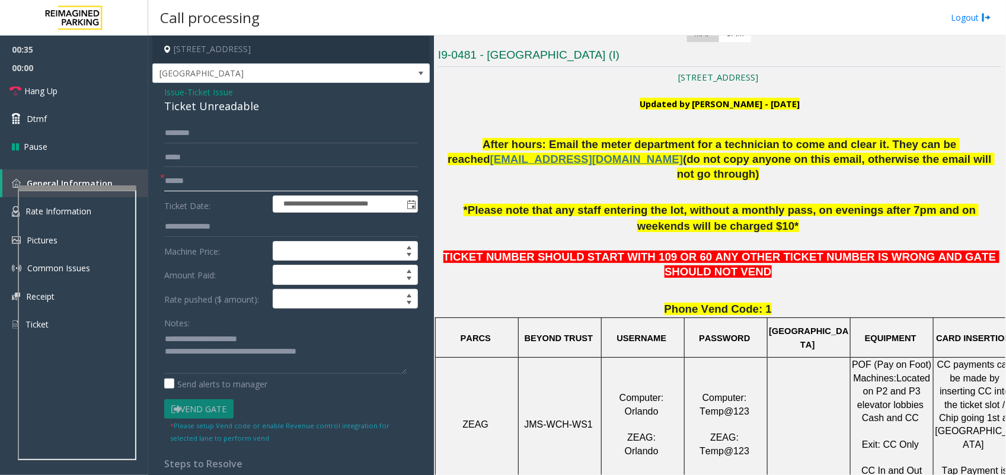
click at [179, 186] on input "text" at bounding box center [291, 181] width 254 height 20
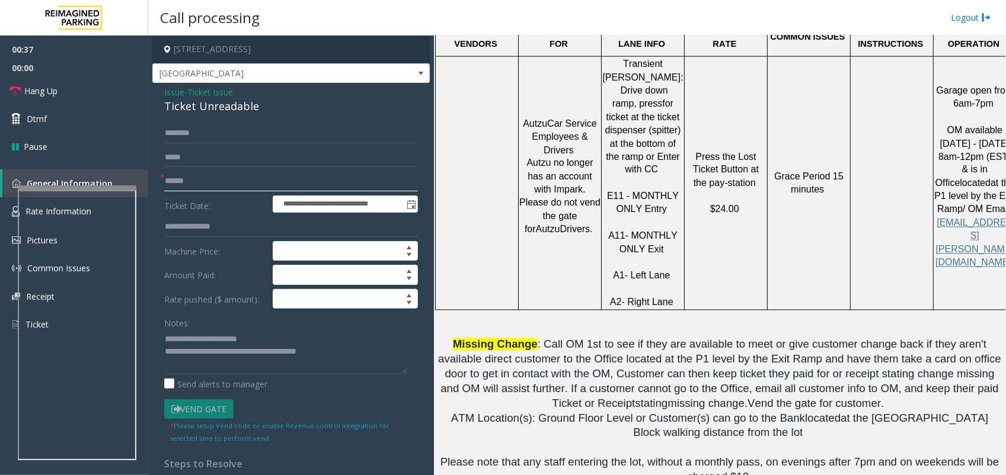
scroll to position [889, 0]
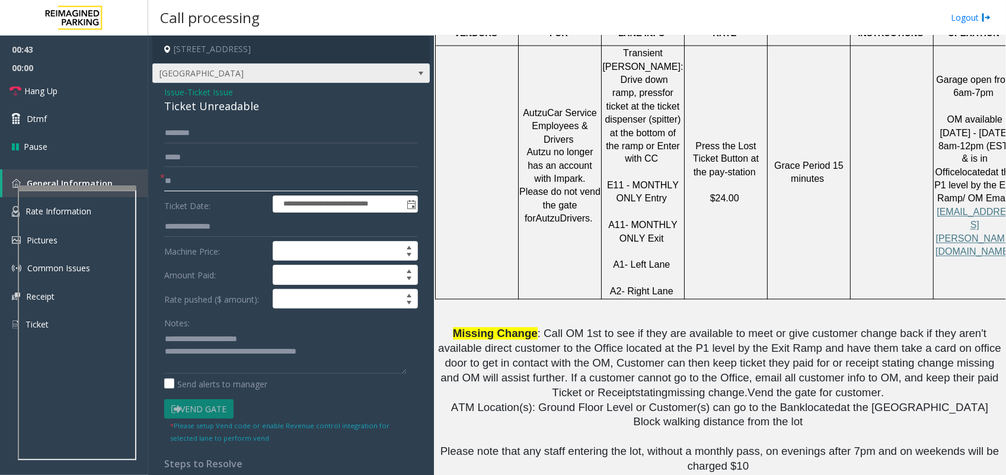
type input "*"
click at [208, 184] on input "text" at bounding box center [291, 181] width 254 height 20
type input "********"
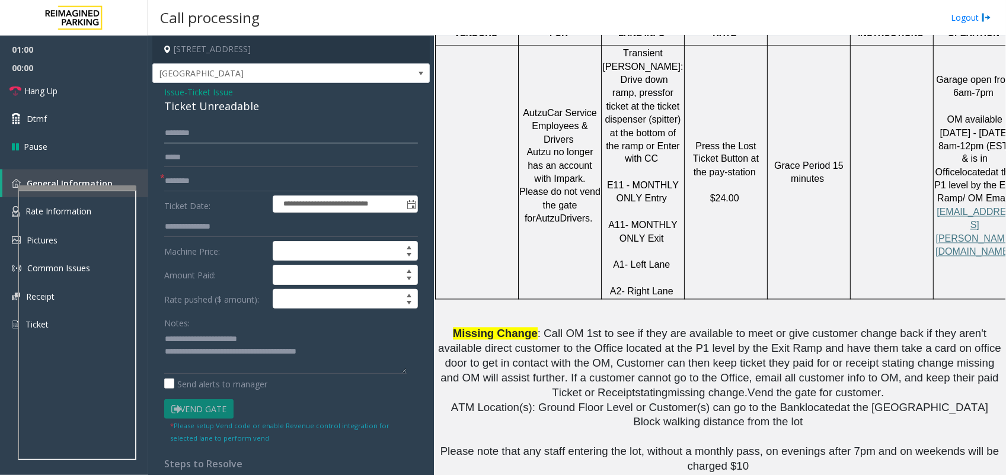
click at [218, 138] on input "text" at bounding box center [291, 133] width 254 height 20
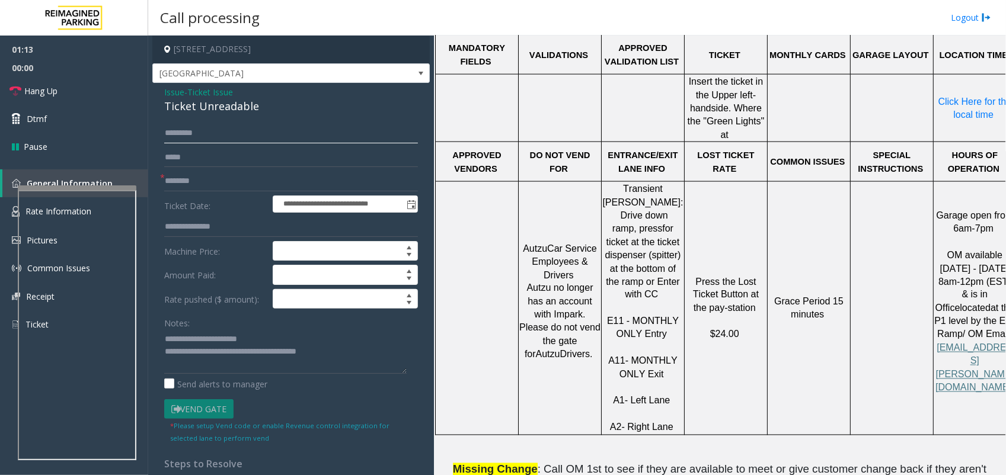
scroll to position [445, 0]
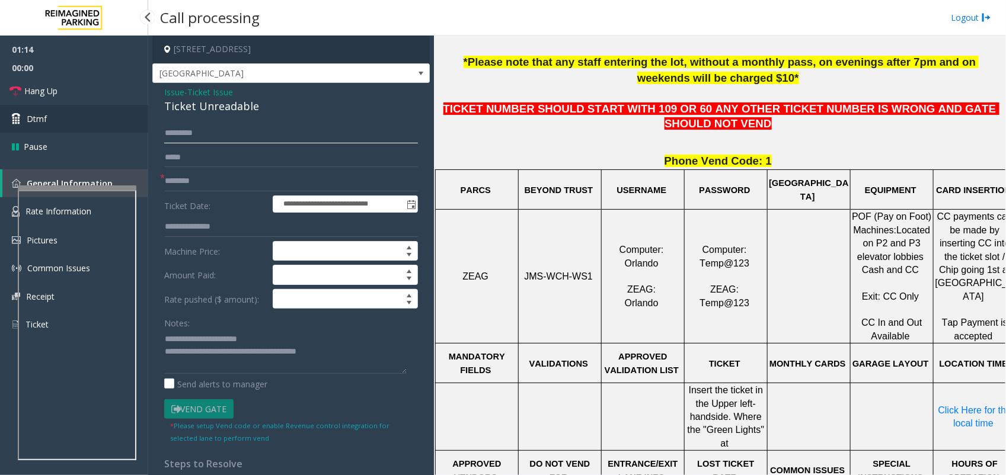
type input "*********"
click at [39, 110] on link "Dtmf" at bounding box center [74, 119] width 148 height 28
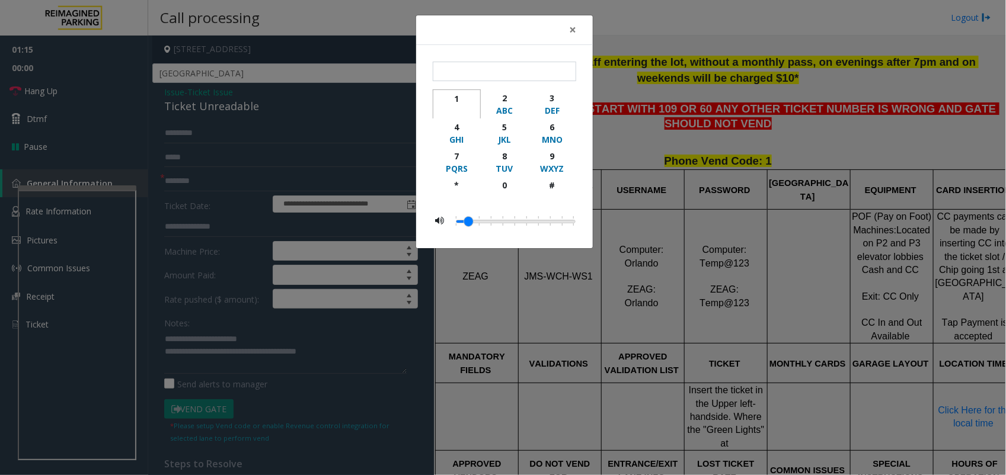
click at [449, 94] on button "1" at bounding box center [457, 103] width 48 height 29
click at [455, 96] on div "1" at bounding box center [456, 98] width 33 height 12
type input "**"
click at [567, 30] on button "×" at bounding box center [573, 29] width 24 height 29
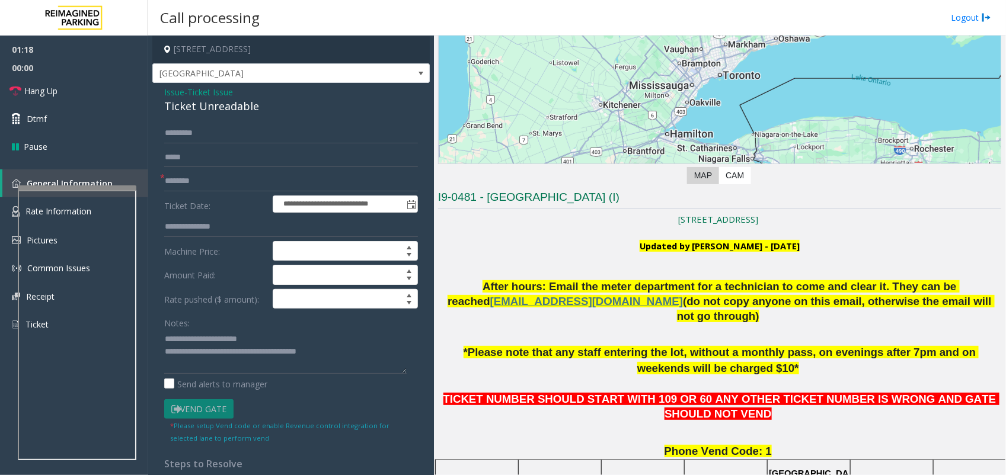
scroll to position [370, 0]
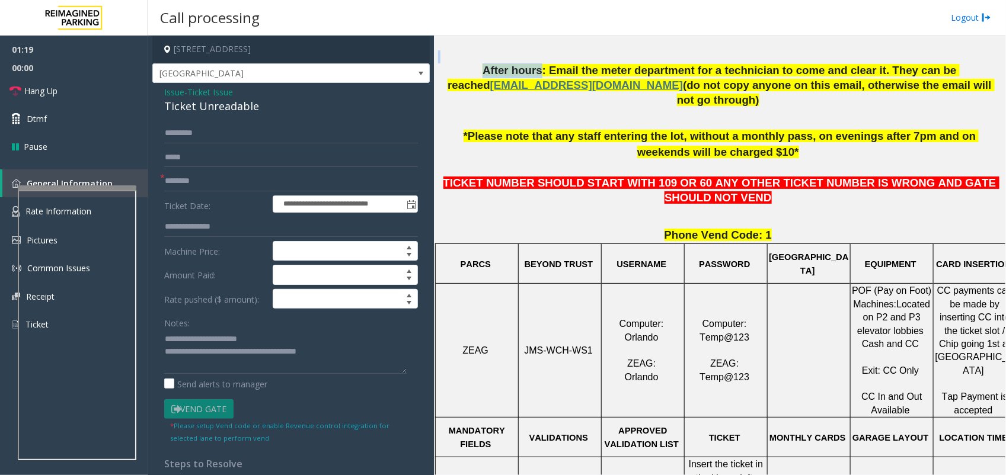
drag, startPoint x: 493, startPoint y: 62, endPoint x: 750, endPoint y: 81, distance: 258.5
drag, startPoint x: 674, startPoint y: 125, endPoint x: 736, endPoint y: 138, distance: 62.9
click at [736, 138] on span "*Please note that any staff entering the lot, without a monthly pass, on evenin…" at bounding box center [721, 144] width 516 height 28
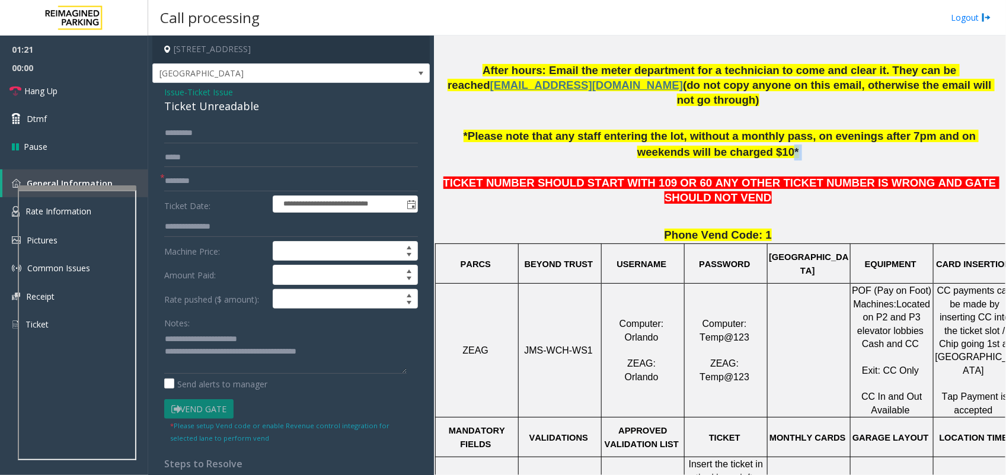
click at [736, 138] on span "*Please note that any staff entering the lot, without a monthly pass, on evenin…" at bounding box center [721, 144] width 516 height 28
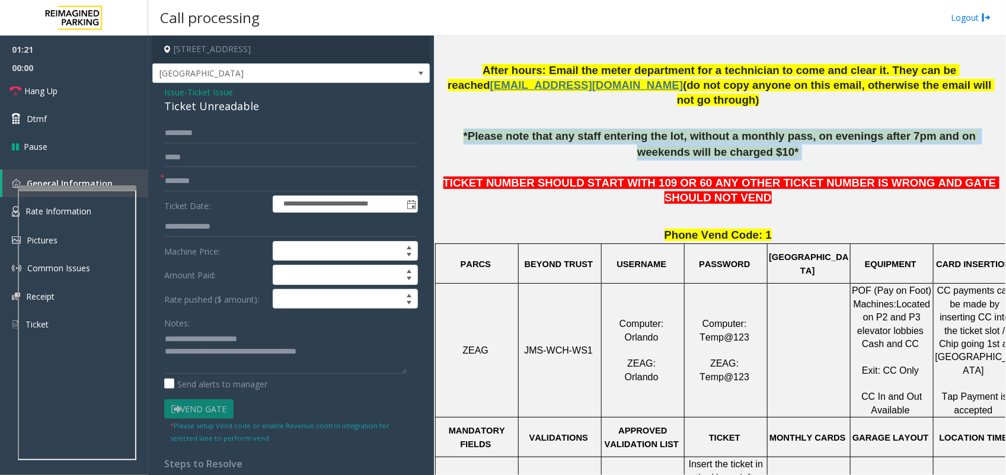
click at [736, 138] on span "*Please note that any staff entering the lot, without a monthly pass, on evenin…" at bounding box center [721, 144] width 516 height 28
click at [715, 132] on span "*Please note that any staff entering the lot, without a monthly pass, on evenin…" at bounding box center [721, 144] width 516 height 28
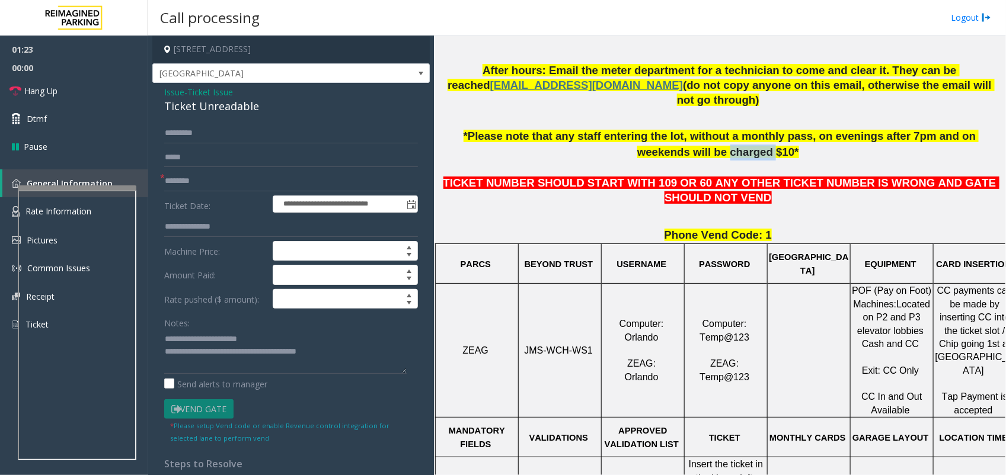
click at [715, 132] on span "*Please note that any staff entering the lot, without a monthly pass, on evenin…" at bounding box center [721, 144] width 516 height 28
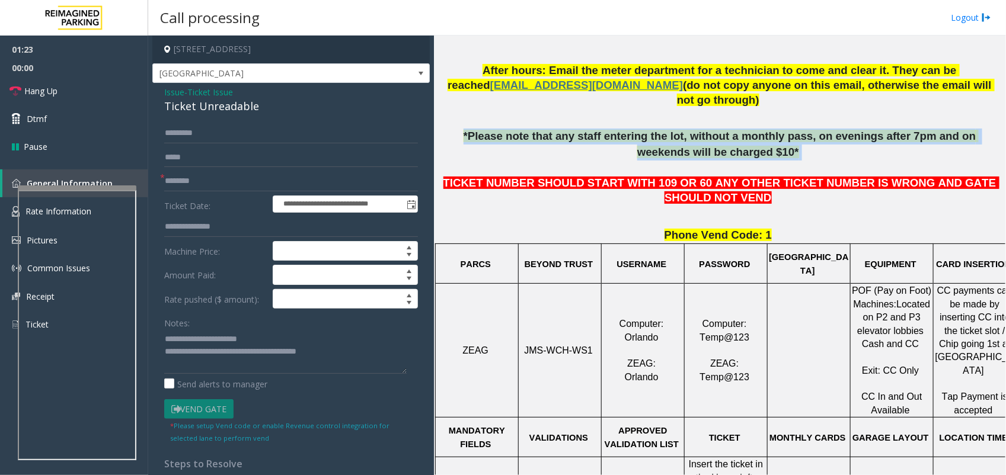
click at [715, 132] on span "*Please note that any staff entering the lot, without a monthly pass, on evenin…" at bounding box center [721, 144] width 516 height 28
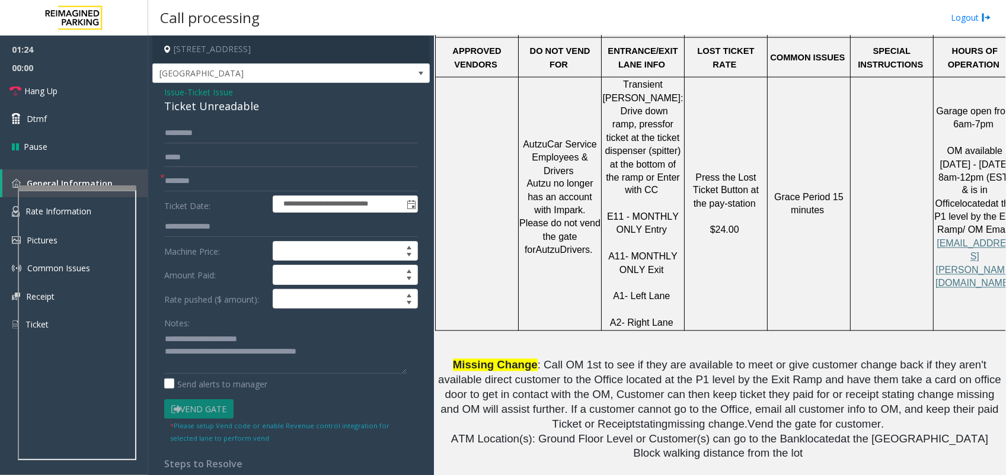
scroll to position [889, 0]
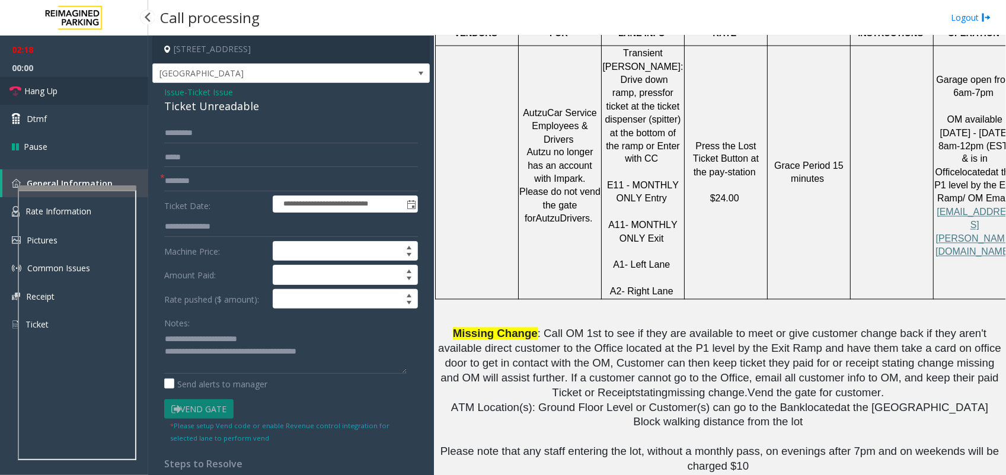
click at [81, 94] on link "Hang Up" at bounding box center [74, 91] width 148 height 28
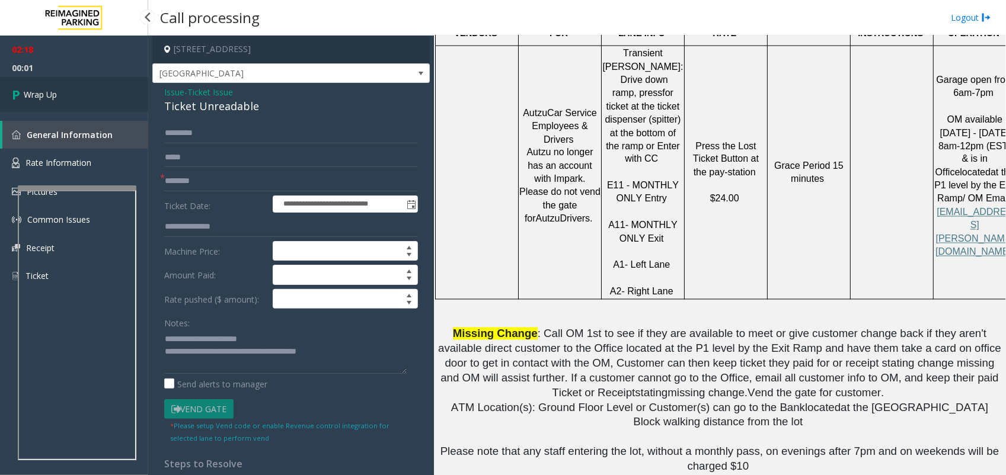
click at [81, 94] on link "Wrap Up" at bounding box center [74, 94] width 148 height 35
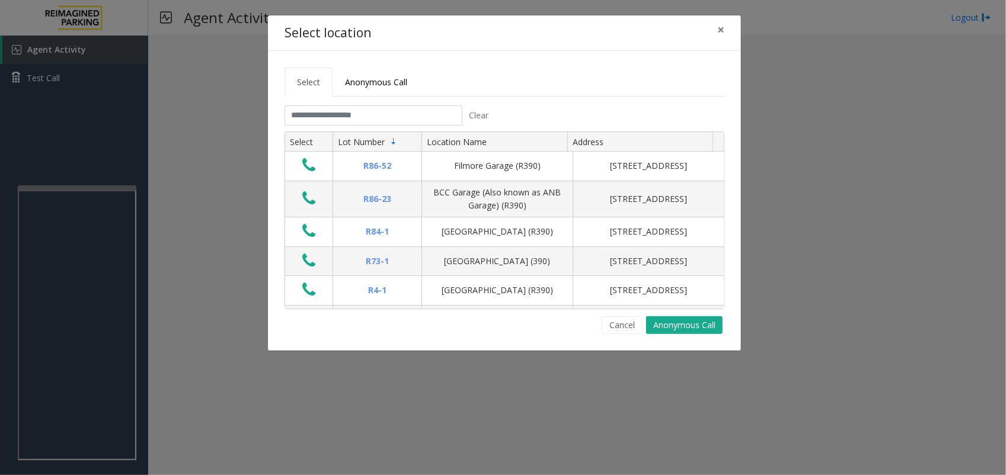
click at [348, 105] on tabset "Select Anonymous Call Clear Select Lot Number Location Name Address R86-52 Film…" at bounding box center [504, 201] width 440 height 267
click at [348, 113] on input "text" at bounding box center [373, 116] width 178 height 20
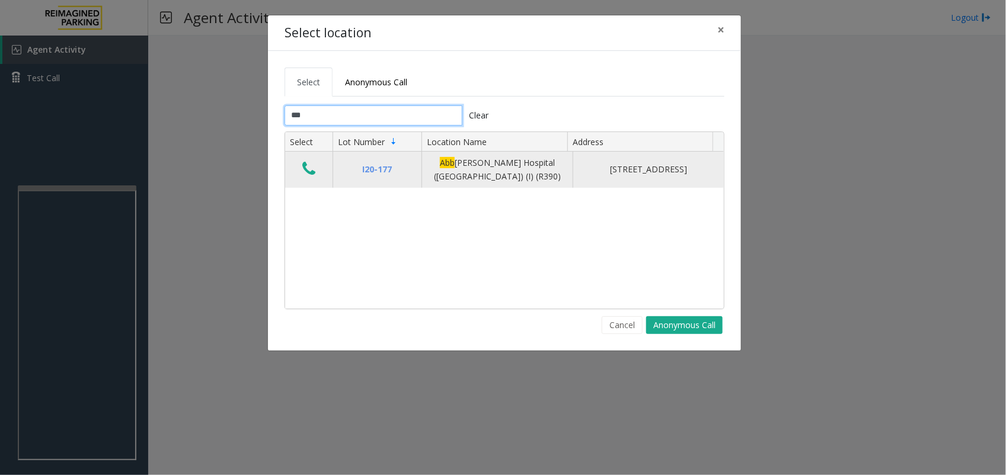
type input "***"
click at [302, 169] on icon "Data table" at bounding box center [308, 169] width 13 height 17
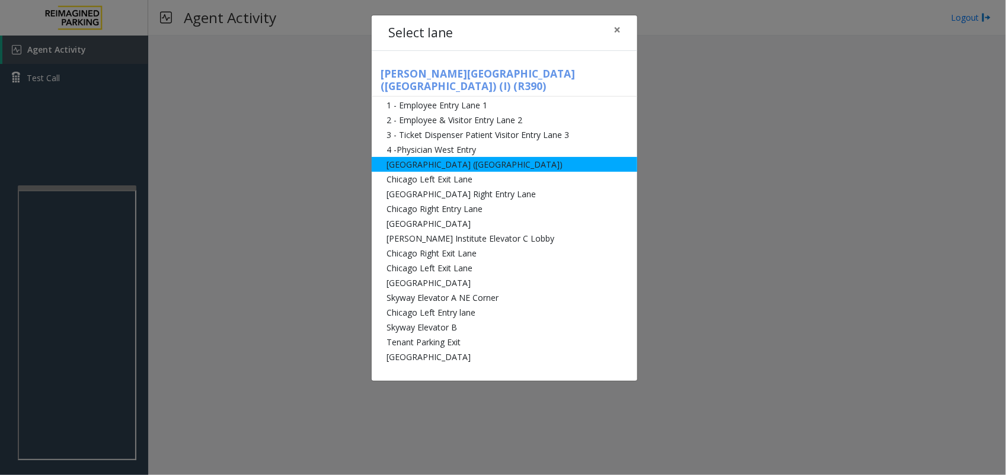
click at [476, 159] on li "[GEOGRAPHIC_DATA] ([GEOGRAPHIC_DATA])" at bounding box center [505, 164] width 266 height 15
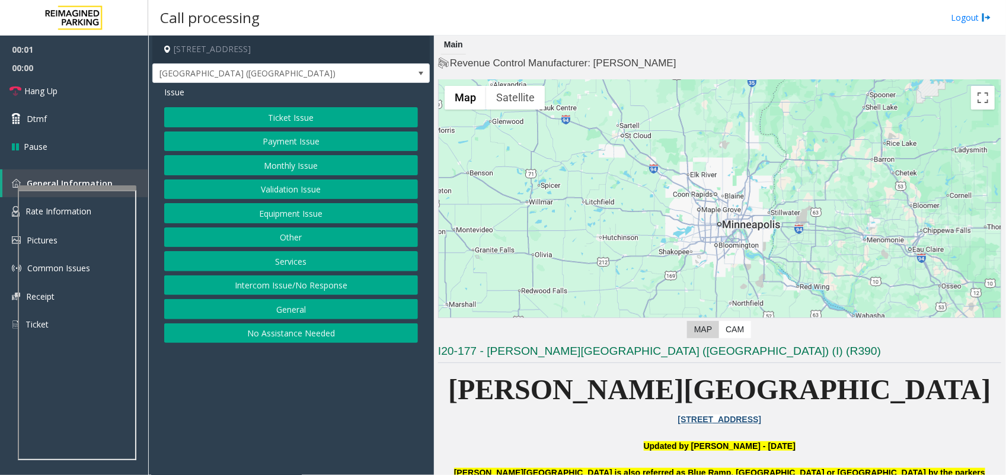
click at [305, 111] on button "Ticket Issue" at bounding box center [291, 117] width 254 height 20
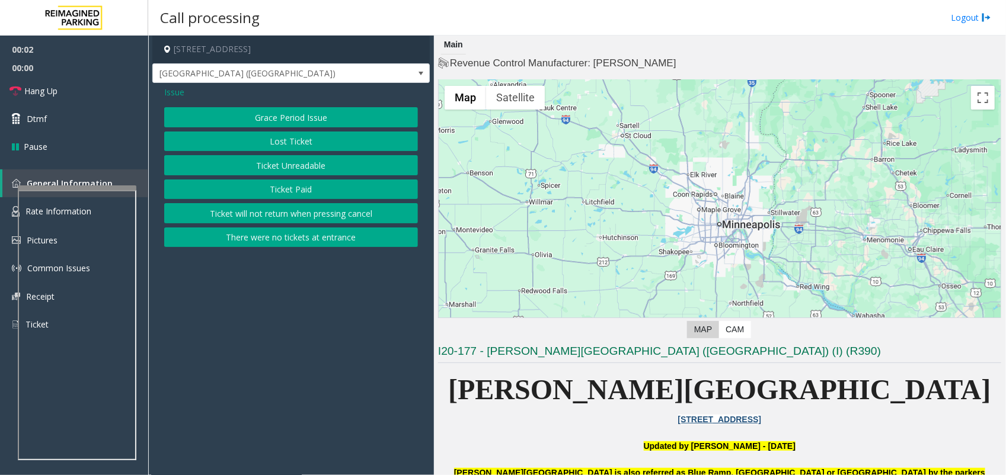
click at [277, 163] on button "Ticket Unreadable" at bounding box center [291, 165] width 254 height 20
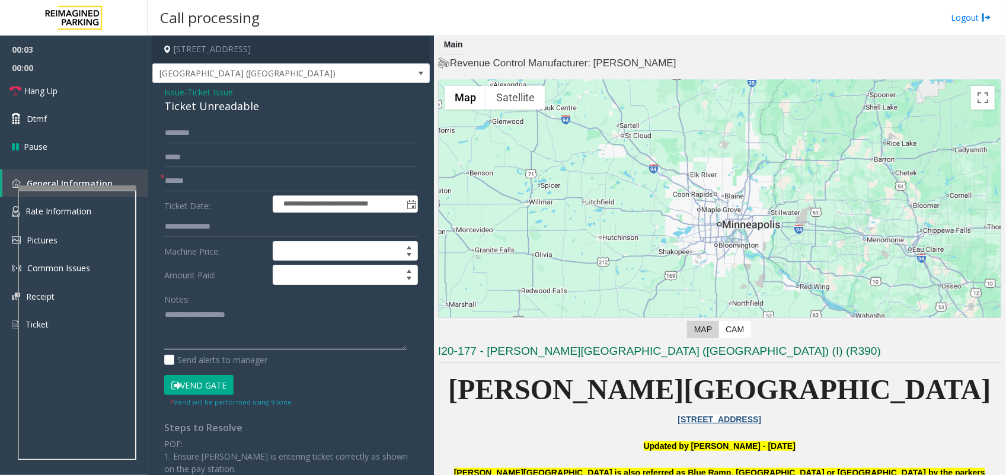
click at [249, 319] on textarea at bounding box center [285, 328] width 242 height 44
paste textarea "**********"
click at [218, 114] on div "Ticket Unreadable" at bounding box center [291, 106] width 254 height 16
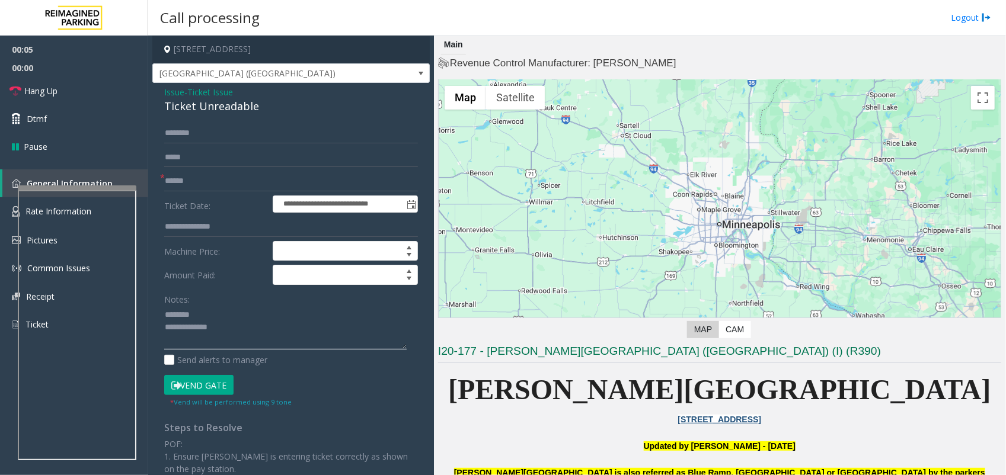
click at [232, 312] on textarea at bounding box center [285, 328] width 242 height 44
paste textarea "**********"
click at [248, 328] on textarea at bounding box center [285, 328] width 242 height 44
click at [219, 181] on input "text" at bounding box center [291, 181] width 254 height 20
click at [216, 187] on input "text" at bounding box center [291, 181] width 254 height 20
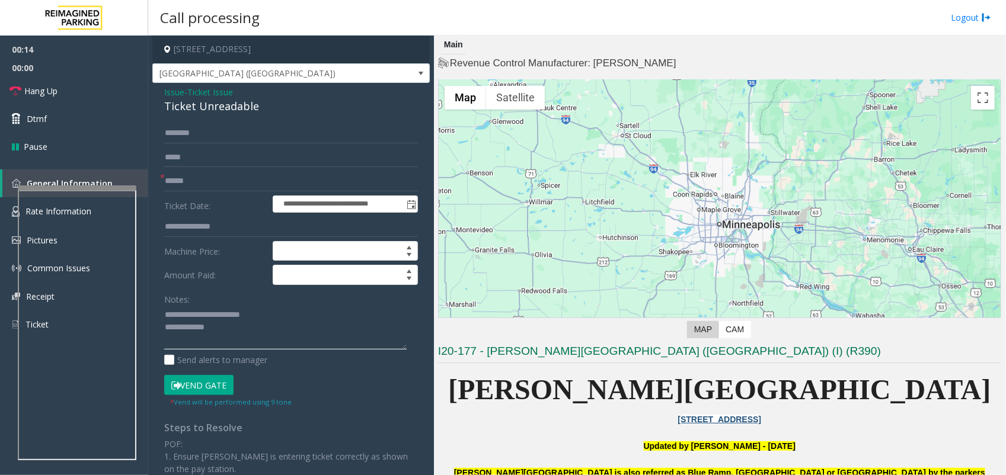
paste textarea "**********"
click at [239, 338] on textarea at bounding box center [285, 328] width 242 height 44
type textarea "**********"
click at [202, 388] on button "Vend Gate" at bounding box center [198, 385] width 69 height 20
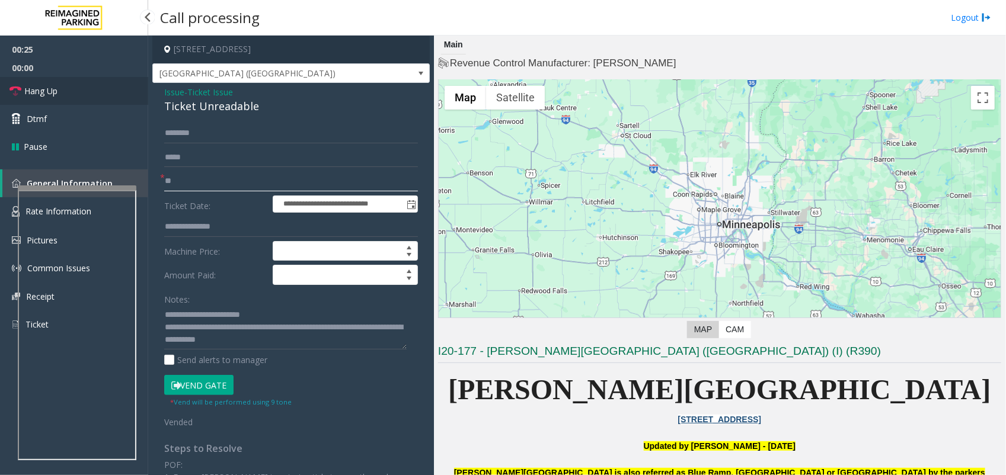
type input "**"
click at [98, 89] on link "Hang Up" at bounding box center [74, 91] width 148 height 28
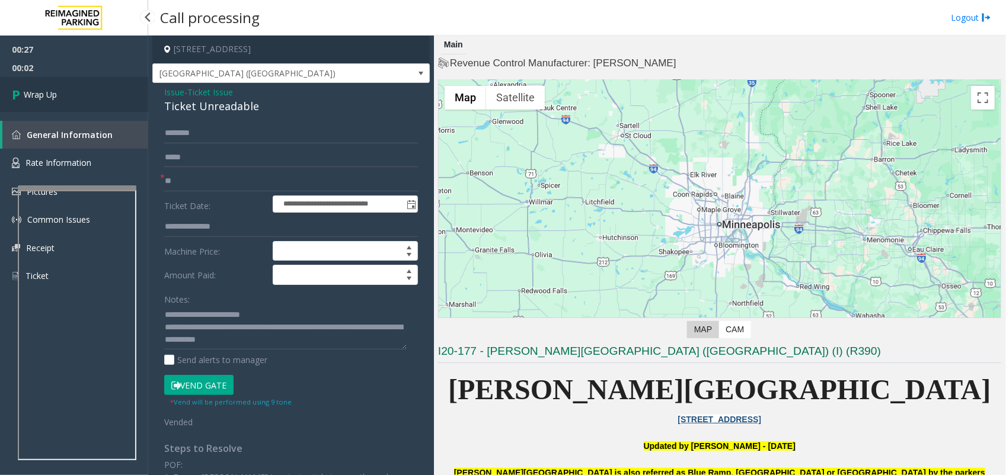
click at [107, 90] on link "Wrap Up" at bounding box center [74, 94] width 148 height 35
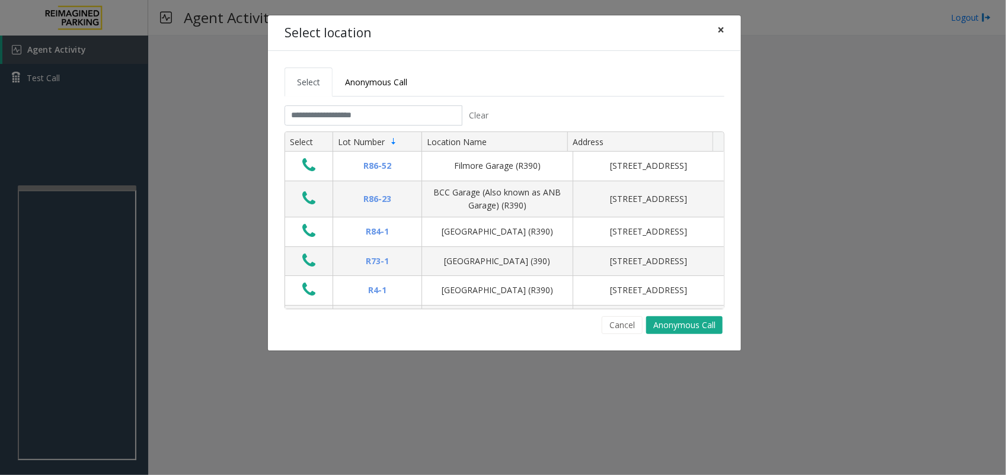
drag, startPoint x: 727, startPoint y: 25, endPoint x: 708, endPoint y: 40, distance: 23.6
click at [726, 25] on button "×" at bounding box center [721, 29] width 24 height 29
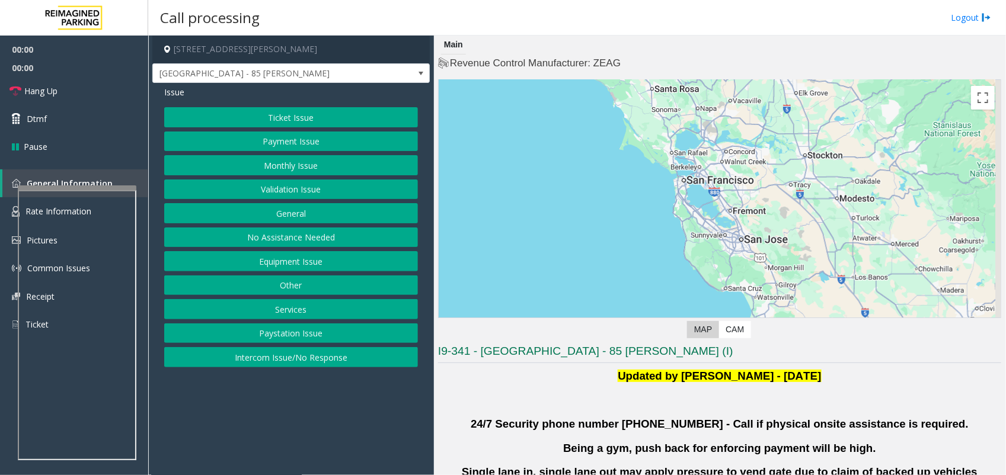
click at [301, 188] on button "Validation Issue" at bounding box center [291, 190] width 254 height 20
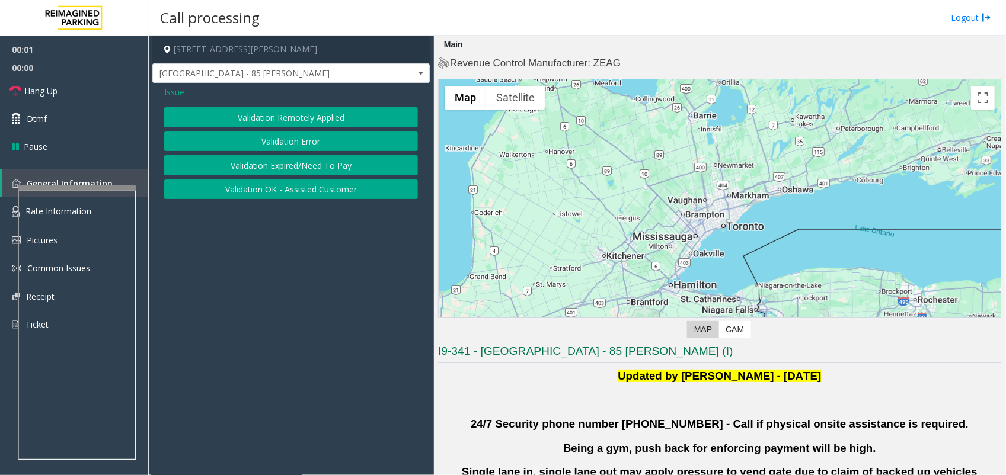
click at [304, 145] on button "Validation Error" at bounding box center [291, 142] width 254 height 20
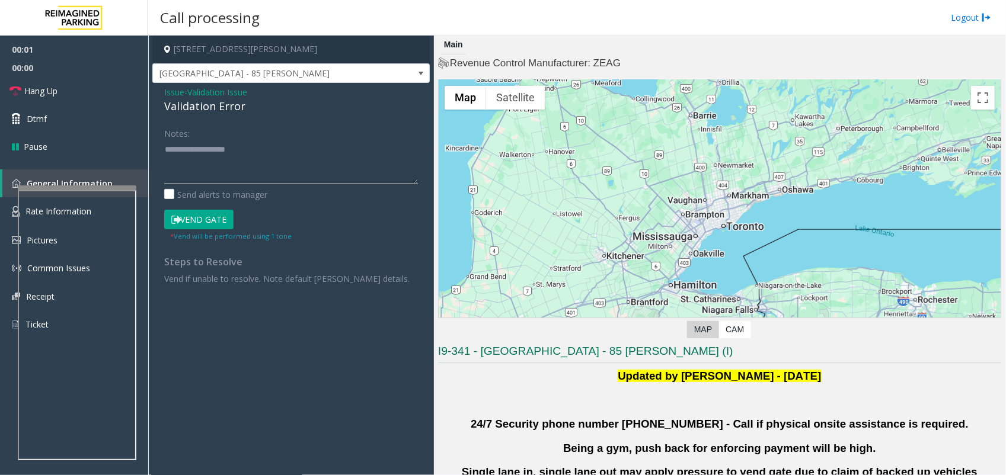
click at [310, 157] on textarea at bounding box center [291, 162] width 254 height 44
paste textarea "**********"
click at [199, 153] on textarea at bounding box center [291, 162] width 254 height 44
click at [212, 101] on div "Validation Error" at bounding box center [291, 106] width 254 height 16
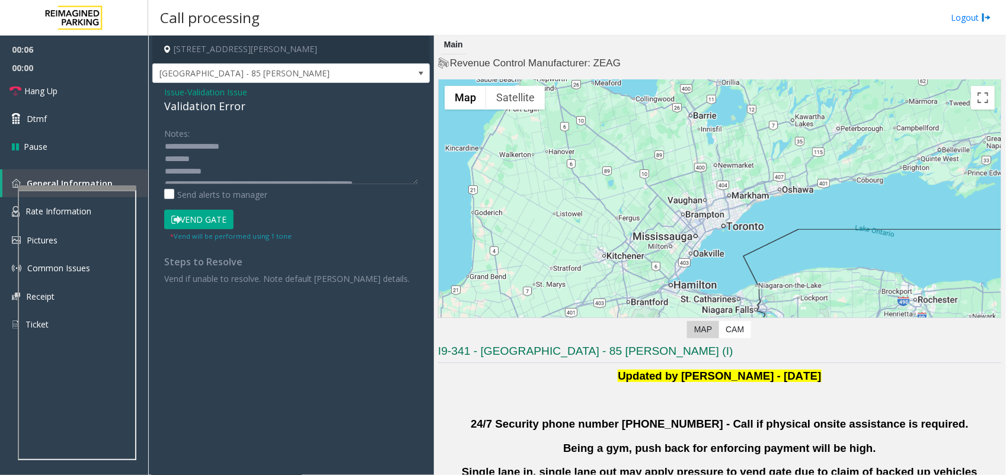
scroll to position [0, 0]
click at [218, 175] on textarea at bounding box center [291, 162] width 254 height 44
click at [232, 173] on textarea at bounding box center [291, 162] width 254 height 44
click at [248, 151] on textarea at bounding box center [291, 162] width 254 height 44
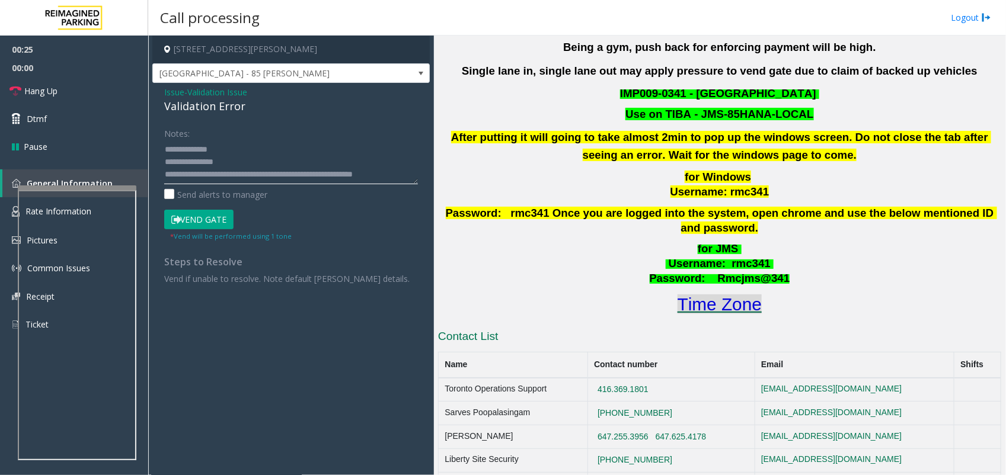
scroll to position [445, 0]
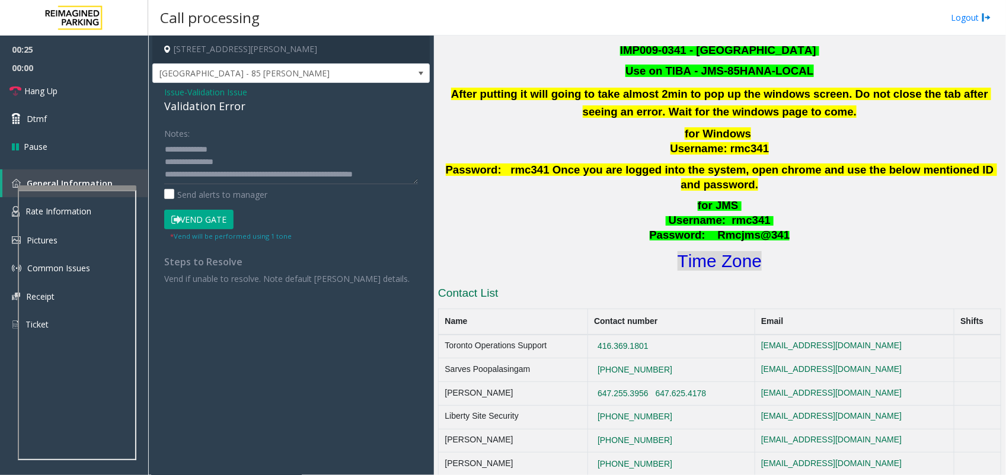
click at [686, 251] on font "Time Zone" at bounding box center [719, 261] width 84 height 20
click at [255, 149] on textarea at bounding box center [291, 162] width 254 height 44
click at [176, 215] on button "Vend Gate" at bounding box center [198, 220] width 69 height 20
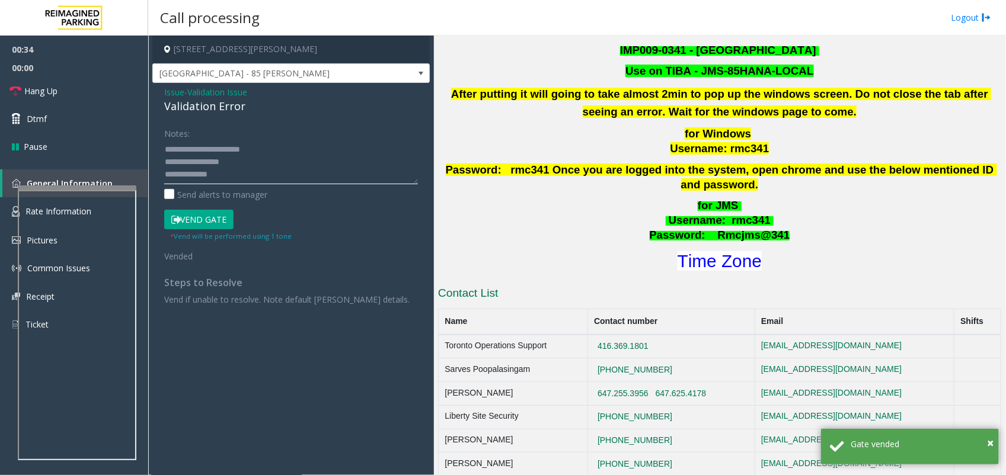
click at [167, 150] on textarea at bounding box center [291, 162] width 254 height 44
click at [207, 173] on textarea at bounding box center [291, 162] width 254 height 44
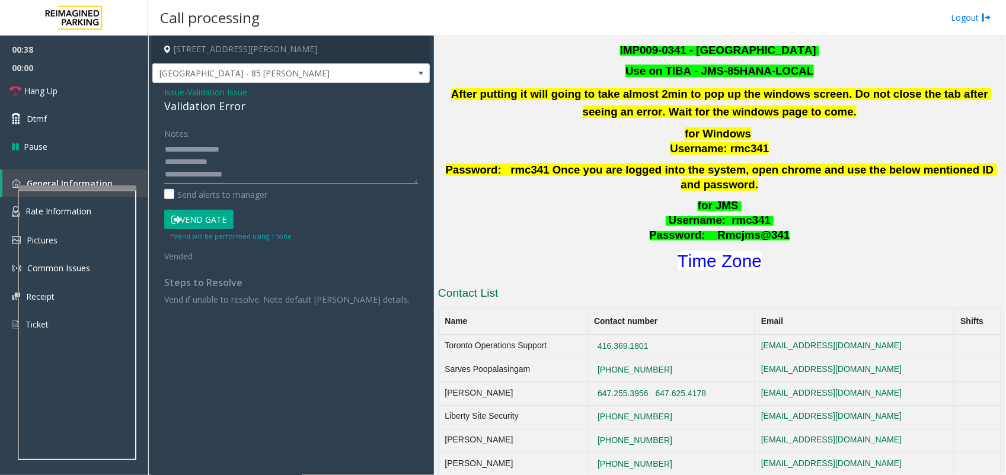
scroll to position [0, 0]
type textarea "**********"
click at [104, 92] on link "Hang Up" at bounding box center [74, 91] width 148 height 28
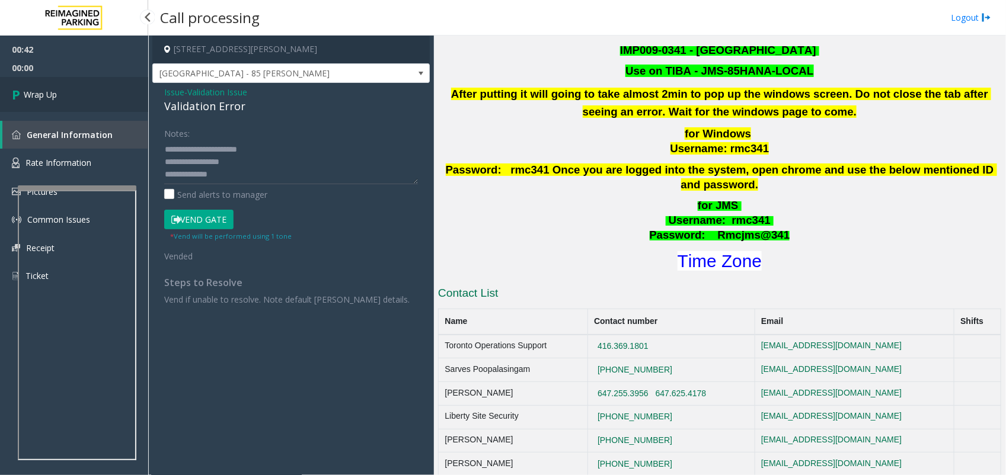
click at [104, 92] on link "Wrap Up" at bounding box center [74, 94] width 148 height 35
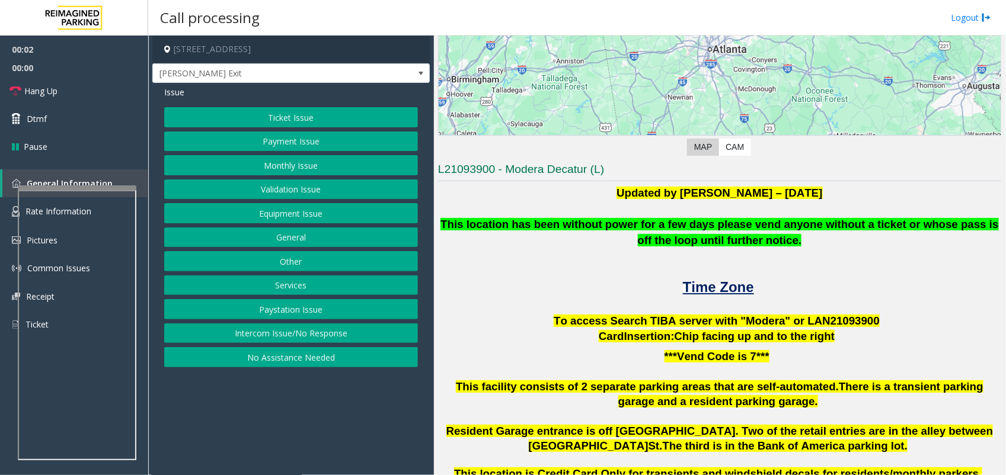
scroll to position [370, 0]
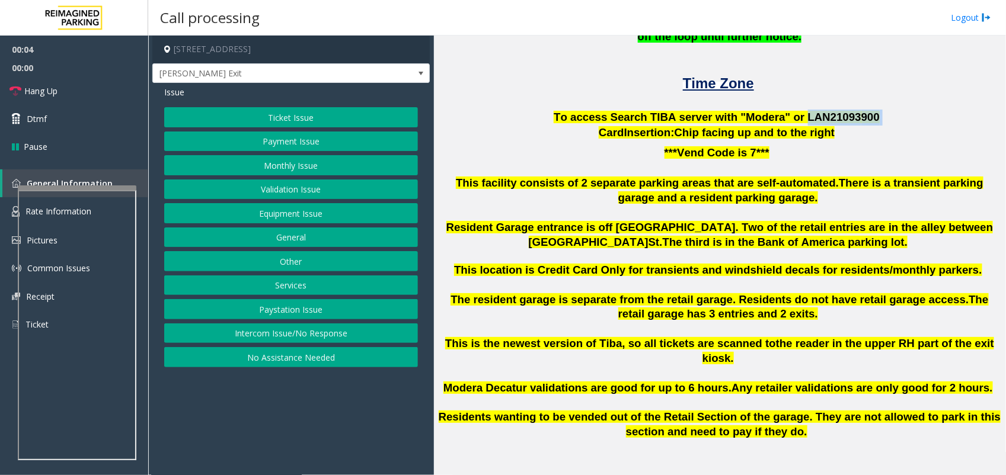
drag, startPoint x: 789, startPoint y: 119, endPoint x: 854, endPoint y: 116, distance: 65.3
click at [854, 116] on p "To access Search TIBA server with "Modera" or LAN21093 900" at bounding box center [719, 118] width 563 height 16
click at [298, 196] on button "Validation Issue" at bounding box center [291, 190] width 254 height 20
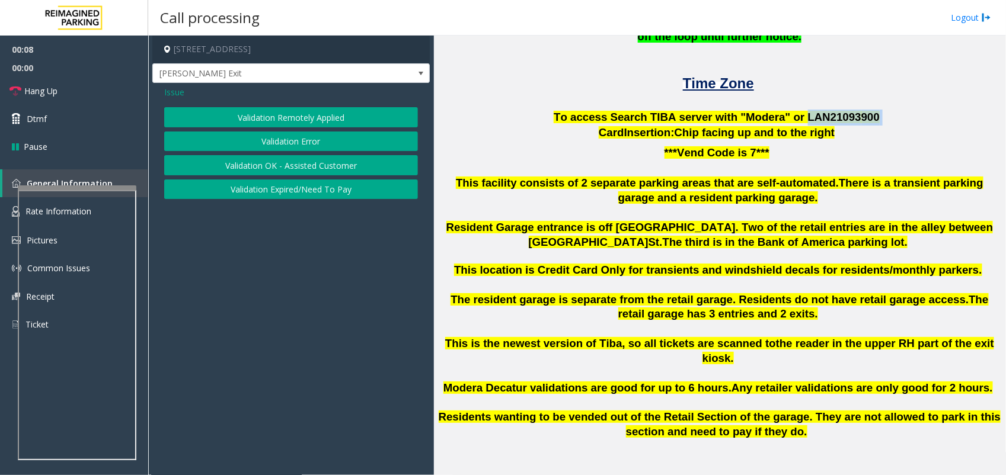
click at [295, 146] on button "Validation Error" at bounding box center [291, 142] width 254 height 20
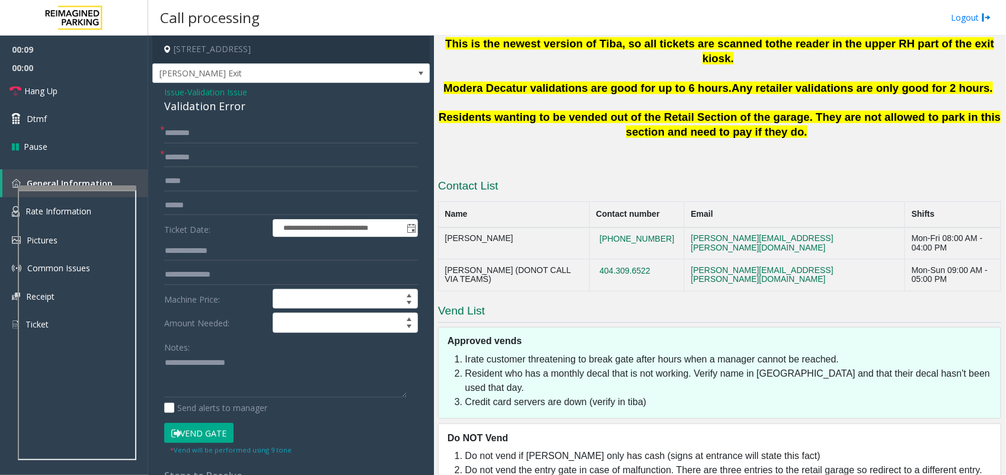
scroll to position [677, 0]
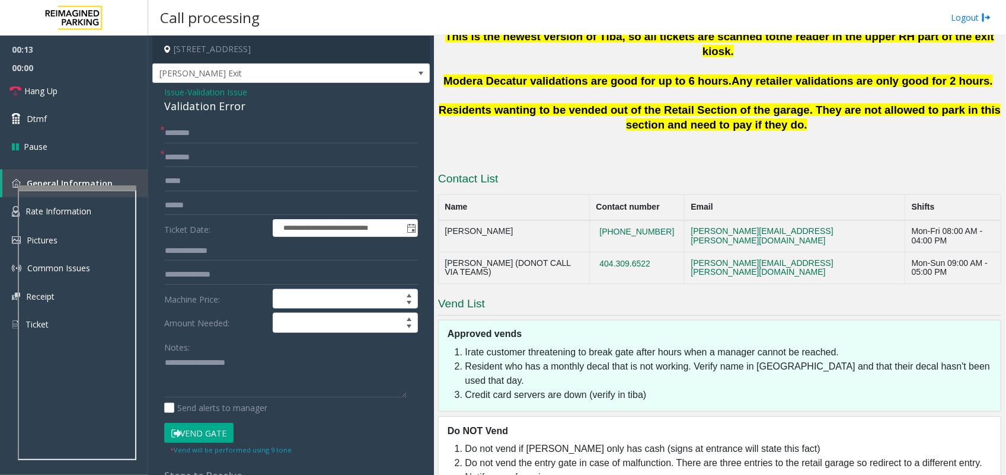
drag, startPoint x: 462, startPoint y: 317, endPoint x: 855, endPoint y: 315, distance: 392.4
click at [855, 346] on li "Irate customer threatening to break gate after hours when a manager cannot be r…" at bounding box center [729, 353] width 529 height 14
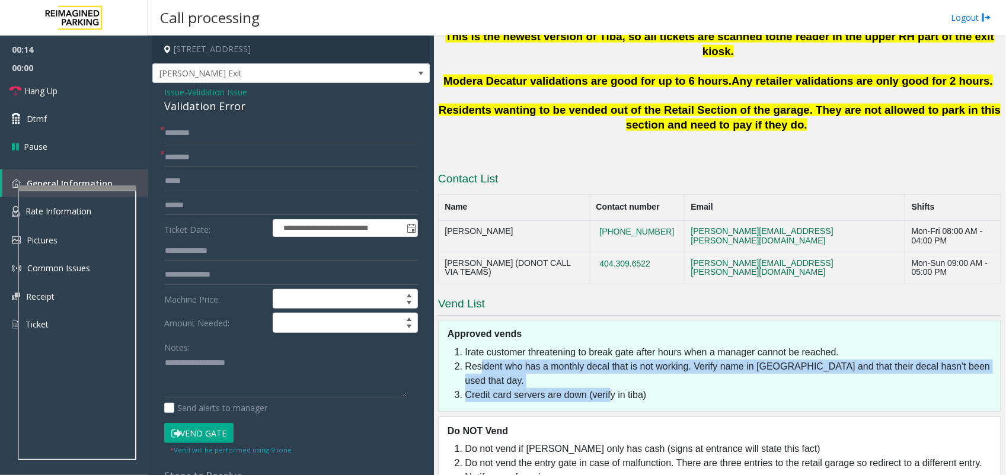
drag, startPoint x: 609, startPoint y: 344, endPoint x: 666, endPoint y: 344, distance: 56.9
click at [666, 346] on ol "Irate customer threatening to break gate after hours when a manager cannot be r…" at bounding box center [725, 374] width 538 height 57
drag, startPoint x: 666, startPoint y: 344, endPoint x: 738, endPoint y: 347, distance: 72.3
click at [738, 388] on li "Credit card servers are down (verify in tiba)" at bounding box center [729, 395] width 529 height 14
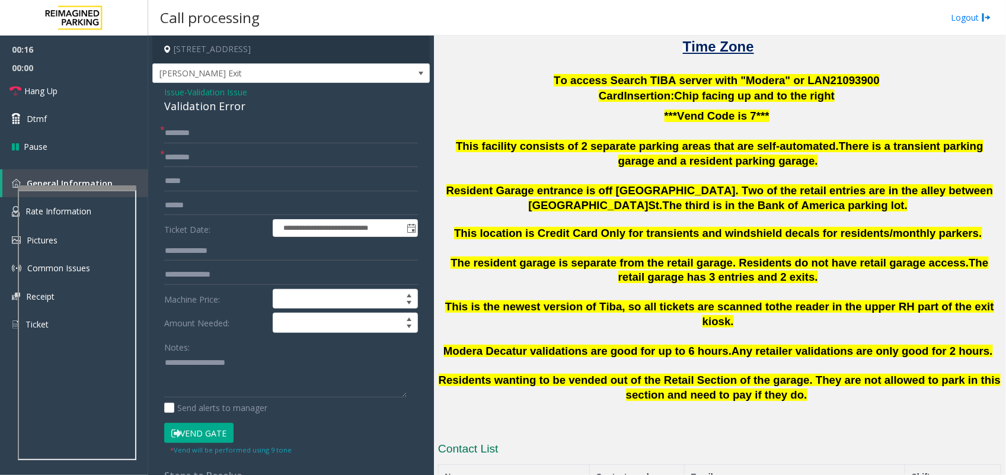
scroll to position [381, 0]
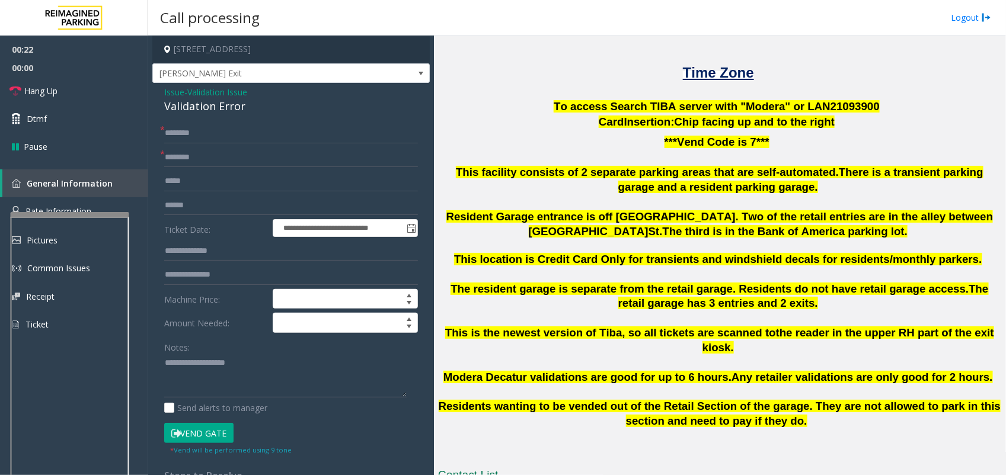
click at [46, 217] on div at bounding box center [70, 214] width 119 height 5
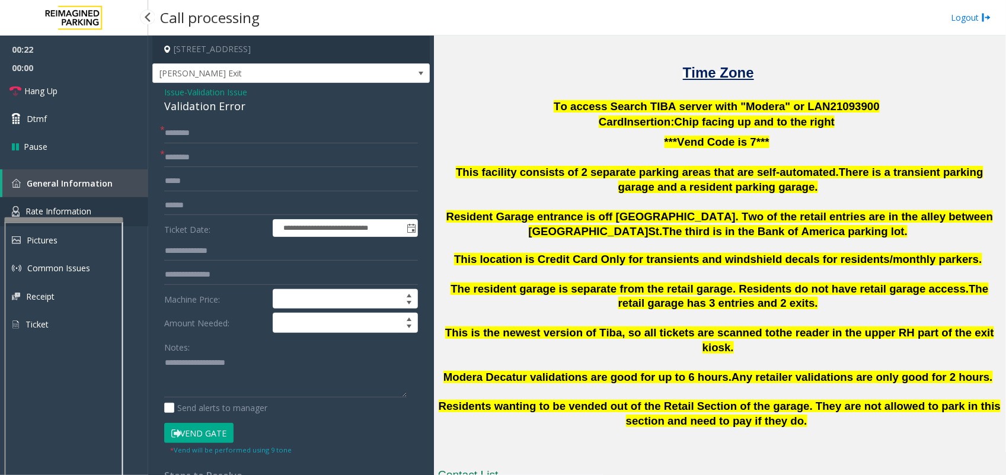
click at [49, 208] on span "Rate Information" at bounding box center [58, 211] width 66 height 11
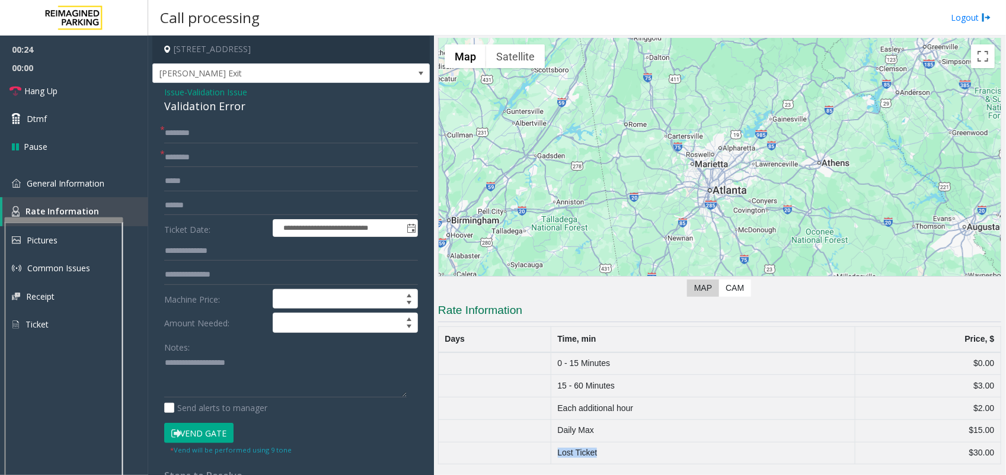
drag, startPoint x: 551, startPoint y: 459, endPoint x: 749, endPoint y: 462, distance: 197.4
click at [749, 402] on td "Lost Ticket" at bounding box center [703, 453] width 304 height 23
drag, startPoint x: 749, startPoint y: 462, endPoint x: 943, endPoint y: 456, distance: 194.5
click at [893, 402] on td "$30.00" at bounding box center [928, 453] width 146 height 23
click at [36, 178] on span "General Information" at bounding box center [66, 183] width 78 height 11
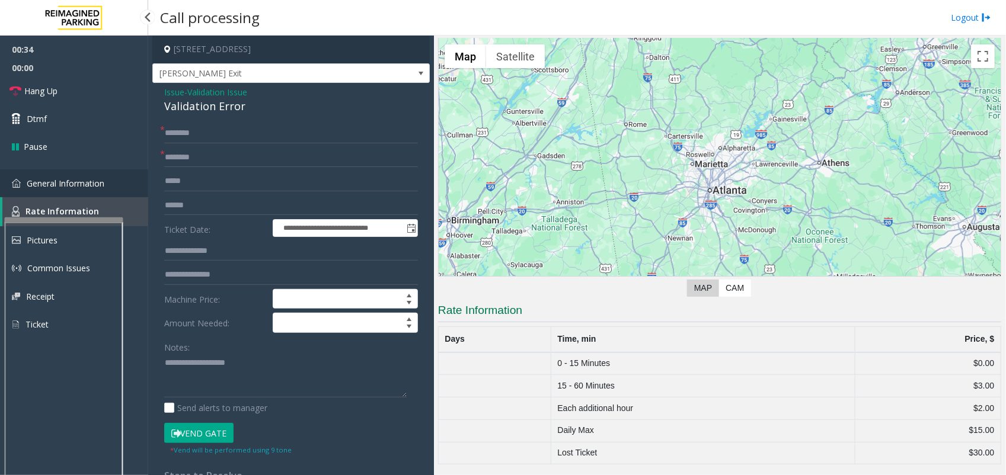
scroll to position [381, 0]
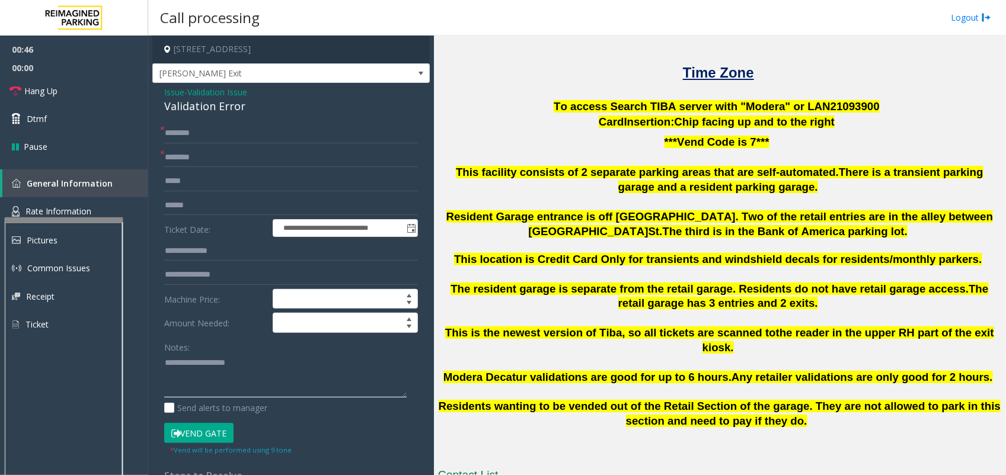
click at [245, 366] on textarea at bounding box center [285, 376] width 242 height 44
paste textarea "**********"
click at [225, 110] on div "Validation Error" at bounding box center [291, 106] width 254 height 16
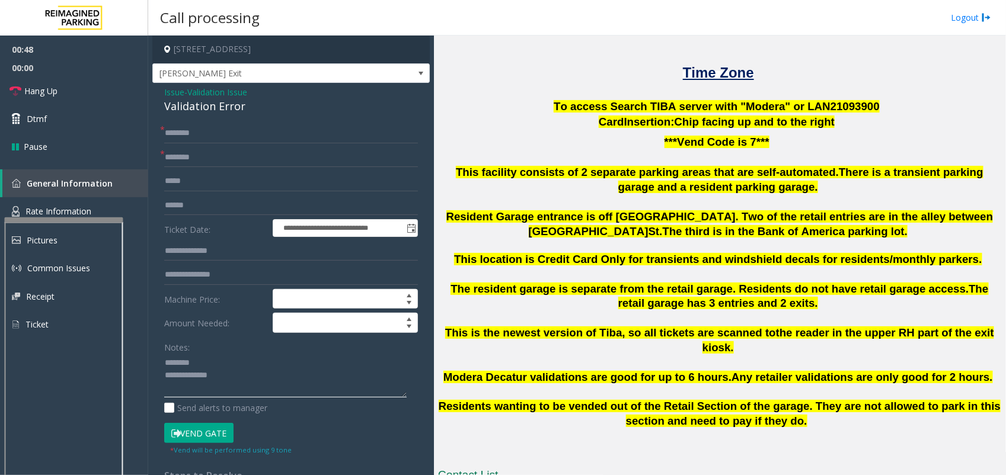
paste textarea "**********"
click at [212, 366] on textarea at bounding box center [285, 376] width 242 height 44
click at [239, 387] on textarea at bounding box center [285, 376] width 242 height 44
click at [167, 365] on textarea at bounding box center [285, 376] width 242 height 44
click at [193, 365] on textarea at bounding box center [285, 376] width 242 height 44
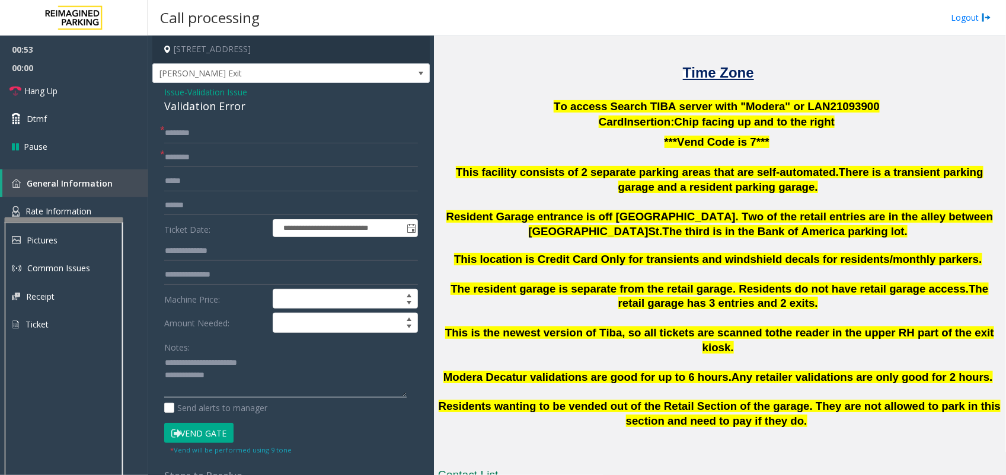
click at [236, 374] on textarea at bounding box center [285, 376] width 242 height 44
click at [270, 366] on textarea at bounding box center [285, 376] width 242 height 44
click at [270, 378] on textarea at bounding box center [285, 376] width 242 height 44
paste textarea "**********"
type textarea "**********"
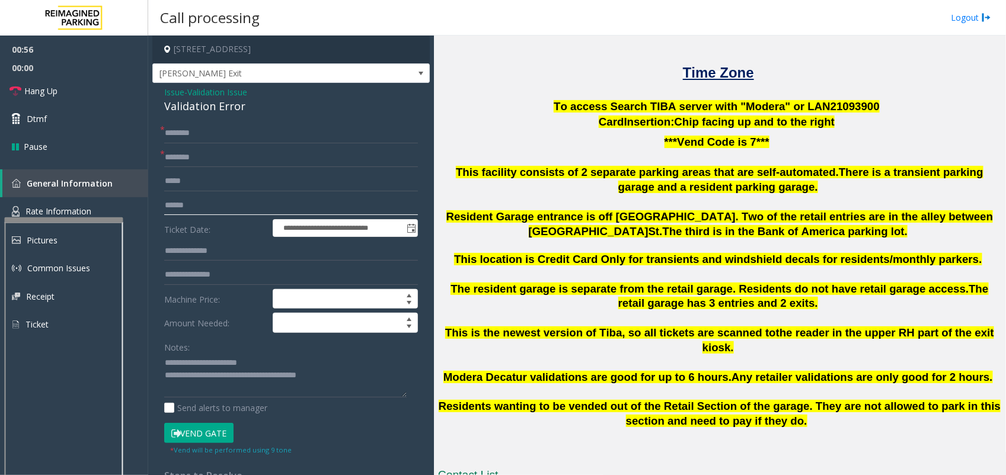
click at [188, 199] on input "text" at bounding box center [291, 206] width 254 height 20
type input "*****"
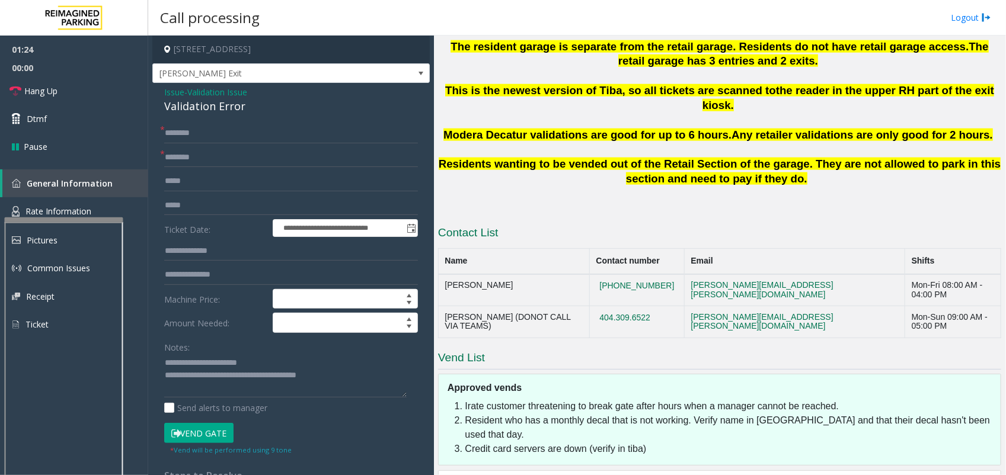
scroll to position [677, 0]
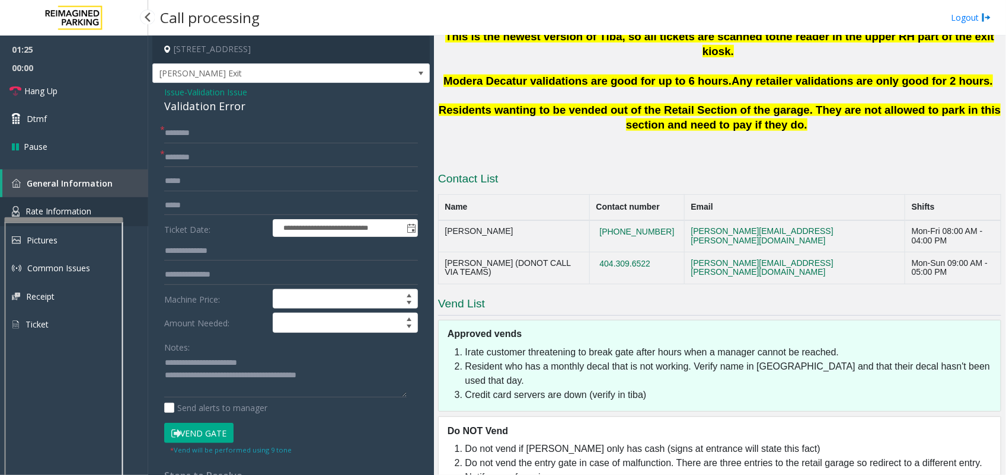
click at [73, 204] on link "Rate Information" at bounding box center [74, 211] width 148 height 29
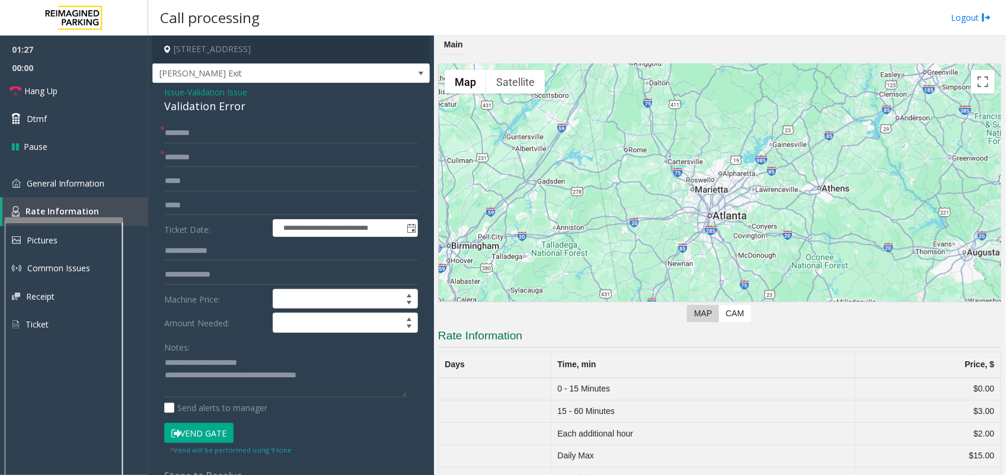
scroll to position [25, 0]
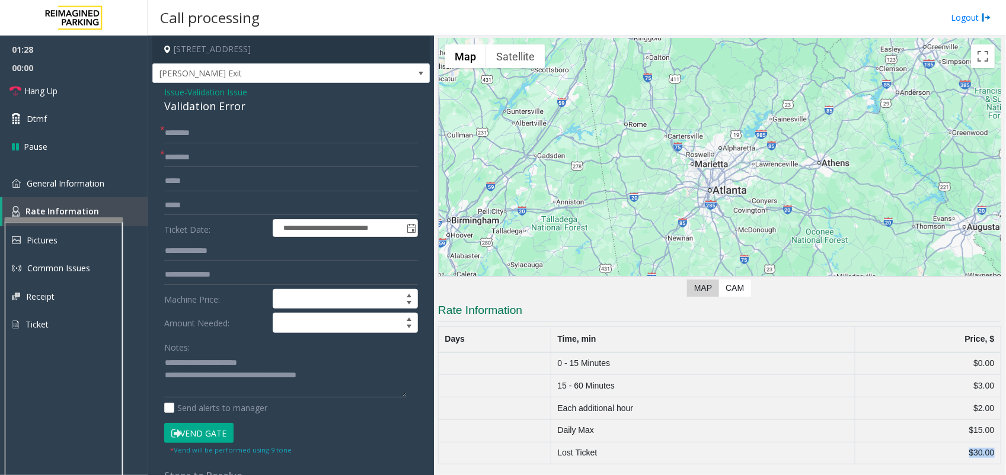
drag, startPoint x: 984, startPoint y: 453, endPoint x: 940, endPoint y: 454, distance: 43.9
click at [893, 402] on td "$30.00" at bounding box center [928, 453] width 146 height 23
click at [43, 185] on span "General Information" at bounding box center [66, 183] width 78 height 11
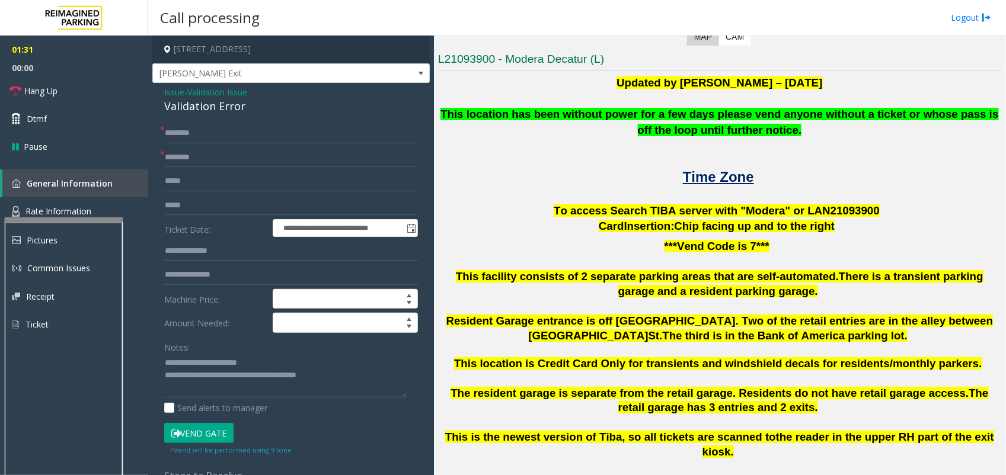
scroll to position [470, 0]
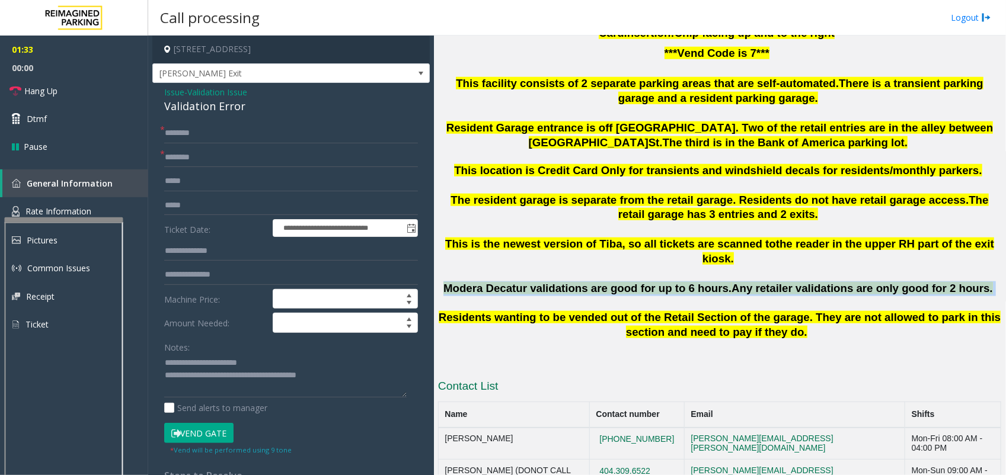
drag, startPoint x: 469, startPoint y: 273, endPoint x: 956, endPoint y: 270, distance: 487.2
click at [893, 282] on p "Modera Decatur validations are good for up to 6 hours. Any retailer validations…" at bounding box center [719, 289] width 563 height 15
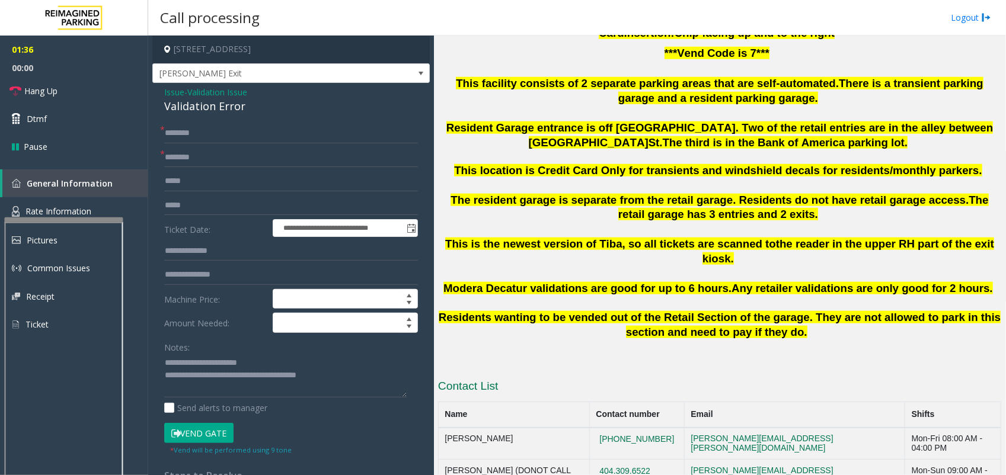
click at [809, 248] on span "the reader in the upper RH part of the exit kiosk." at bounding box center [848, 251] width 292 height 27
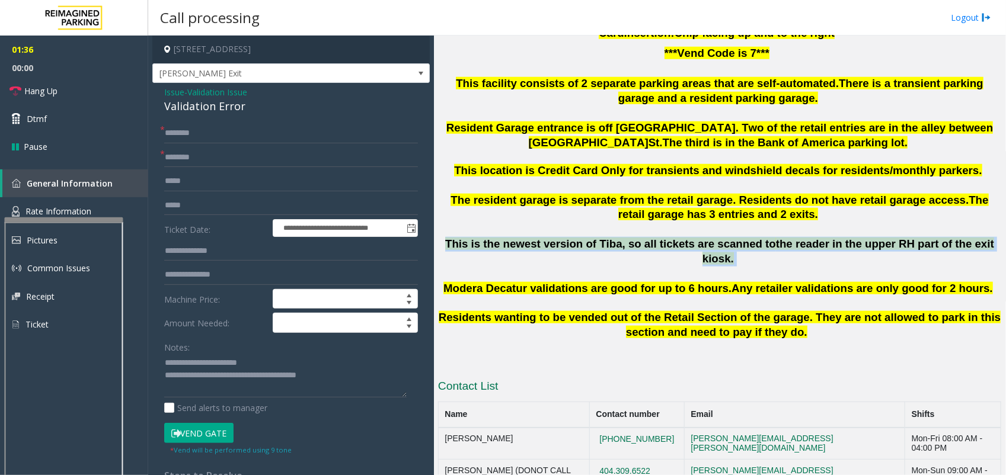
click at [809, 248] on span "the reader in the upper RH part of the exit kiosk." at bounding box center [848, 251] width 292 height 27
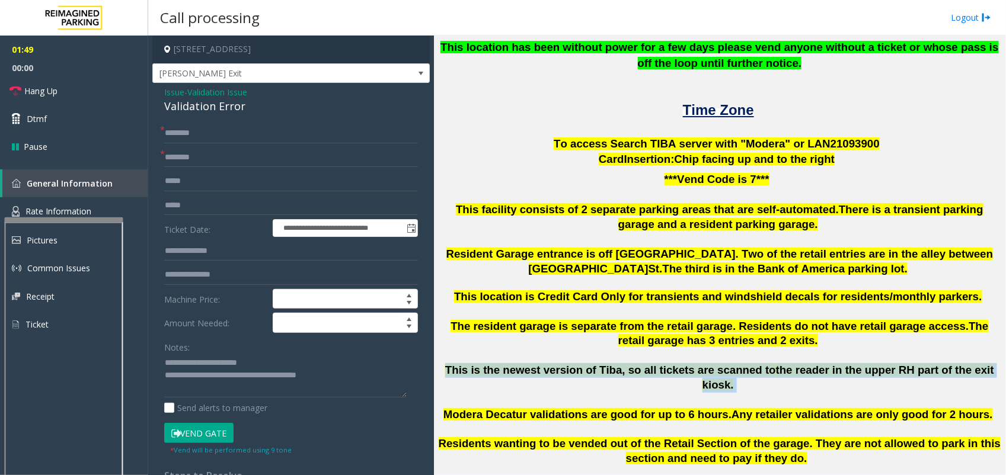
scroll to position [248, 0]
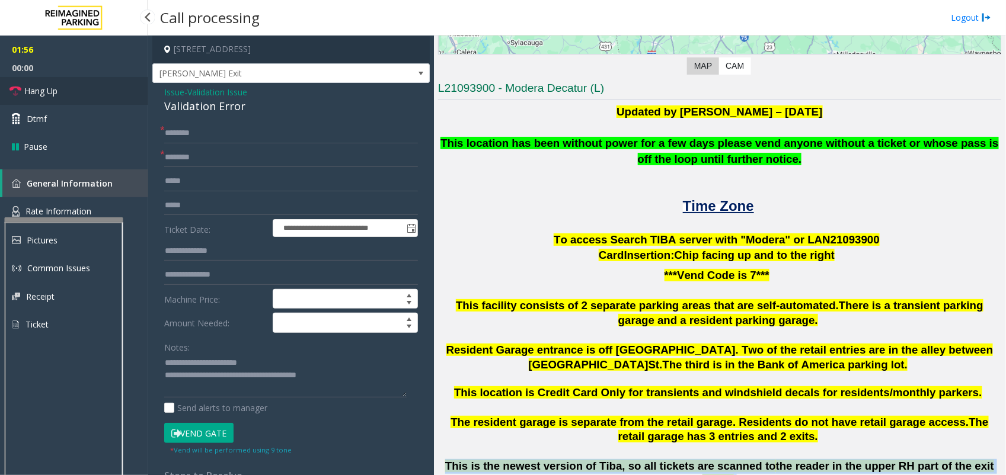
click at [78, 87] on link "Hang Up" at bounding box center [74, 91] width 148 height 28
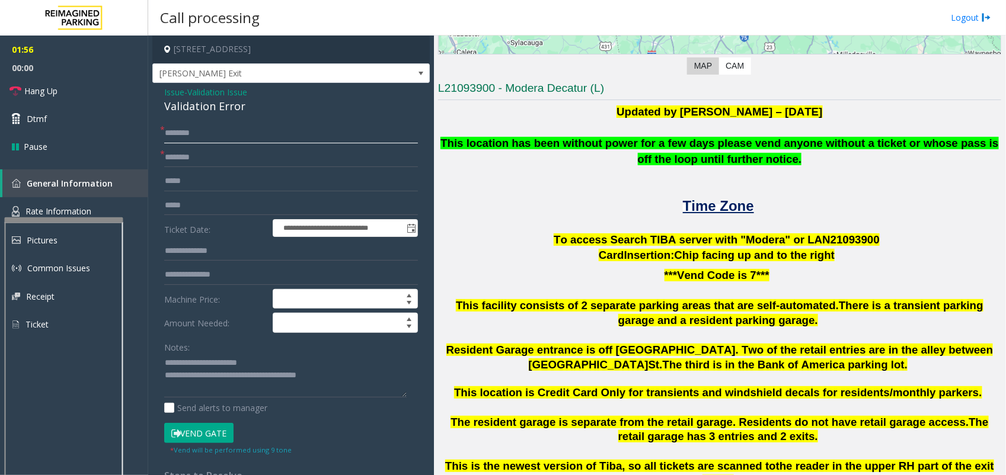
click at [183, 135] on input "text" at bounding box center [291, 133] width 254 height 20
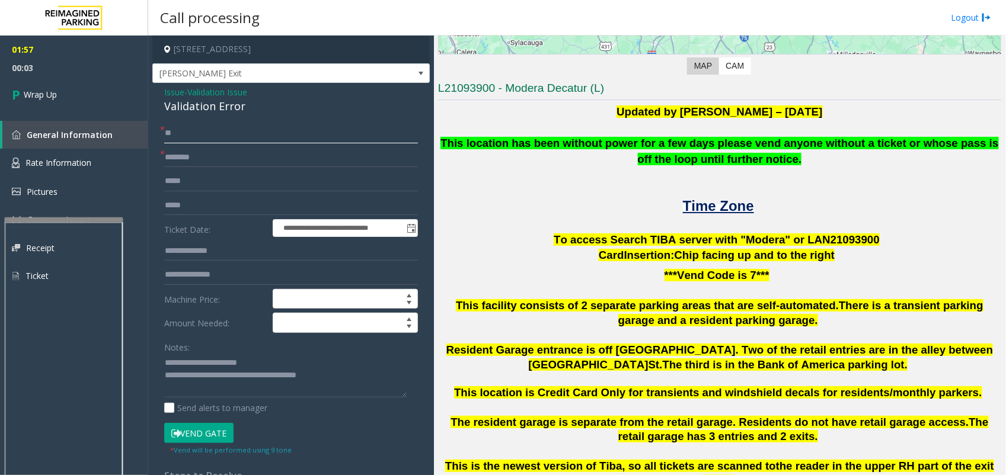
type input "**"
click at [256, 158] on input "text" at bounding box center [291, 158] width 254 height 20
type input "**"
drag, startPoint x: 216, startPoint y: 376, endPoint x: 365, endPoint y: 371, distance: 148.9
click at [365, 371] on textarea at bounding box center [285, 376] width 242 height 44
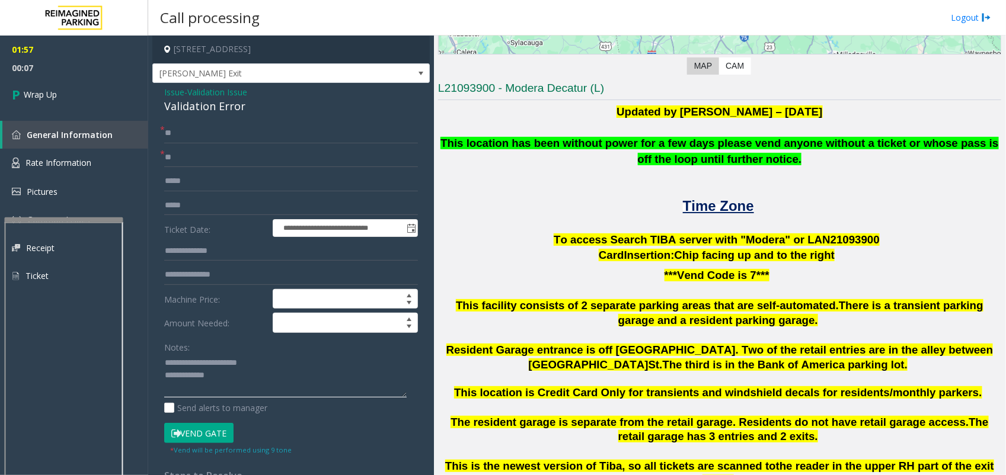
type textarea "**********"
click at [175, 93] on span "Issue" at bounding box center [174, 92] width 20 height 12
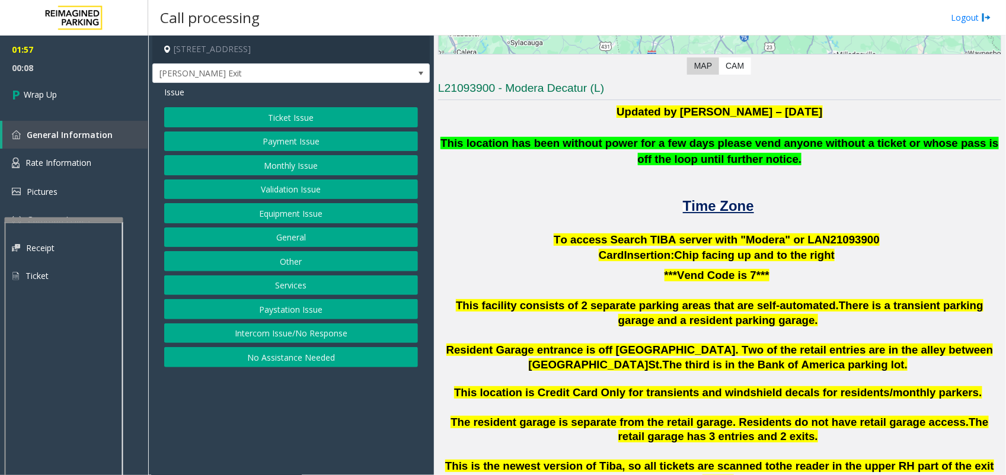
click at [258, 114] on button "Ticket Issue" at bounding box center [291, 117] width 254 height 20
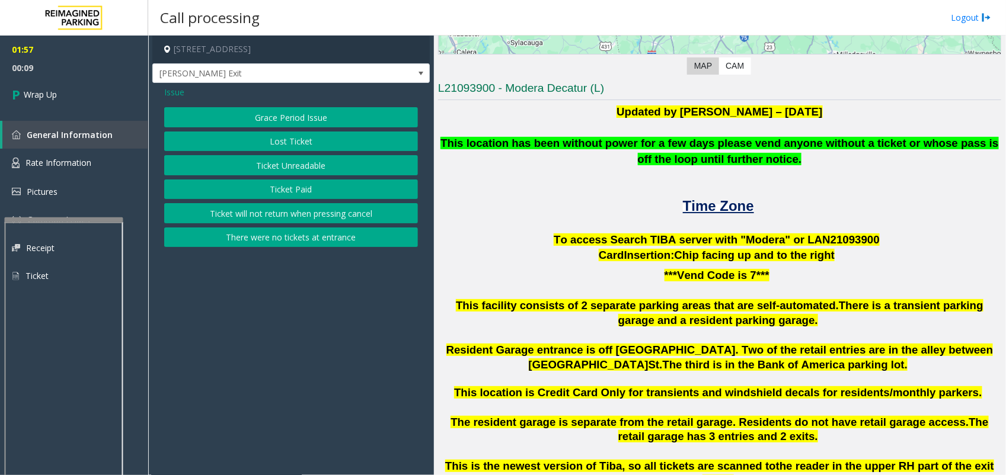
click at [293, 145] on button "Lost Ticket" at bounding box center [291, 142] width 254 height 20
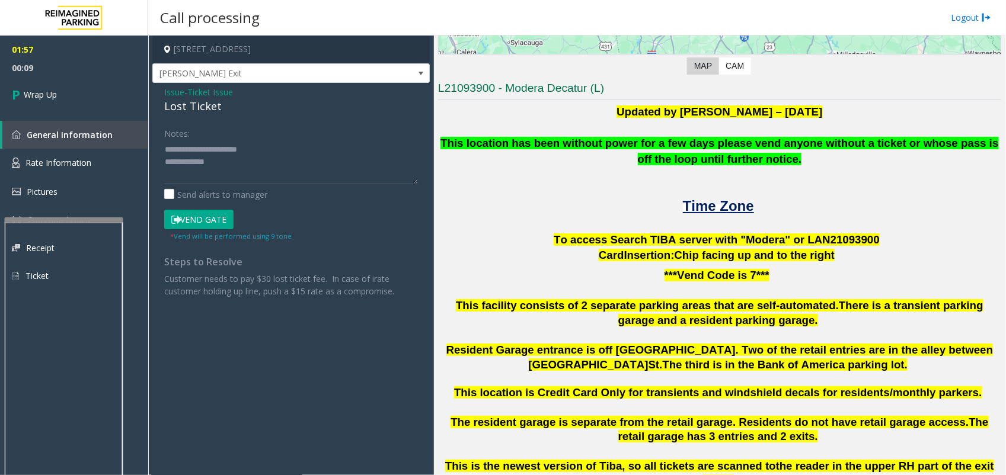
click at [210, 110] on div "Lost Ticket" at bounding box center [291, 106] width 254 height 16
drag, startPoint x: 191, startPoint y: 152, endPoint x: 276, endPoint y: 146, distance: 85.0
click at [266, 147] on textarea at bounding box center [291, 162] width 254 height 44
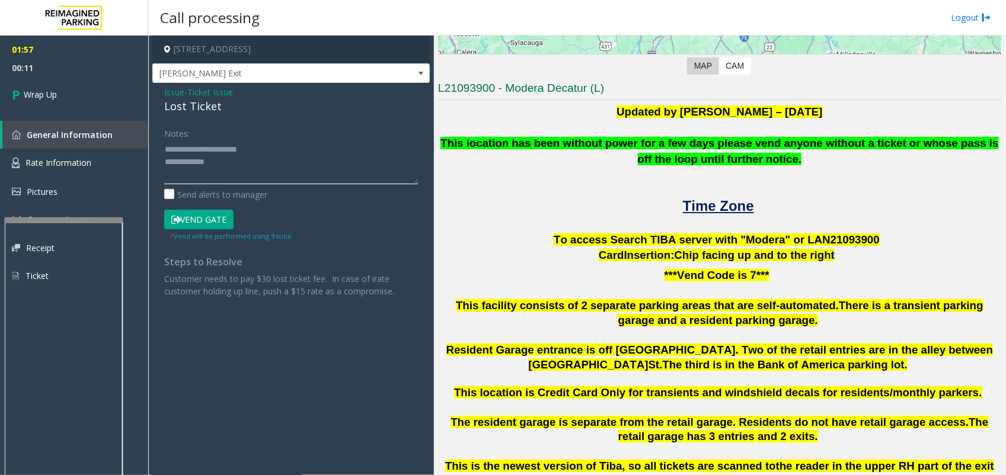
paste textarea
click at [244, 171] on textarea at bounding box center [291, 162] width 254 height 44
click at [270, 176] on textarea at bounding box center [291, 162] width 254 height 44
type textarea "**********"
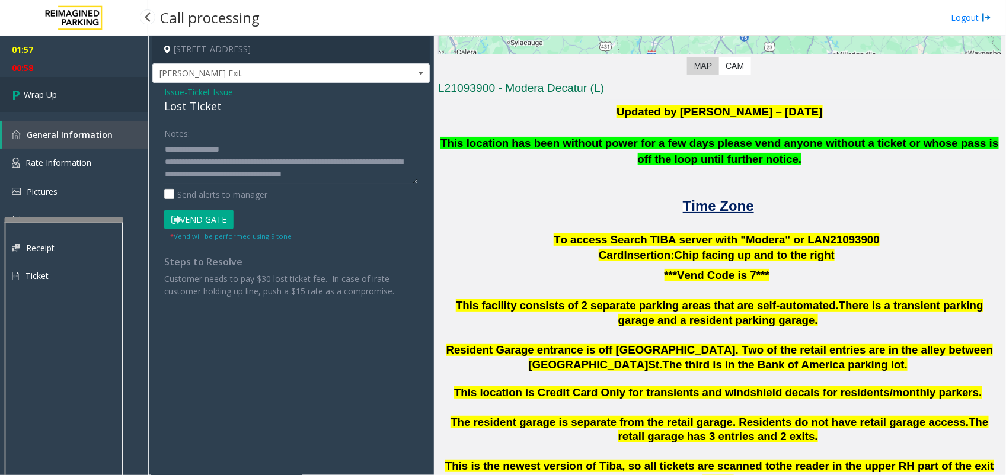
click at [81, 95] on link "Wrap Up" at bounding box center [74, 94] width 148 height 35
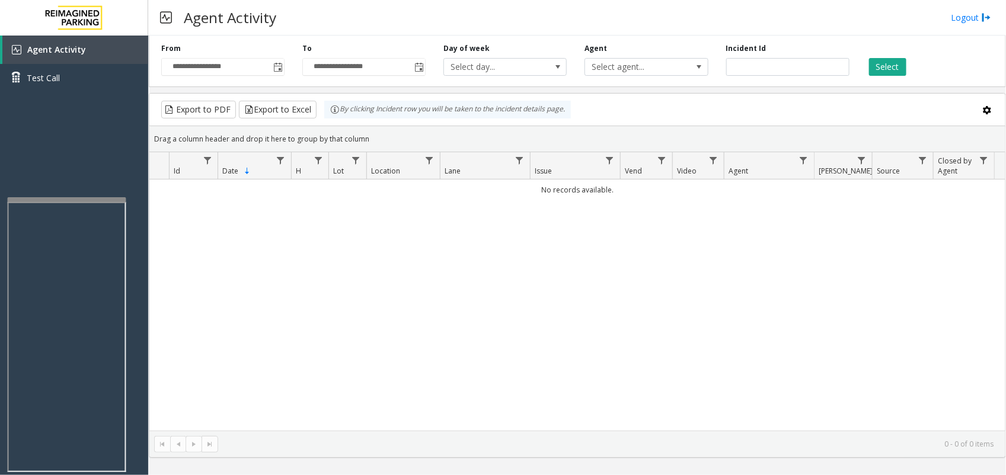
click at [65, 199] on div at bounding box center [67, 199] width 119 height 5
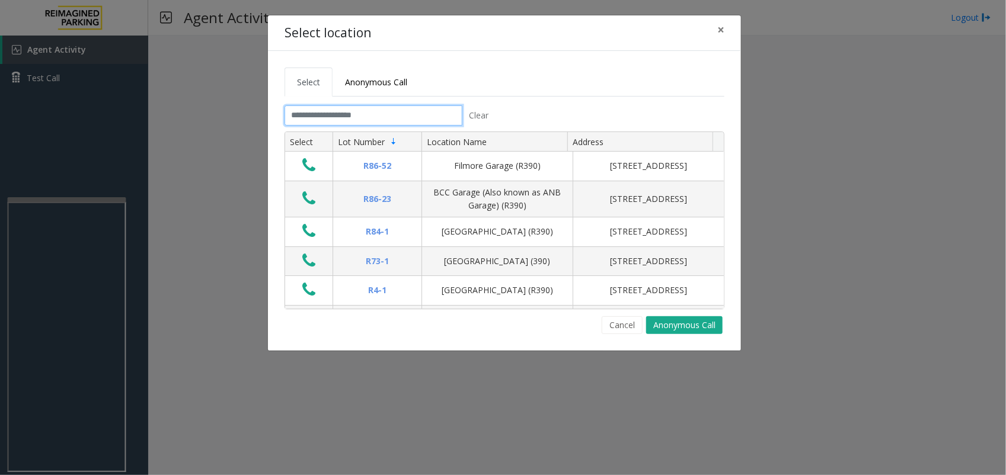
click at [421, 117] on input "text" at bounding box center [373, 116] width 178 height 20
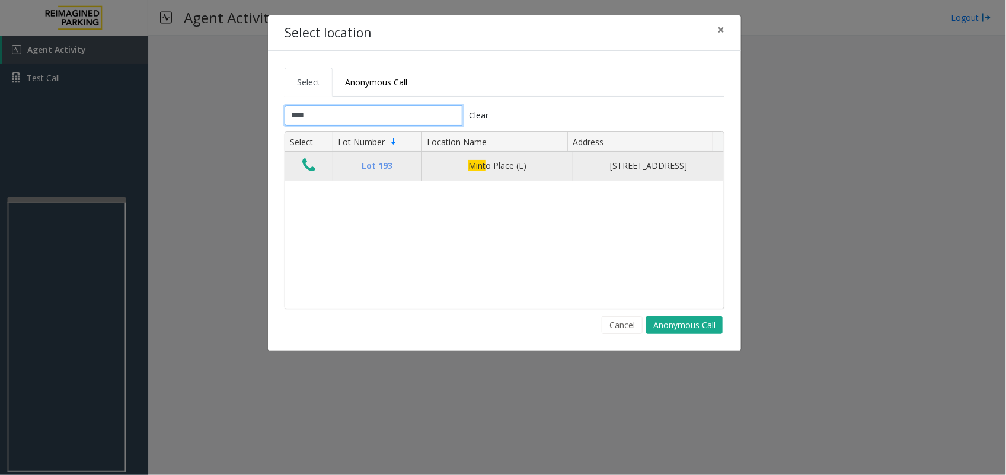
type input "****"
click at [317, 172] on button "Data table" at bounding box center [309, 165] width 20 height 19
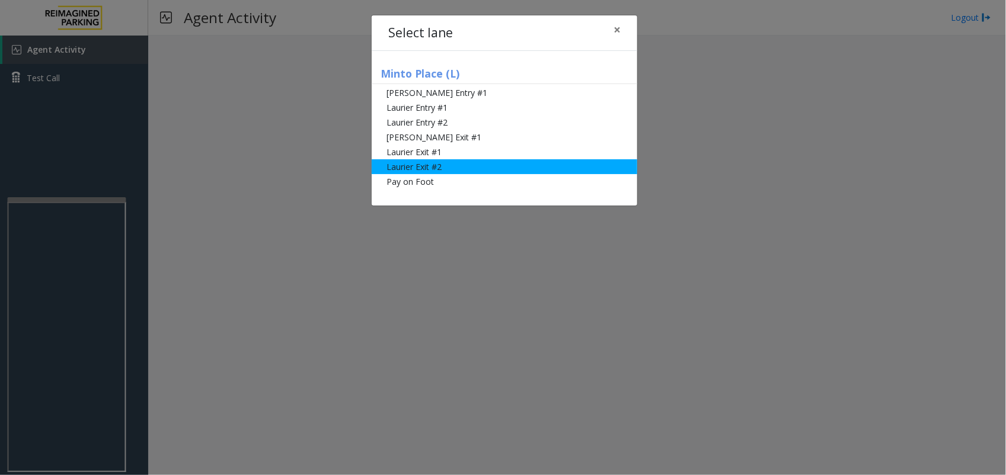
click at [470, 172] on li "Laurier Exit #2" at bounding box center [505, 166] width 266 height 15
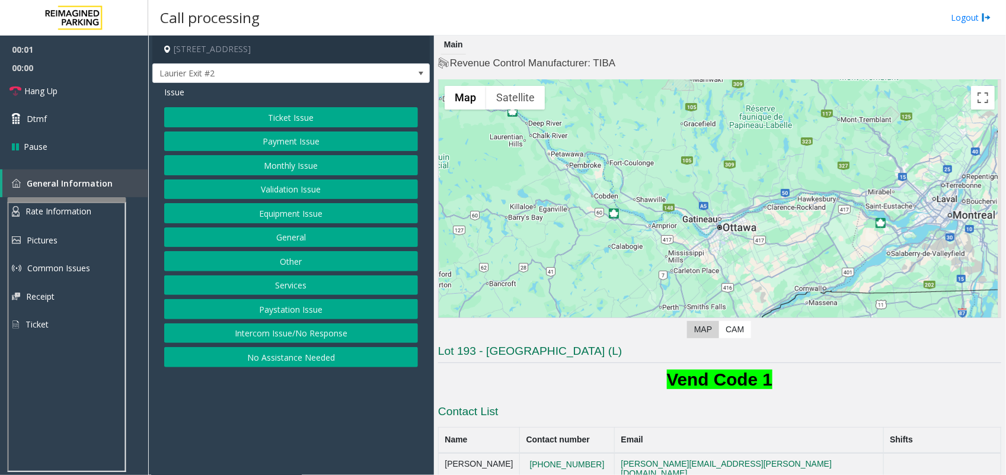
click at [314, 140] on button "Payment Issue" at bounding box center [291, 142] width 254 height 20
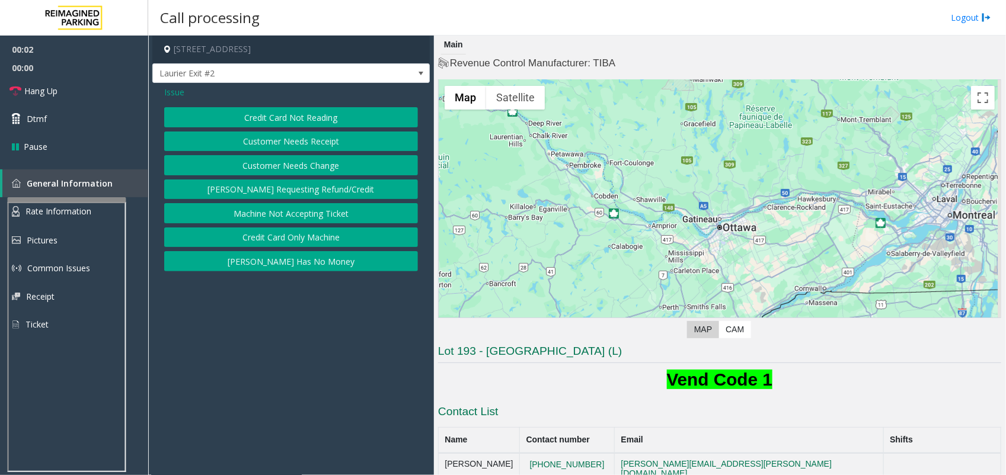
click at [321, 114] on button "Credit Card Not Reading" at bounding box center [291, 117] width 254 height 20
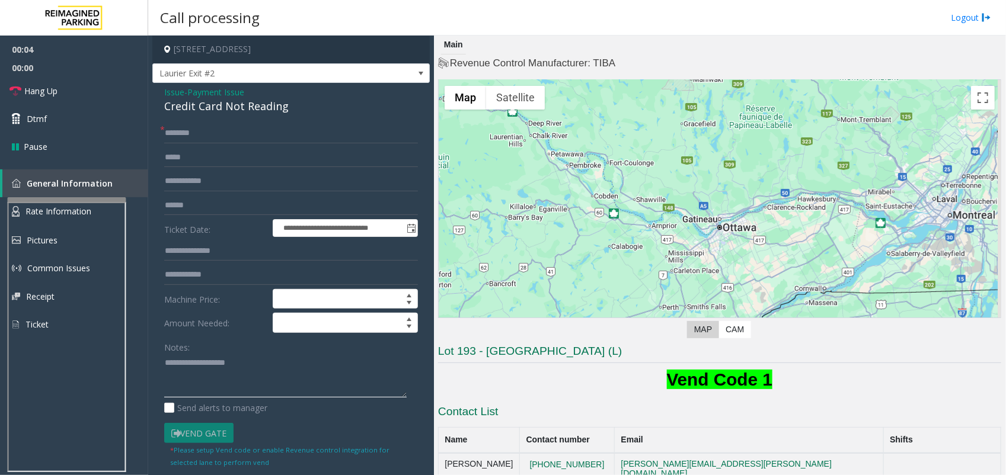
paste textarea "**********"
click at [212, 375] on textarea at bounding box center [285, 376] width 242 height 44
click at [244, 111] on div "Credit Card Not Reading" at bounding box center [291, 106] width 254 height 16
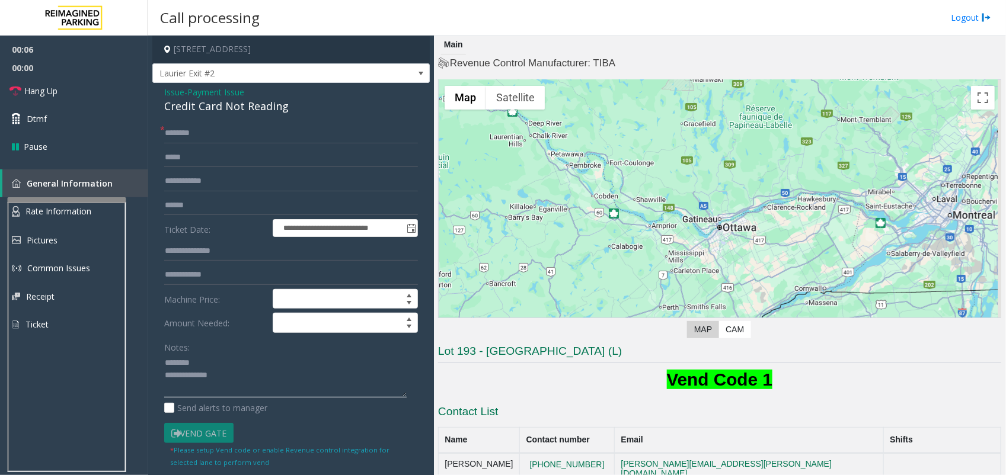
click at [217, 357] on textarea at bounding box center [285, 376] width 242 height 44
paste textarea "**********"
click at [270, 394] on textarea at bounding box center [285, 376] width 242 height 44
paste textarea "**********"
type textarea "**********"
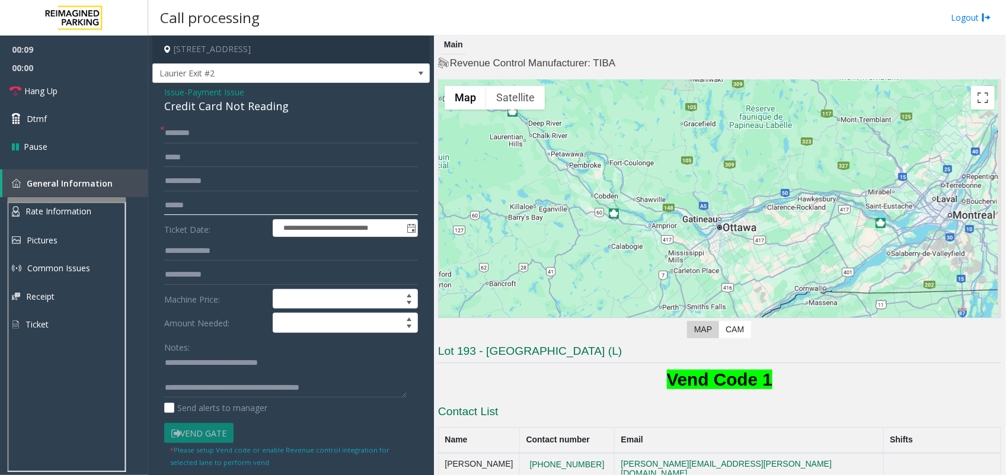
click at [217, 203] on input "text" at bounding box center [291, 206] width 254 height 20
type input "****"
click at [183, 143] on input "text" at bounding box center [291, 133] width 254 height 20
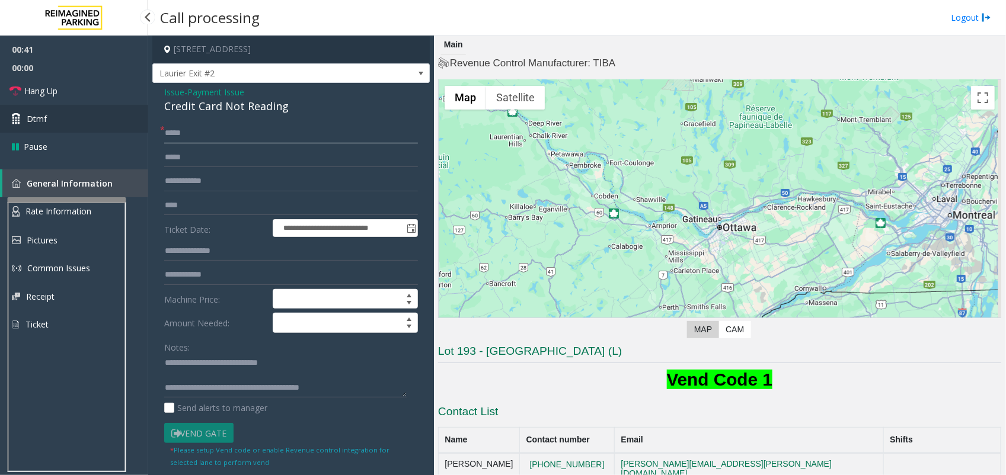
type input "*****"
click at [56, 114] on link "Dtmf" at bounding box center [74, 119] width 148 height 28
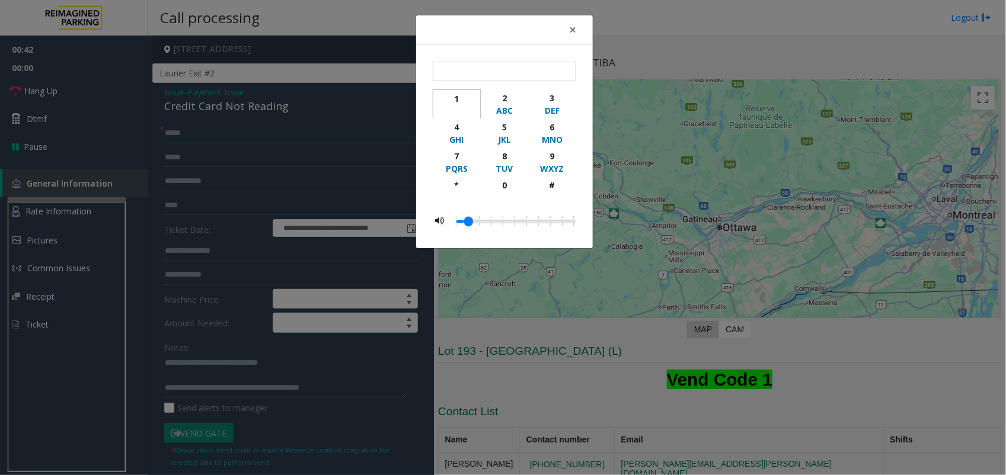
click at [464, 92] on div "1" at bounding box center [456, 98] width 33 height 12
type input "*"
click at [581, 24] on button "×" at bounding box center [573, 29] width 24 height 29
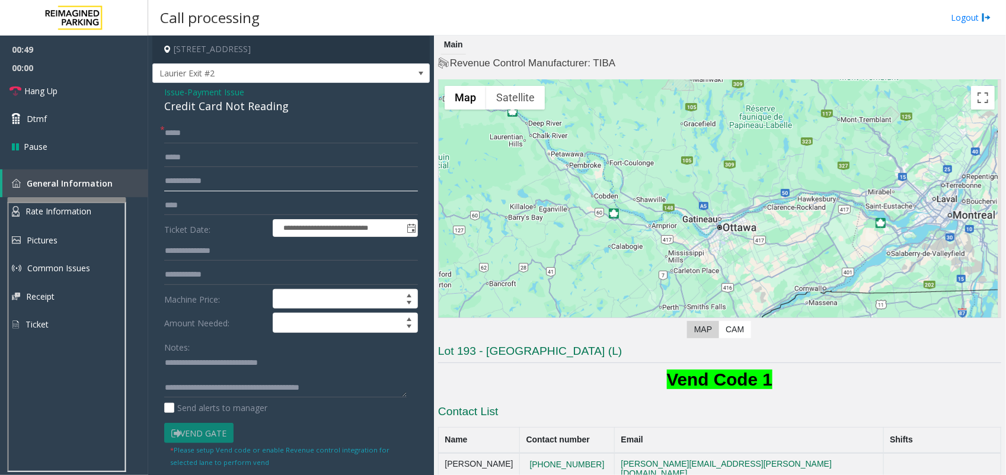
click at [240, 178] on input "text" at bounding box center [291, 181] width 254 height 20
click at [89, 95] on link "Hang Up" at bounding box center [74, 91] width 148 height 28
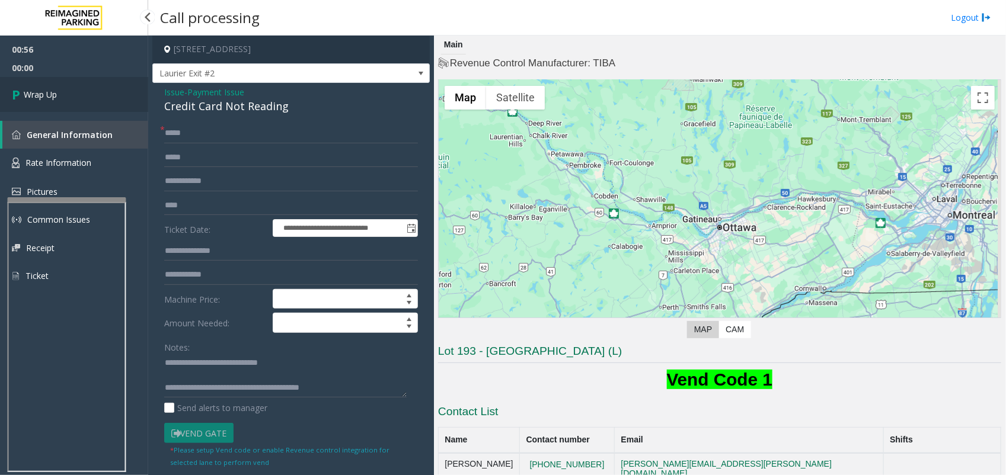
click at [84, 104] on link "Wrap Up" at bounding box center [74, 94] width 148 height 35
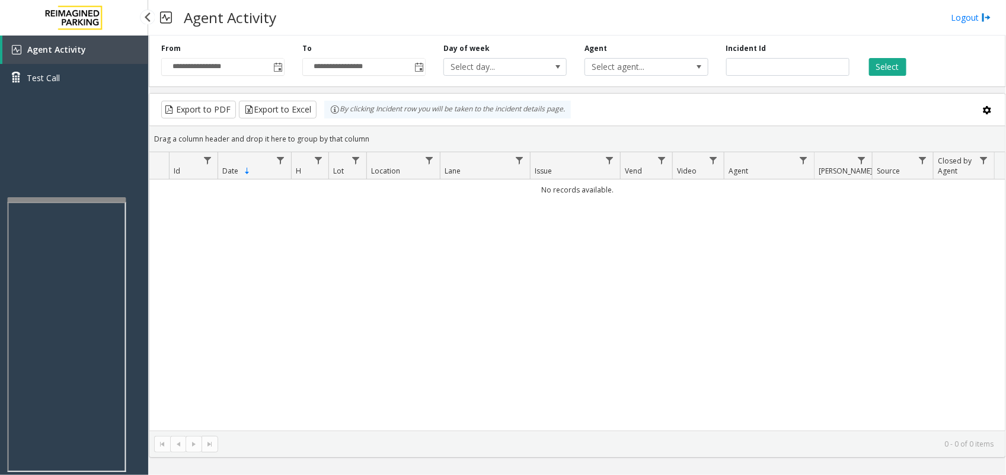
click at [101, 44] on link "Agent Activity" at bounding box center [75, 50] width 146 height 28
